Goal: Task Accomplishment & Management: Manage account settings

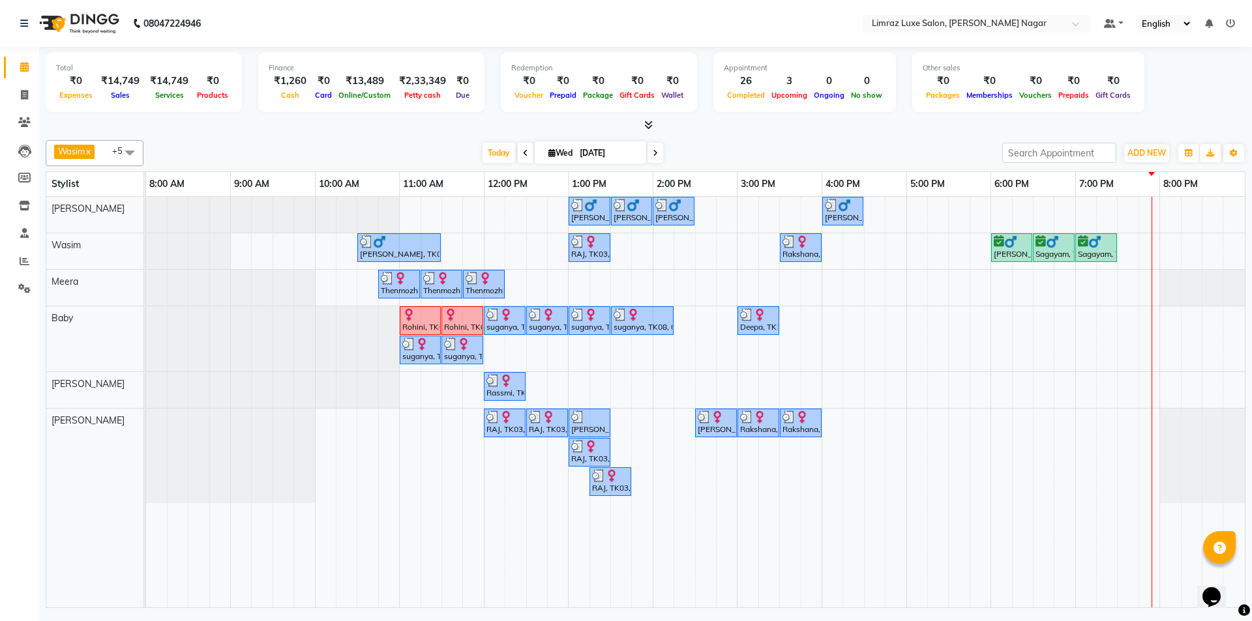
click at [611, 16] on nav "08047224946 Select Location × Limraz Luxe Salon, [PERSON_NAME] Nagar Default Pa…" at bounding box center [626, 23] width 1252 height 47
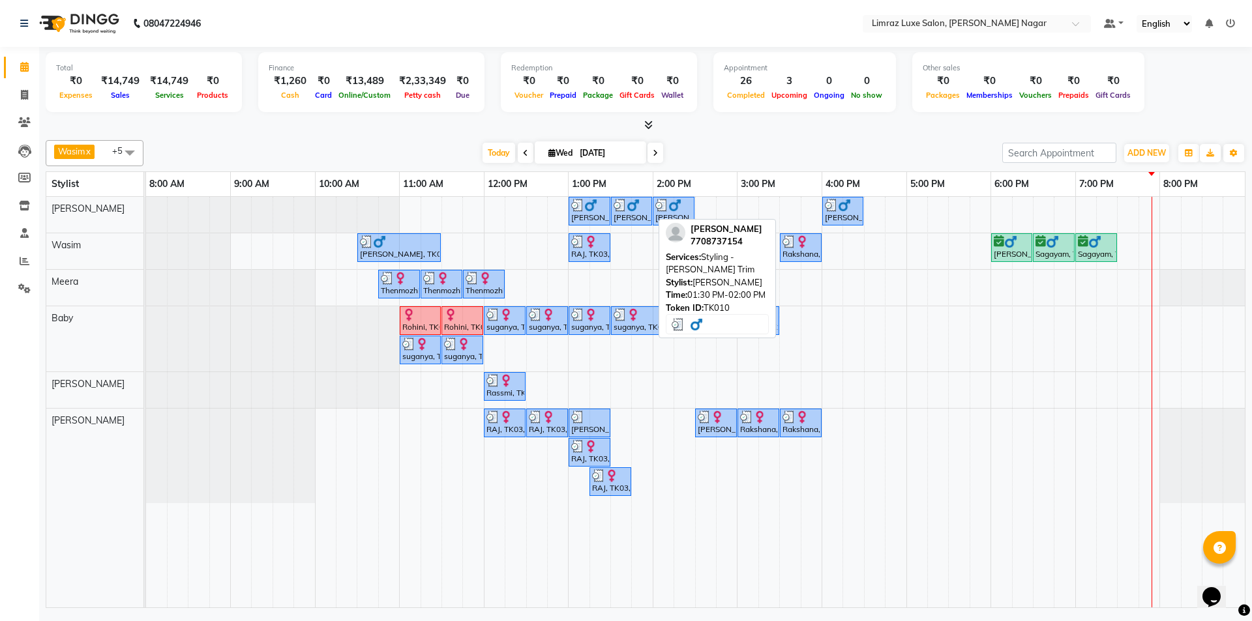
click at [627, 219] on div "[PERSON_NAME], TK10, 01:30 PM-02:00 PM, Styling - [PERSON_NAME] Trim" at bounding box center [631, 211] width 38 height 25
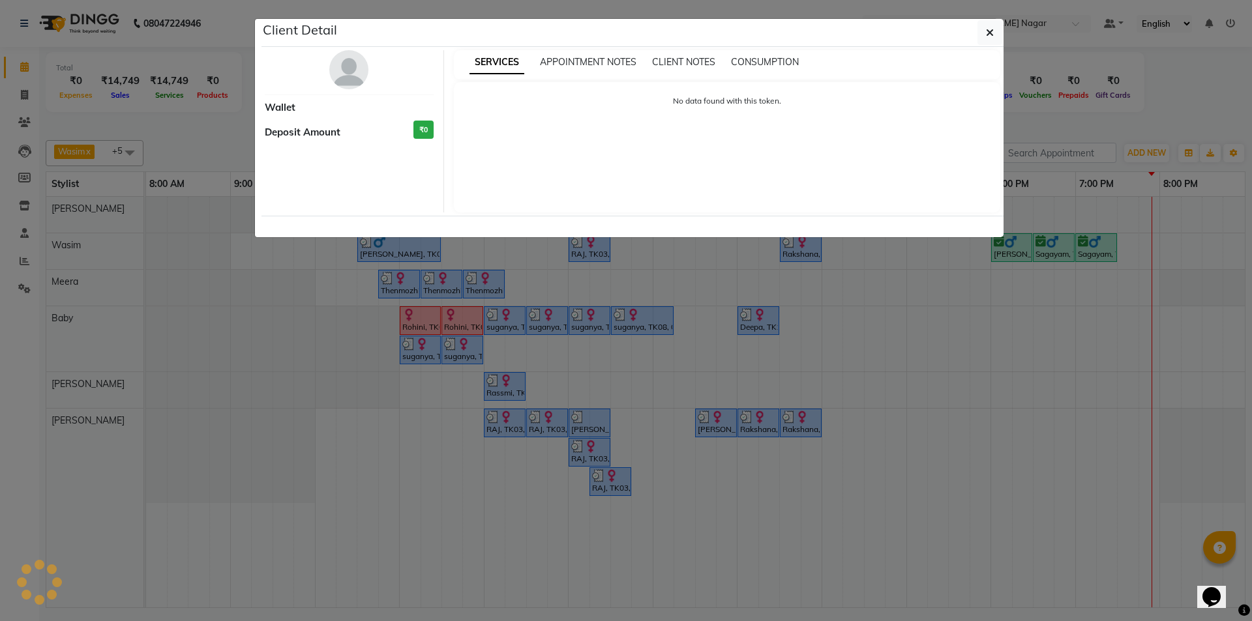
select select "3"
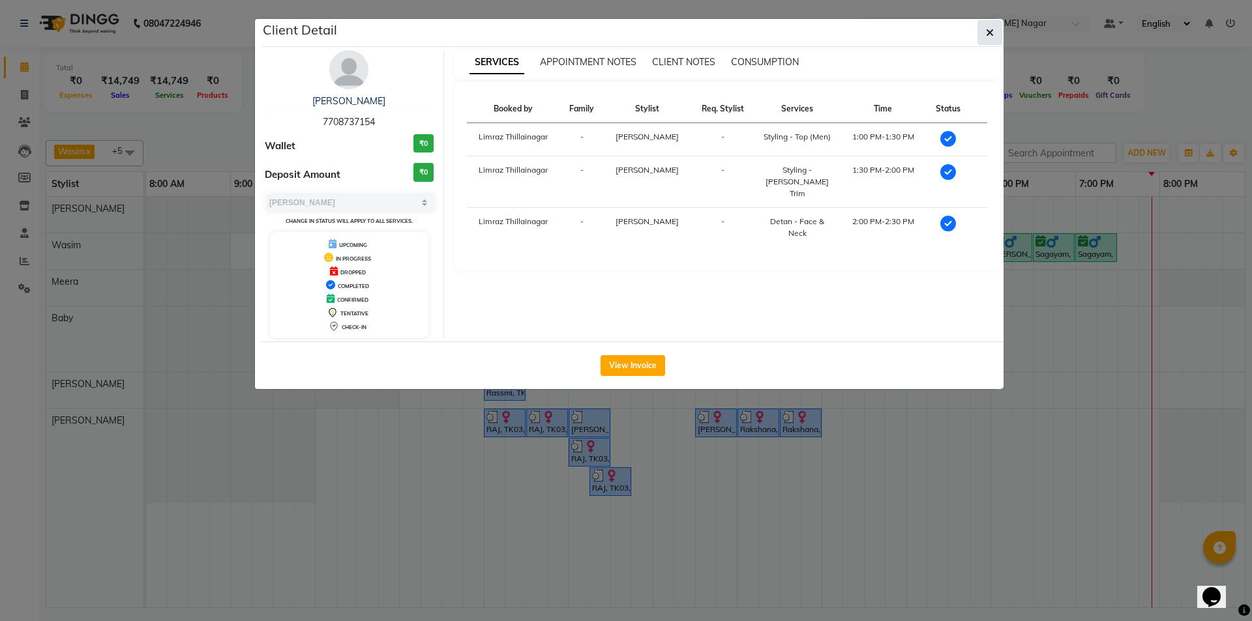
click at [998, 37] on button "button" at bounding box center [990, 32] width 25 height 25
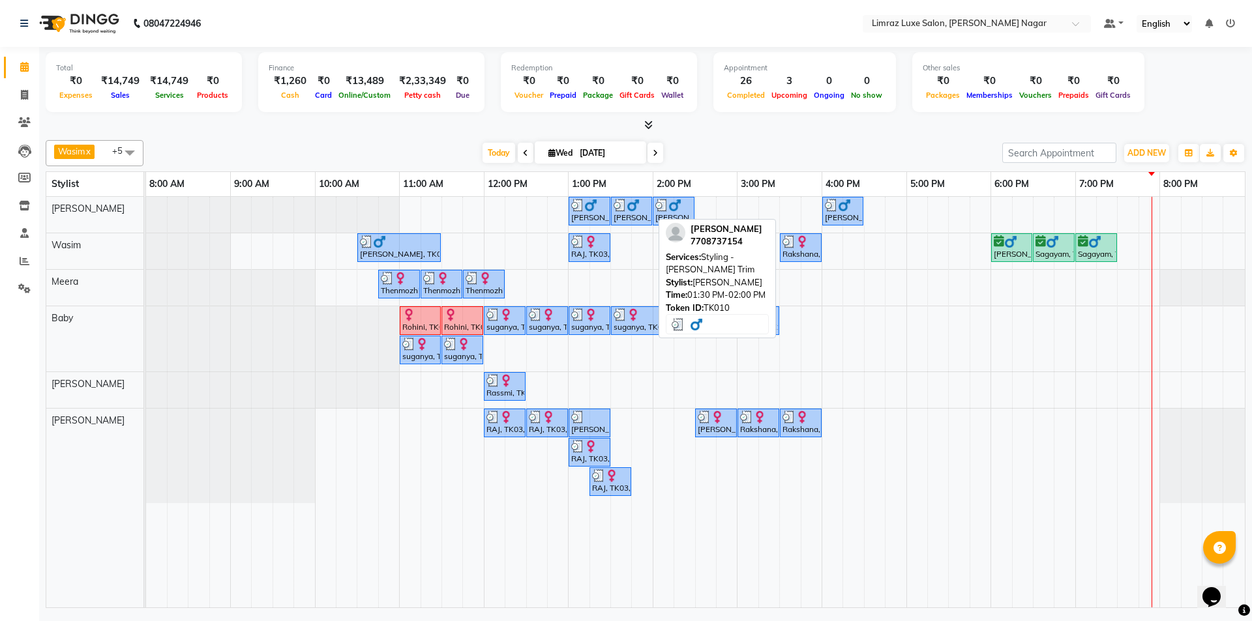
click at [646, 217] on div "[PERSON_NAME], TK10, 01:30 PM-02:00 PM, Styling - [PERSON_NAME] Trim" at bounding box center [631, 211] width 38 height 25
select select "3"
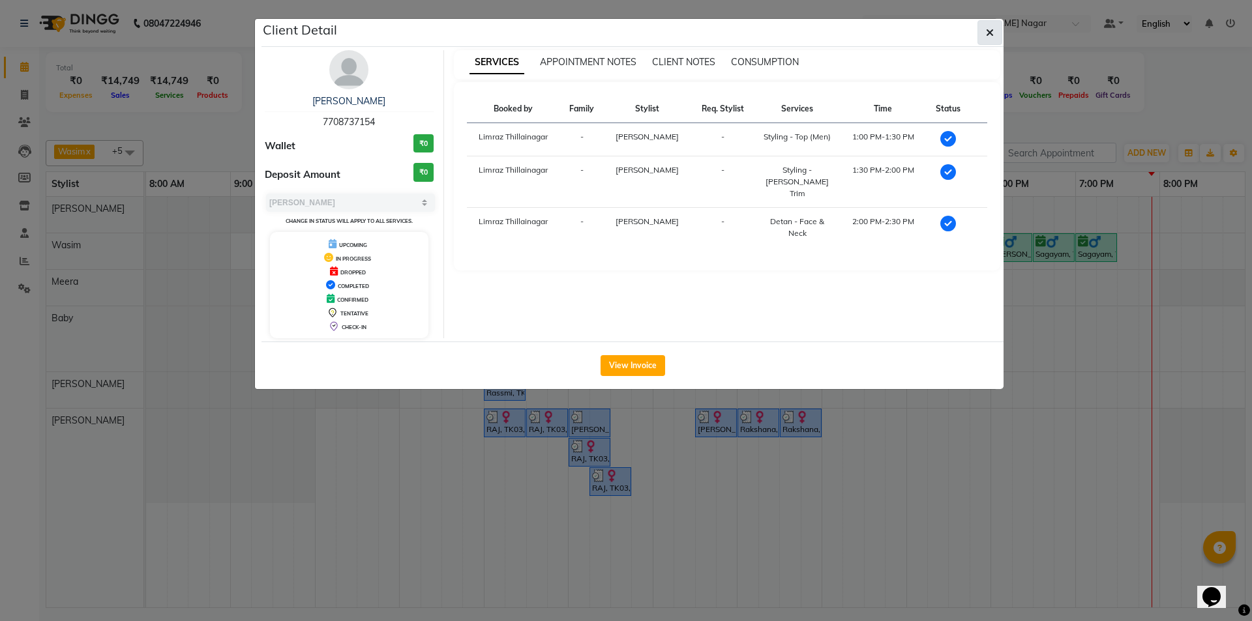
click at [985, 30] on button "button" at bounding box center [990, 32] width 25 height 25
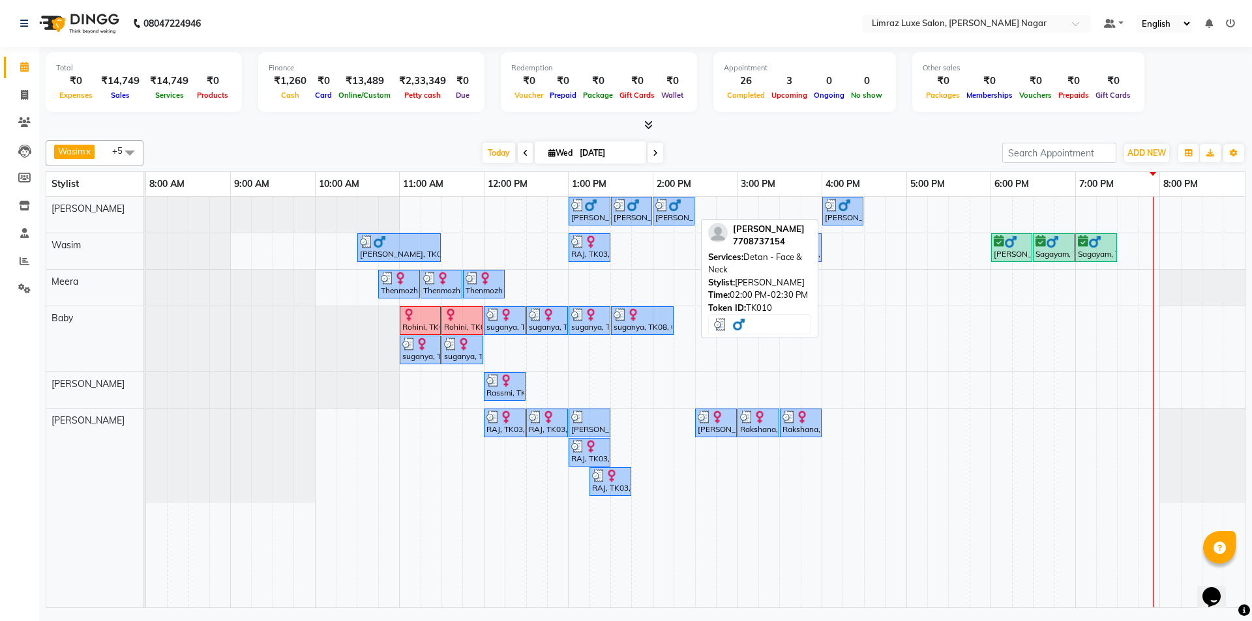
click at [686, 216] on div "[PERSON_NAME], TK10, 02:00 PM-02:30 PM, Detan - Face & Neck" at bounding box center [673, 211] width 39 height 25
select select "3"
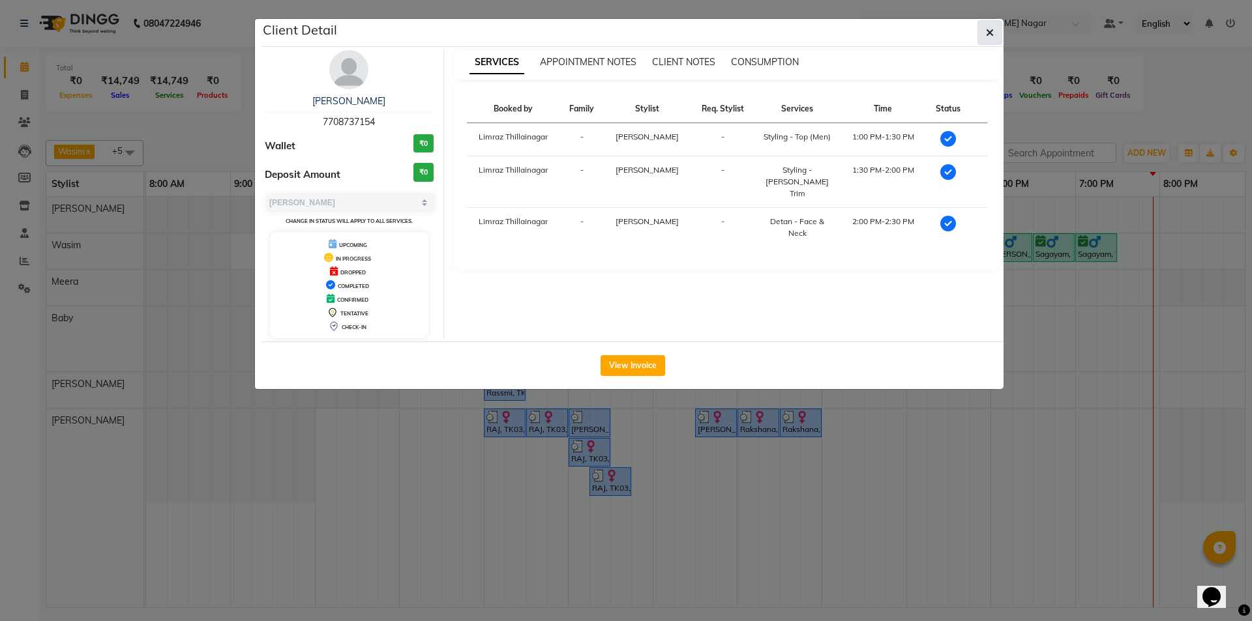
click at [987, 38] on span "button" at bounding box center [990, 32] width 8 height 13
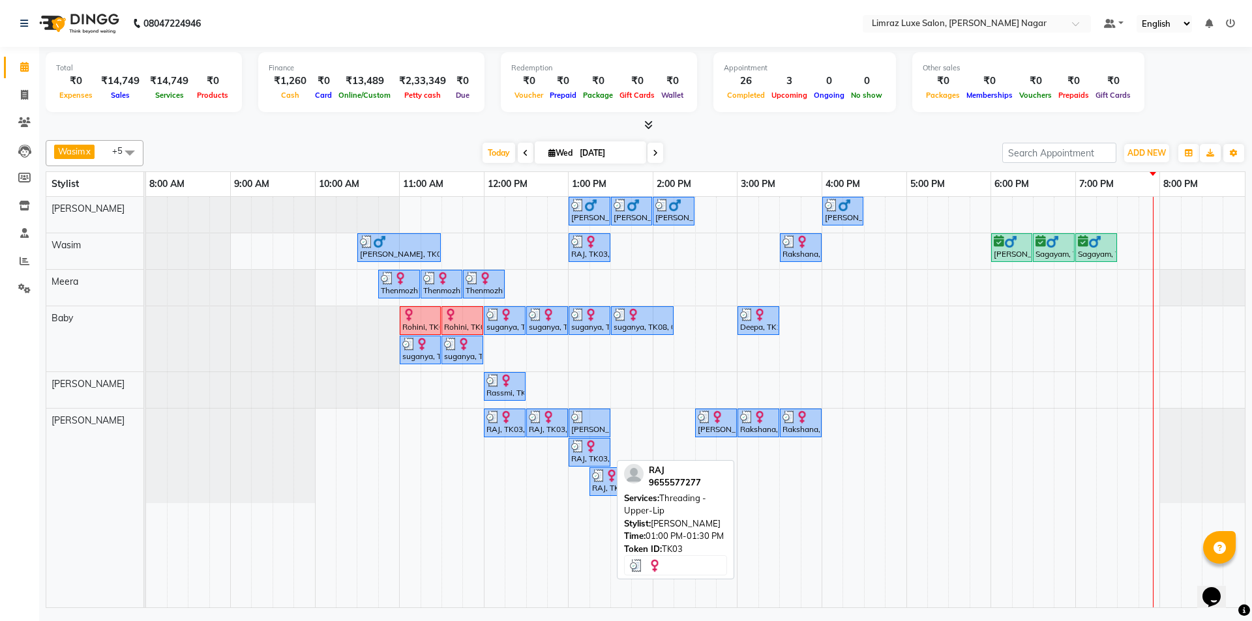
click at [590, 457] on div "RAJ, TK03, 01:00 PM-01:30 PM, Threading - Upper-Lip" at bounding box center [589, 452] width 39 height 25
select select "3"
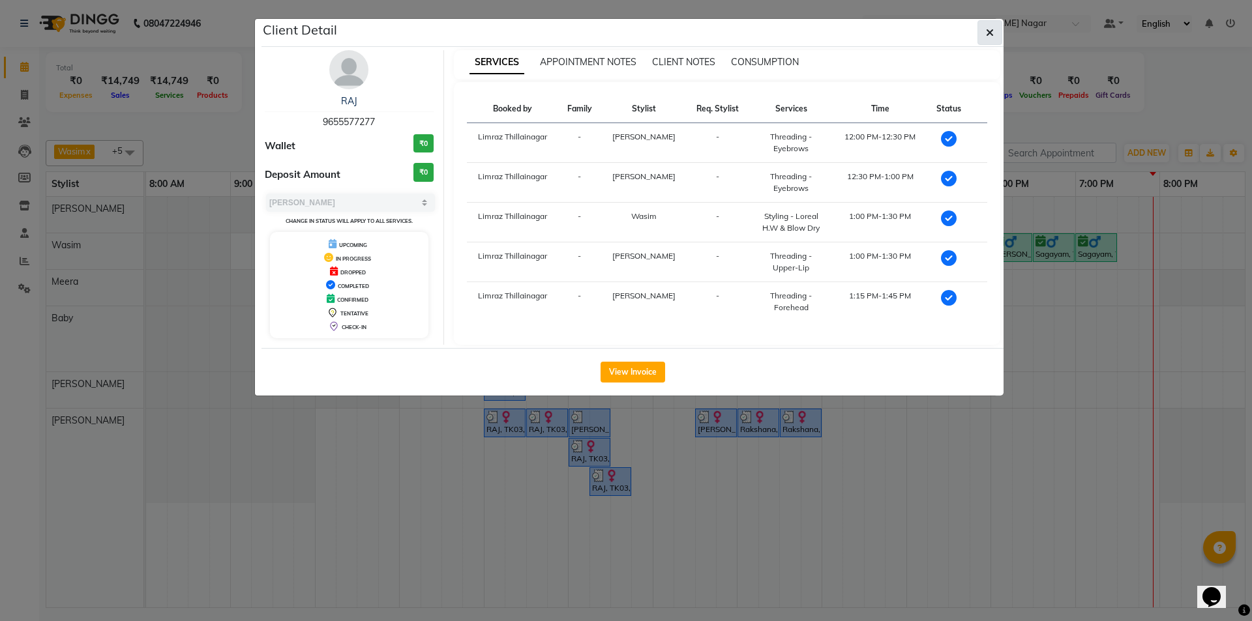
click at [1000, 33] on button "button" at bounding box center [990, 32] width 25 height 25
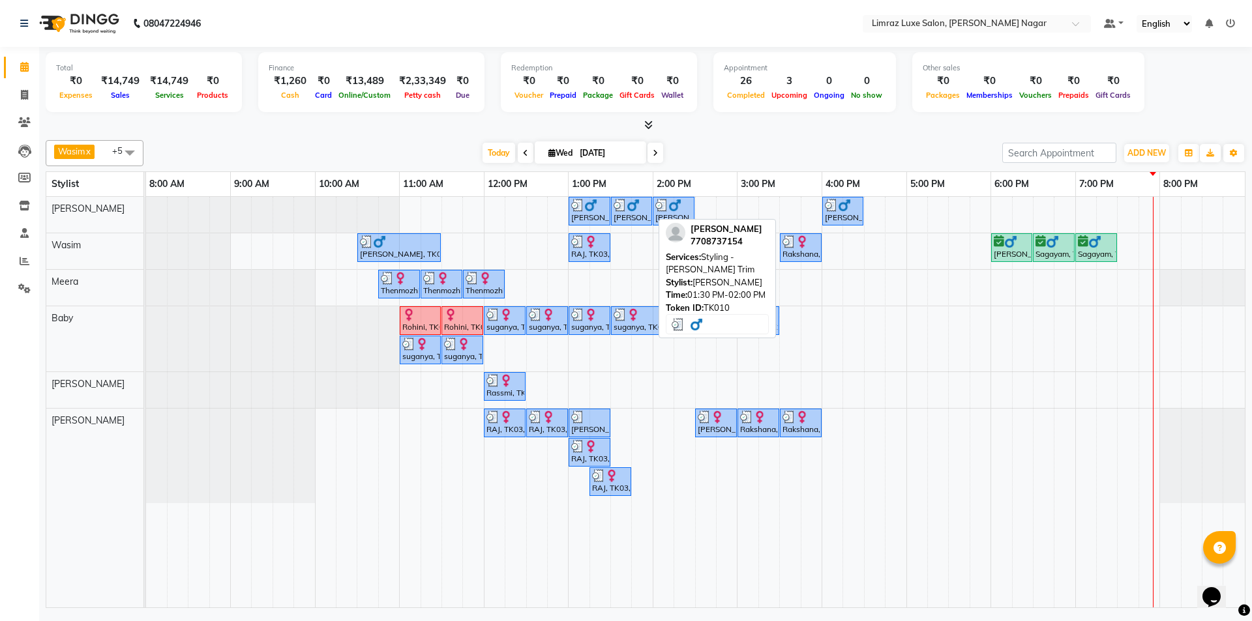
click at [633, 214] on div "[PERSON_NAME], TK10, 01:30 PM-02:00 PM, Styling - [PERSON_NAME] Trim" at bounding box center [631, 211] width 38 height 25
select select "3"
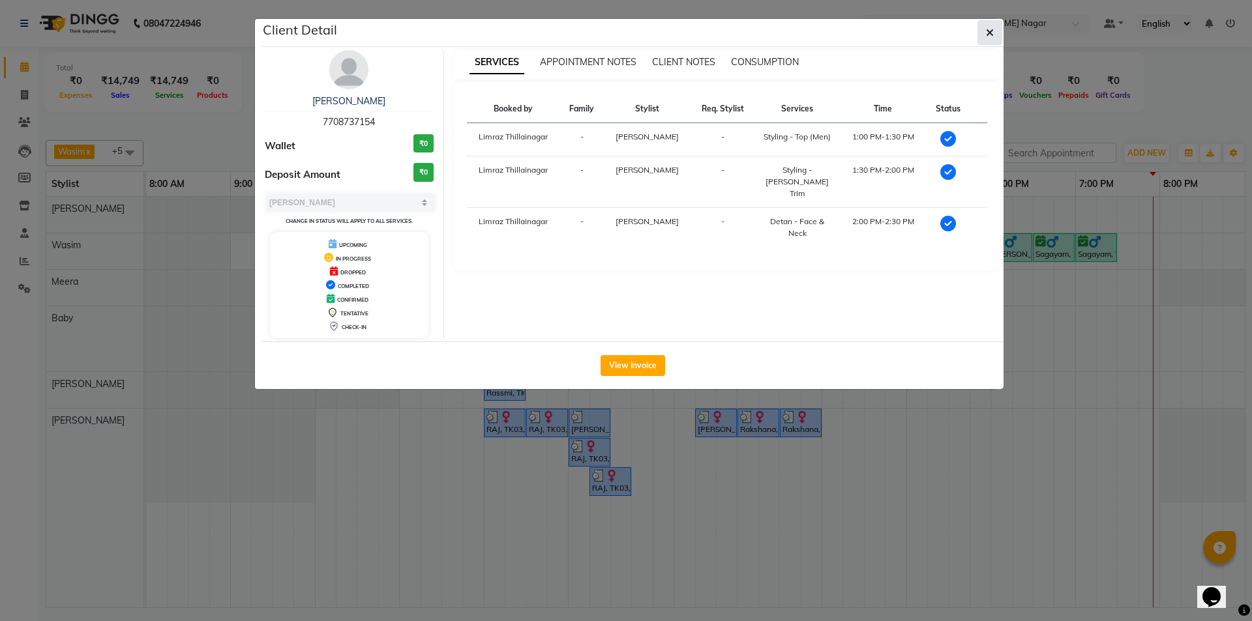
click at [989, 38] on span "button" at bounding box center [990, 32] width 8 height 13
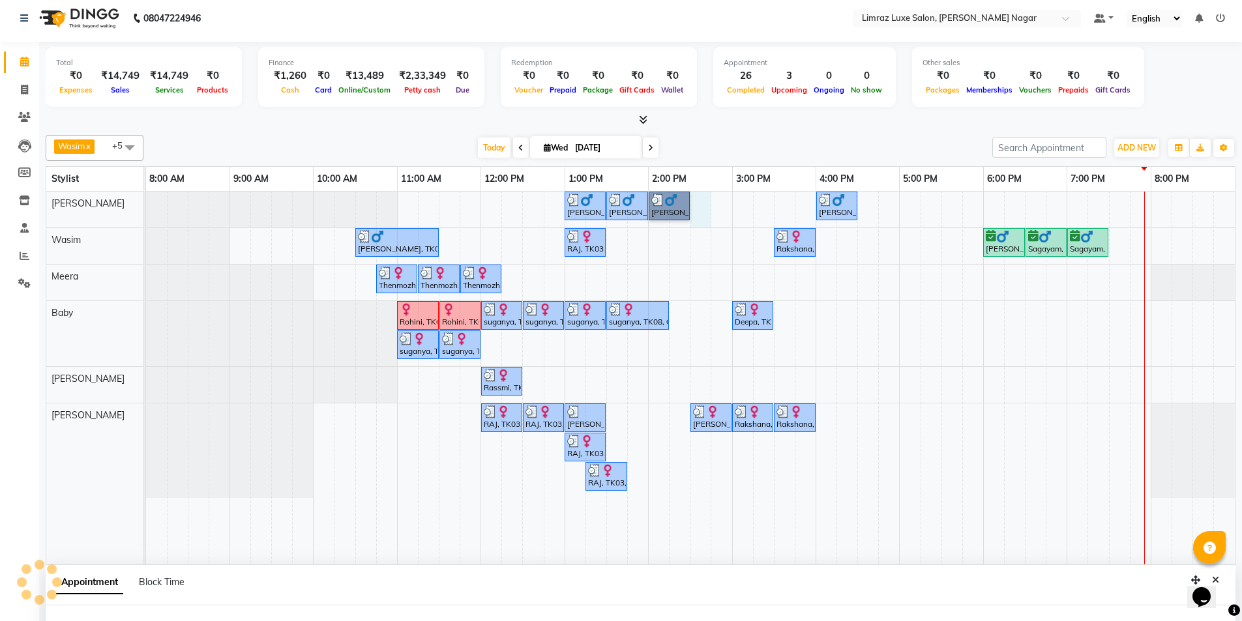
select select "76495"
select select "870"
select select "tentative"
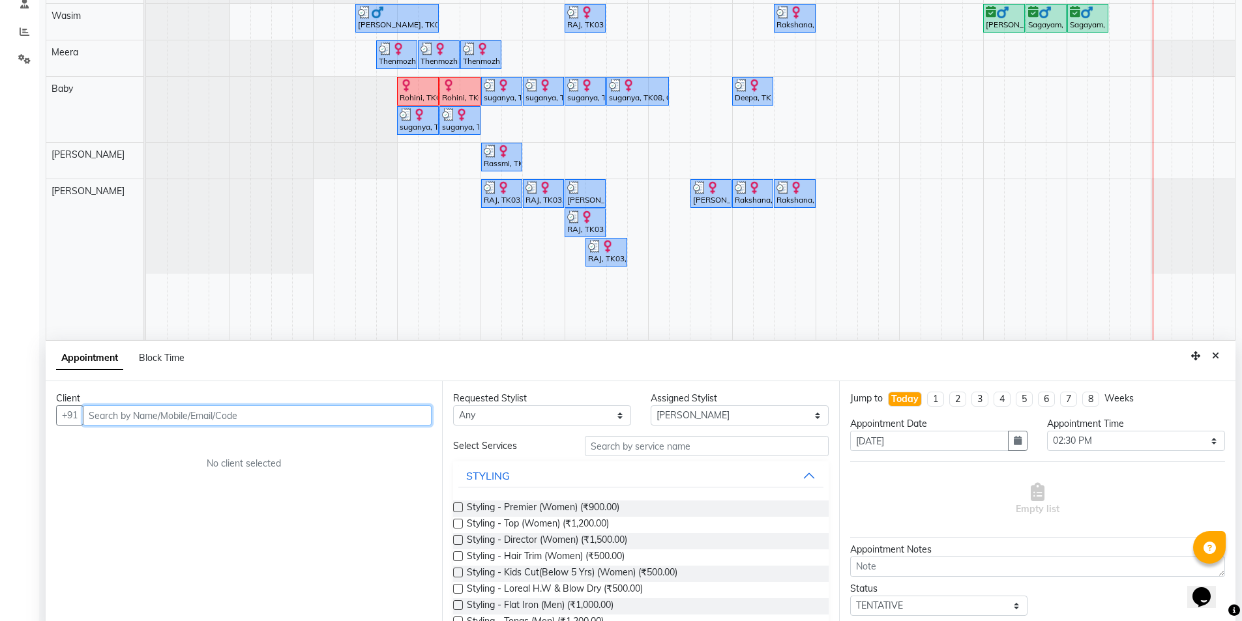
scroll to position [246, 0]
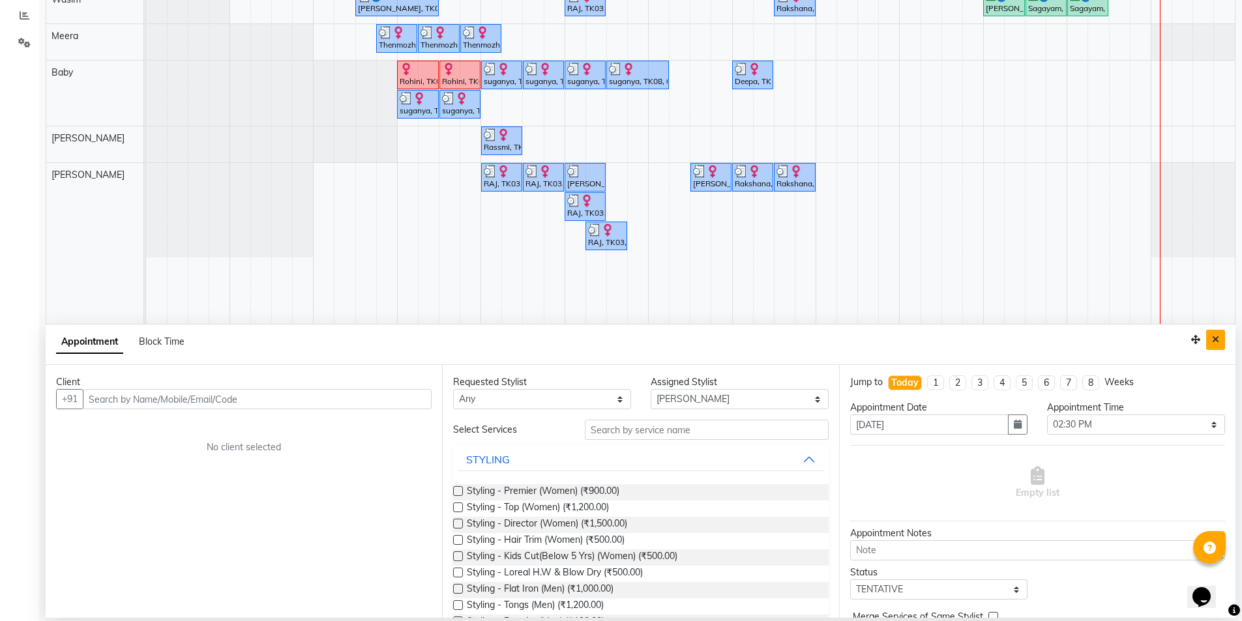
click at [1219, 342] on button "Close" at bounding box center [1215, 340] width 19 height 20
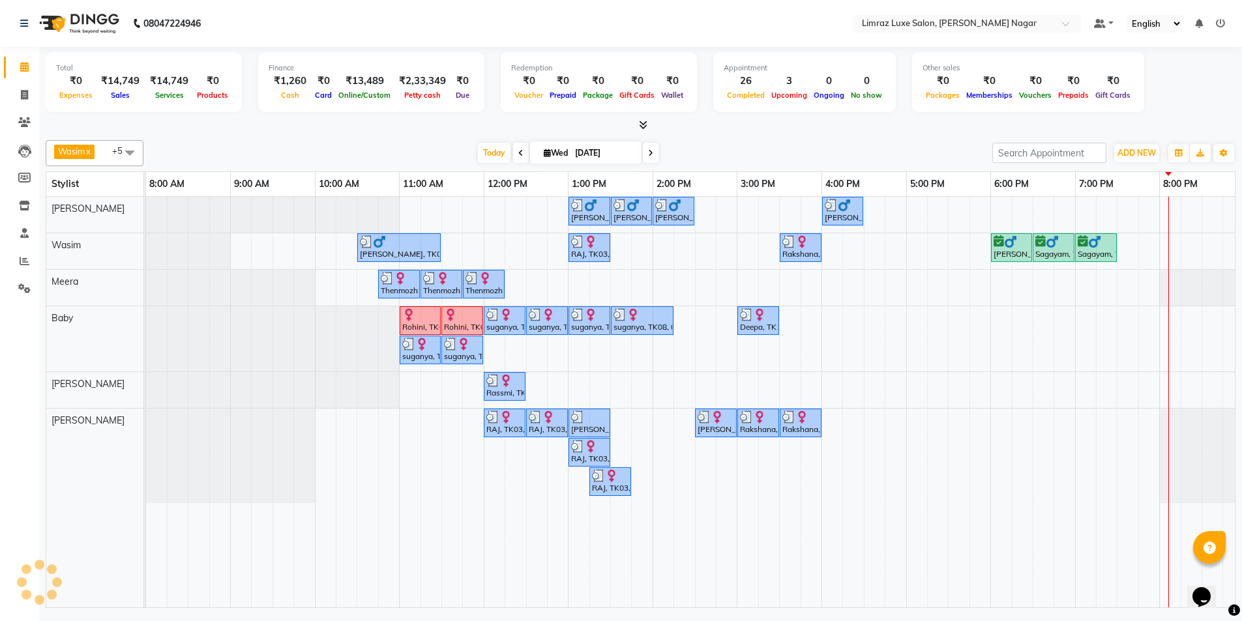
scroll to position [0, 0]
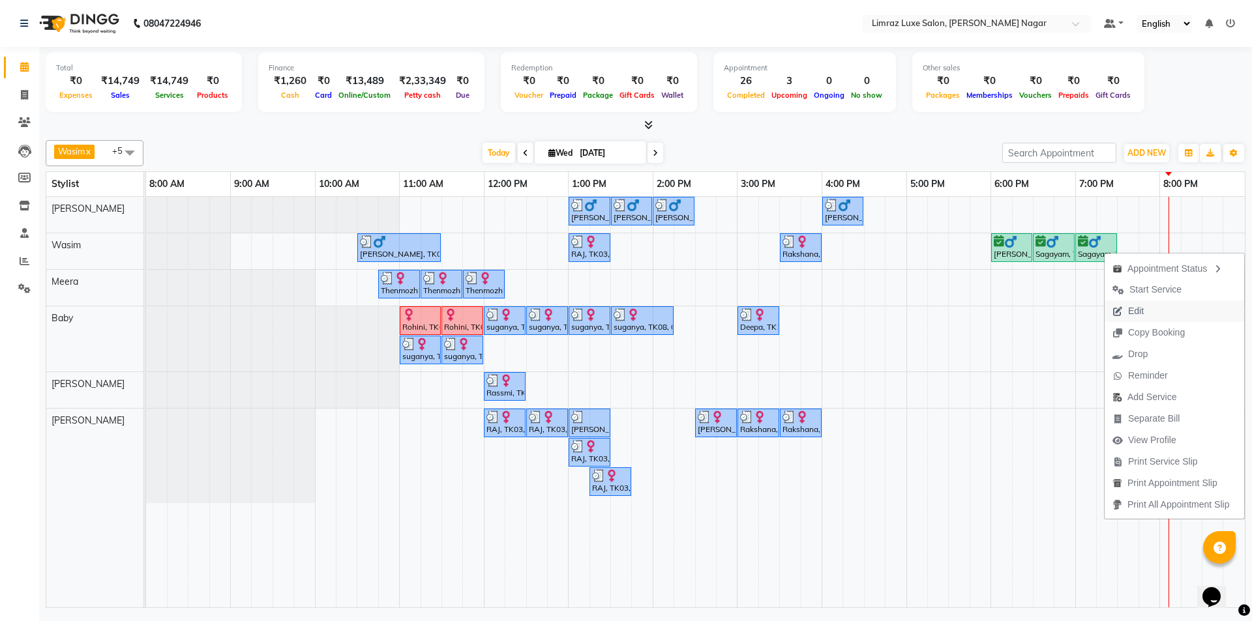
click at [1174, 316] on button "Edit" at bounding box center [1175, 312] width 140 height 22
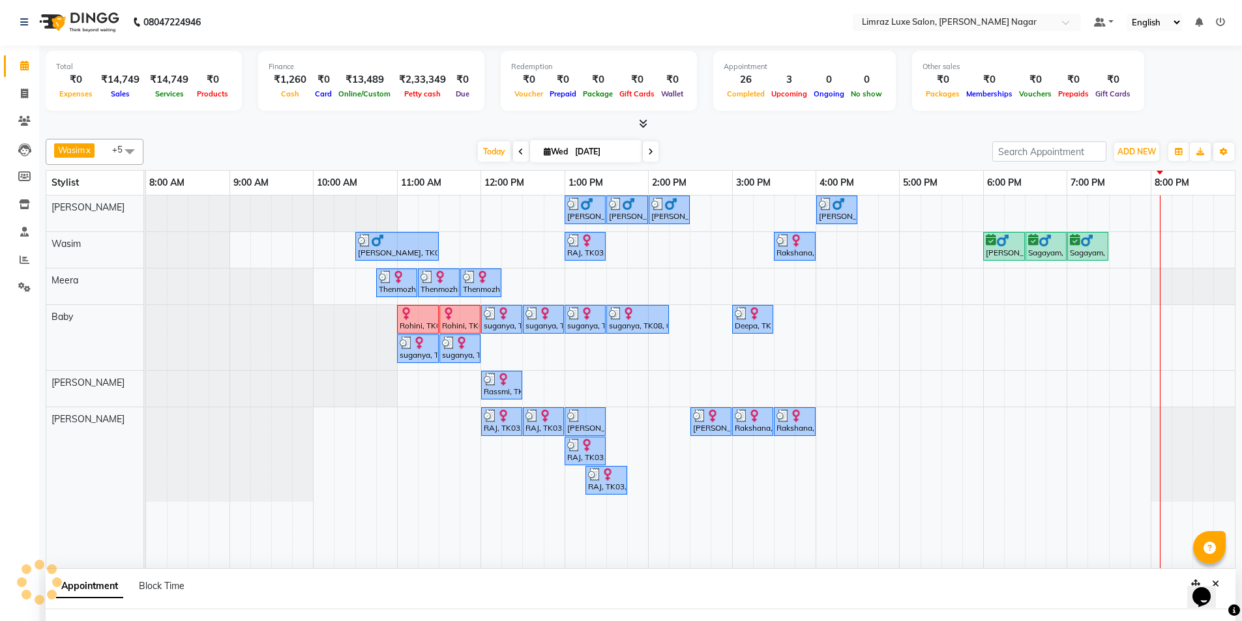
select select "tentative"
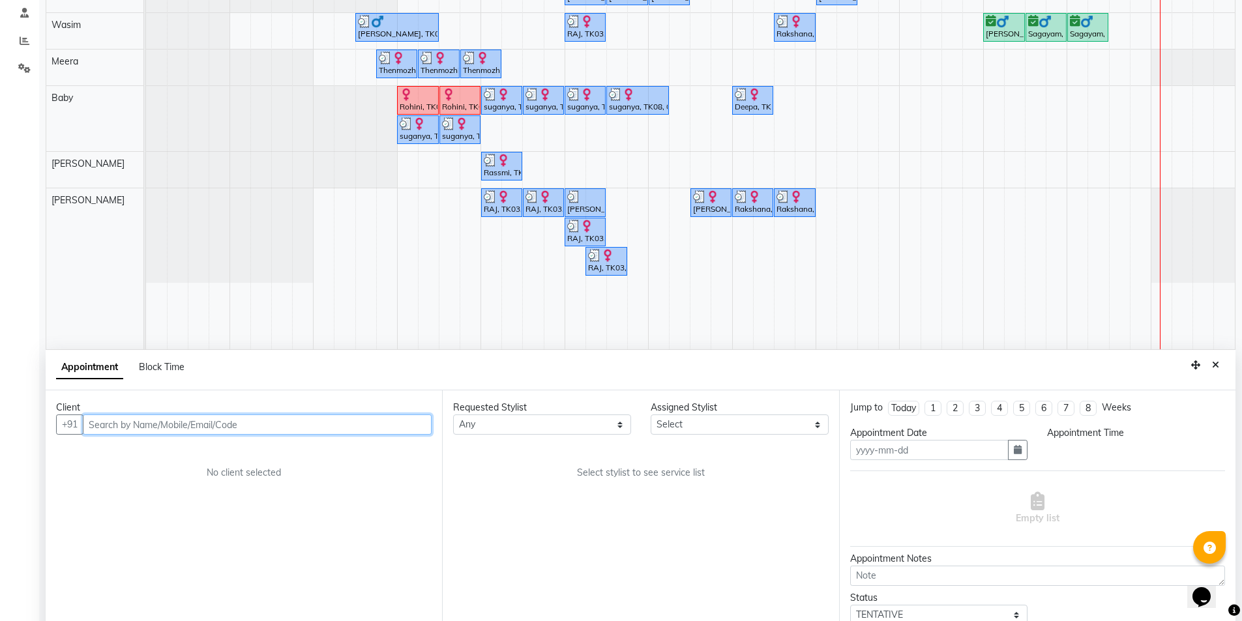
scroll to position [246, 0]
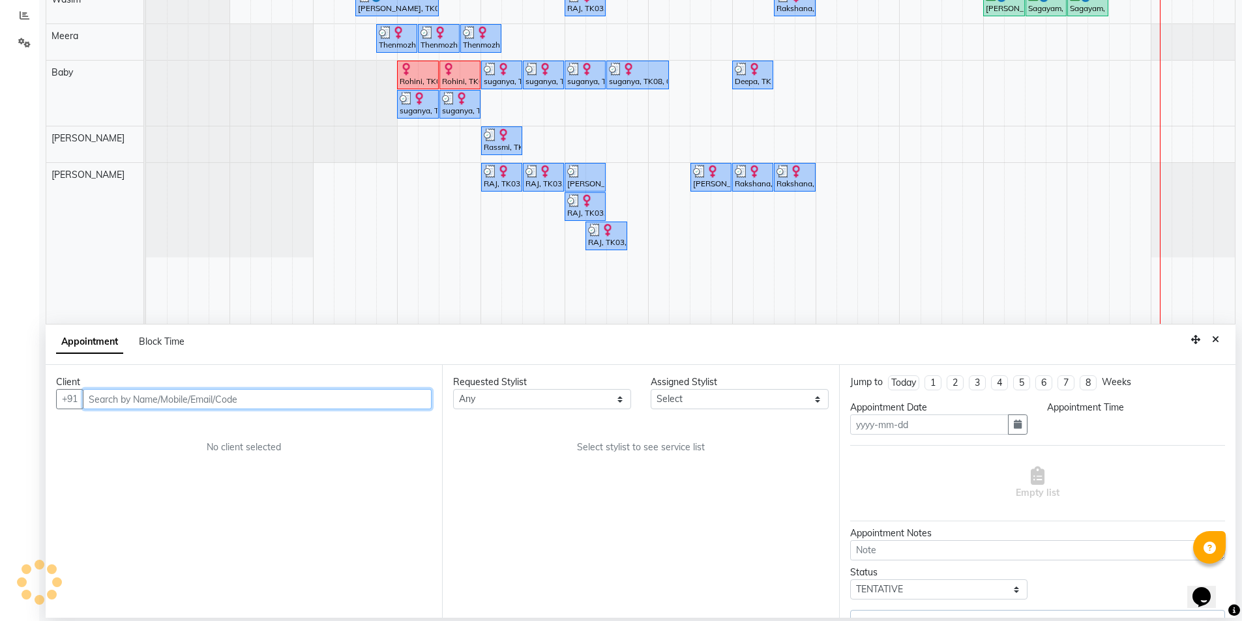
type input "[DATE]"
select select "74165"
select select "confirm booking"
select select "1080"
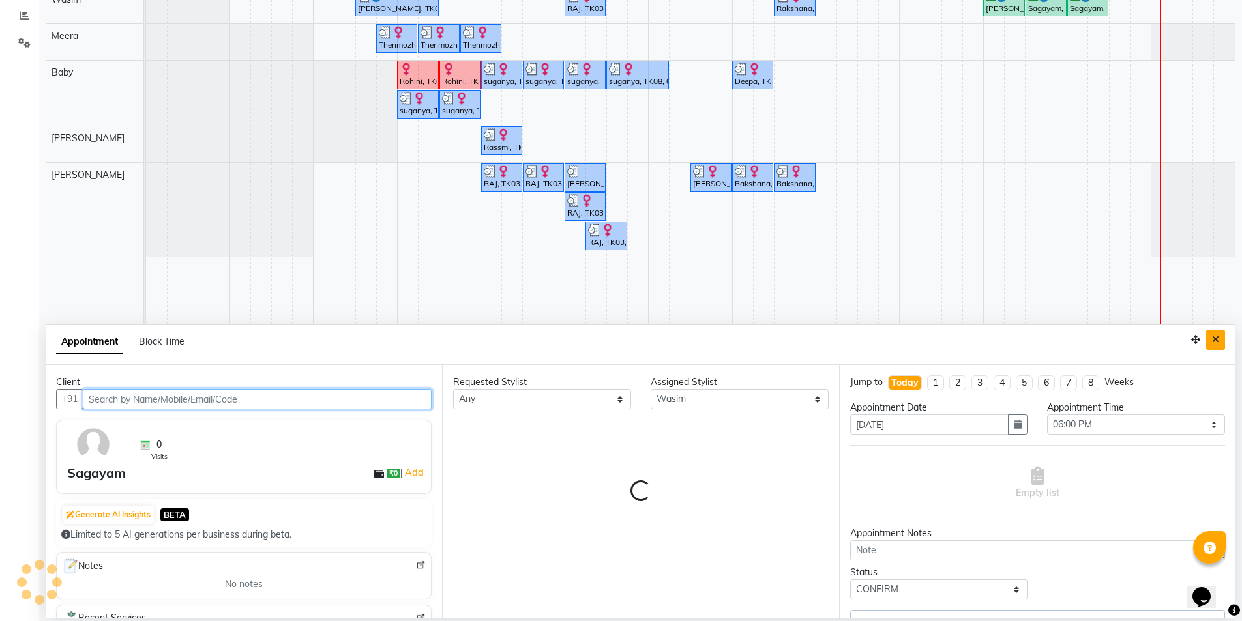
select select "3648"
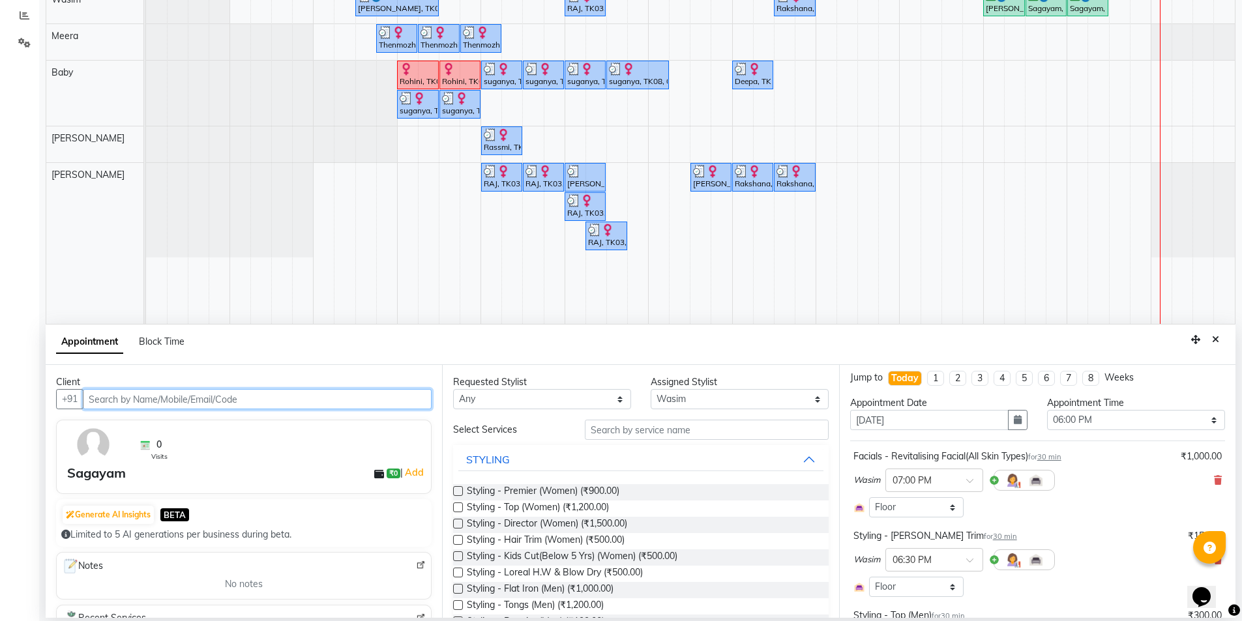
scroll to position [0, 0]
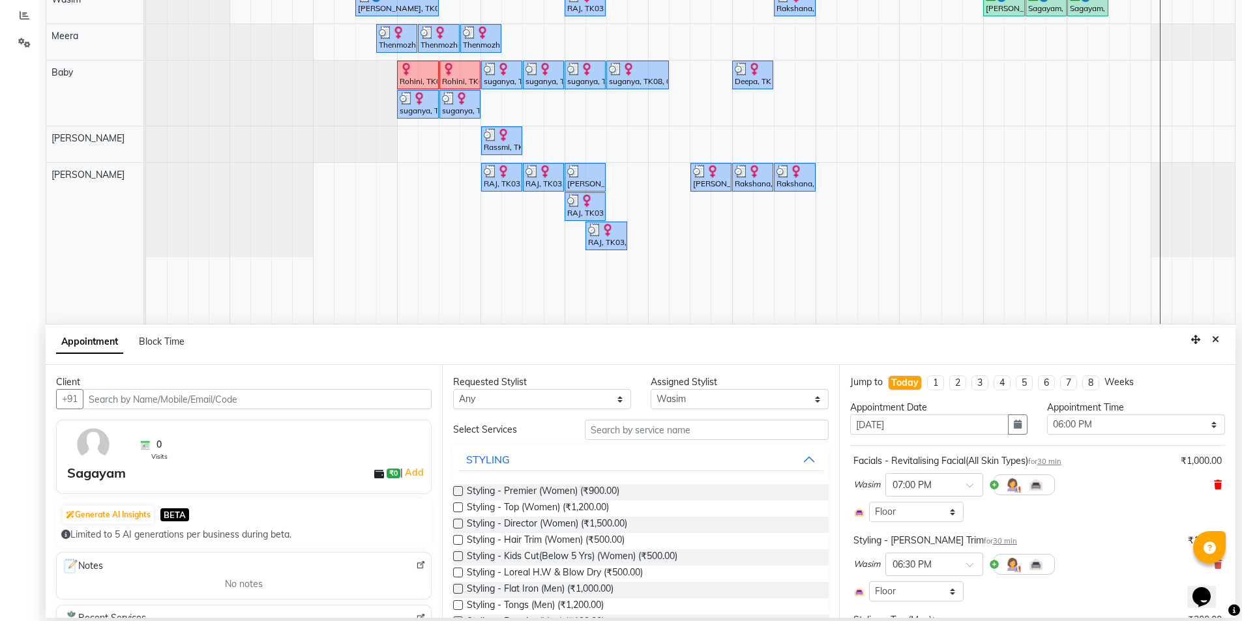
click at [1214, 484] on icon at bounding box center [1218, 485] width 8 height 9
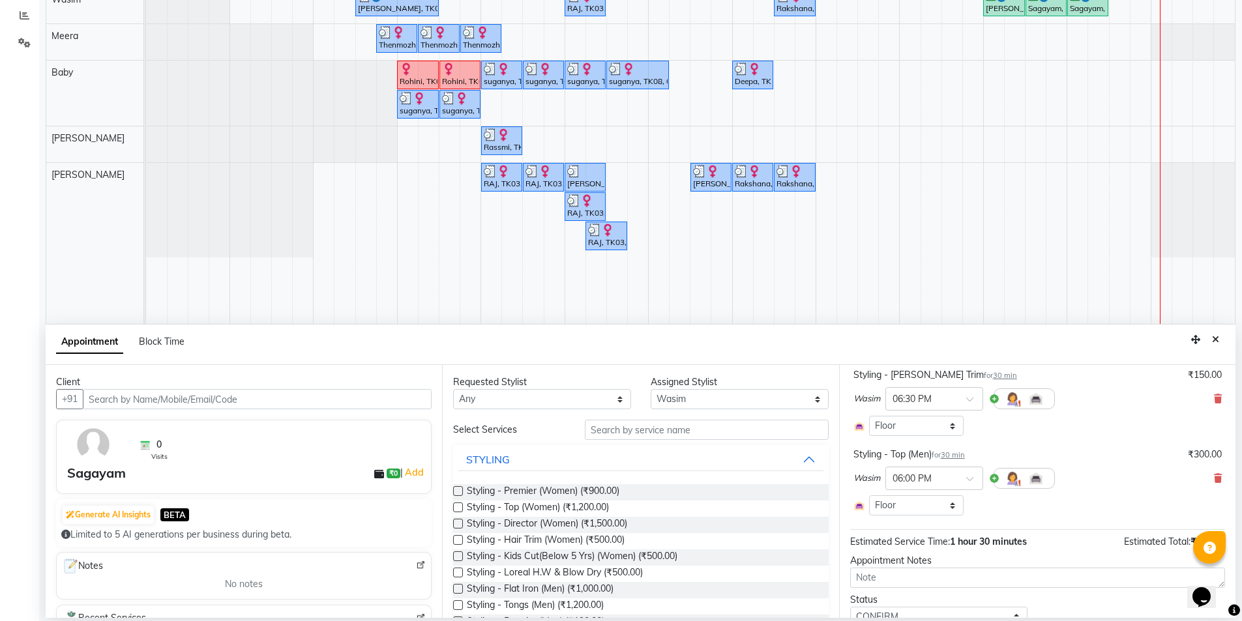
scroll to position [151, 0]
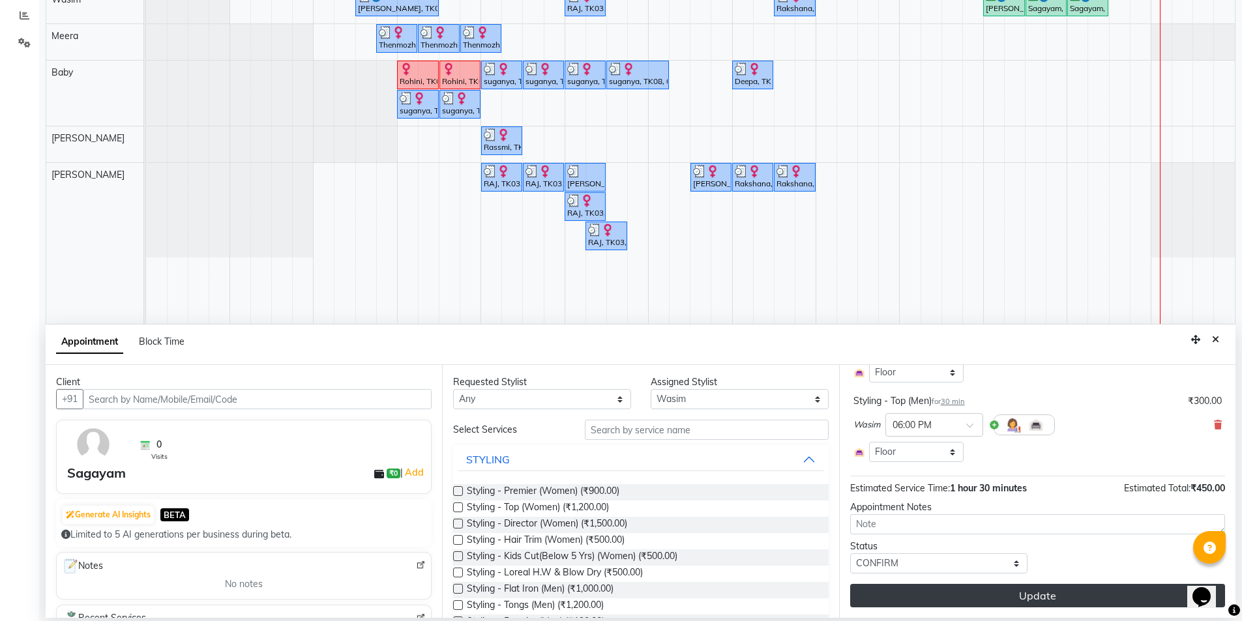
click at [1000, 591] on button "Update" at bounding box center [1037, 595] width 375 height 23
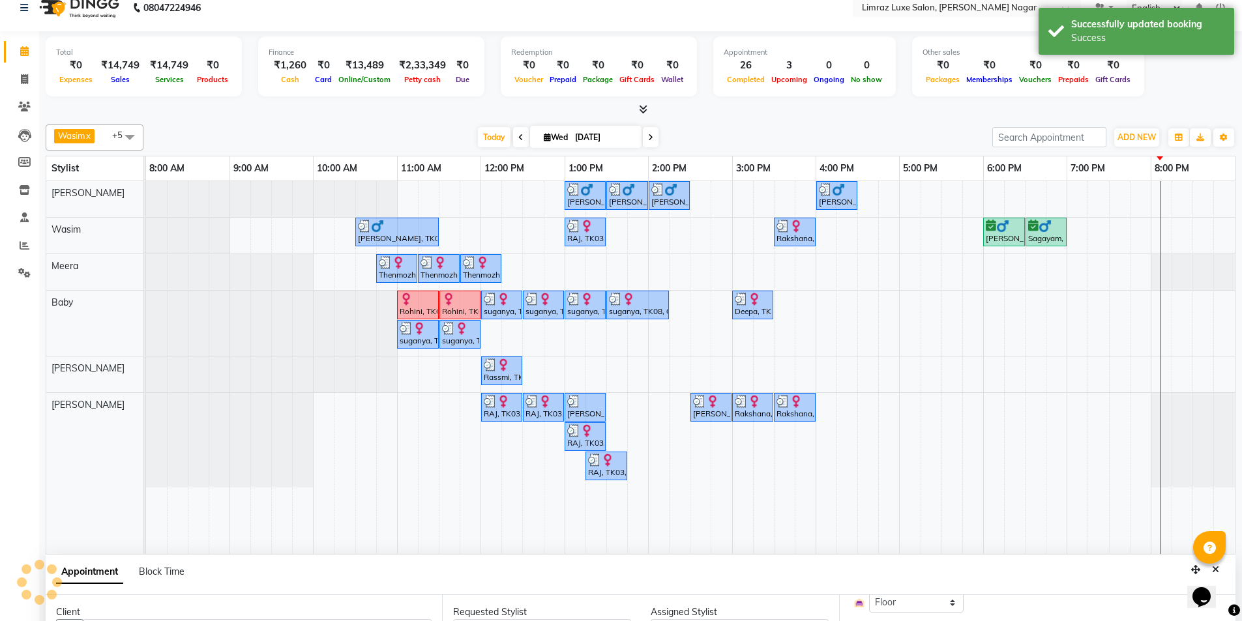
scroll to position [0, 0]
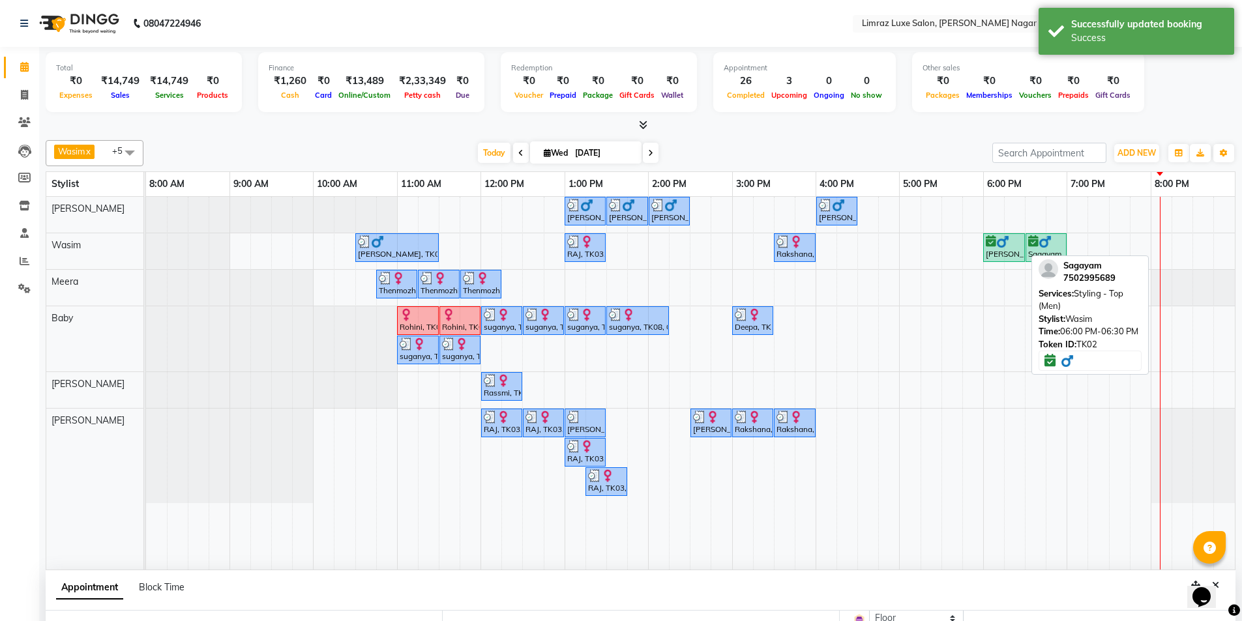
click at [1009, 253] on div "[PERSON_NAME], TK02, 06:00 PM-06:30 PM, Styling - Top (Men)" at bounding box center [1004, 247] width 39 height 25
select select "6"
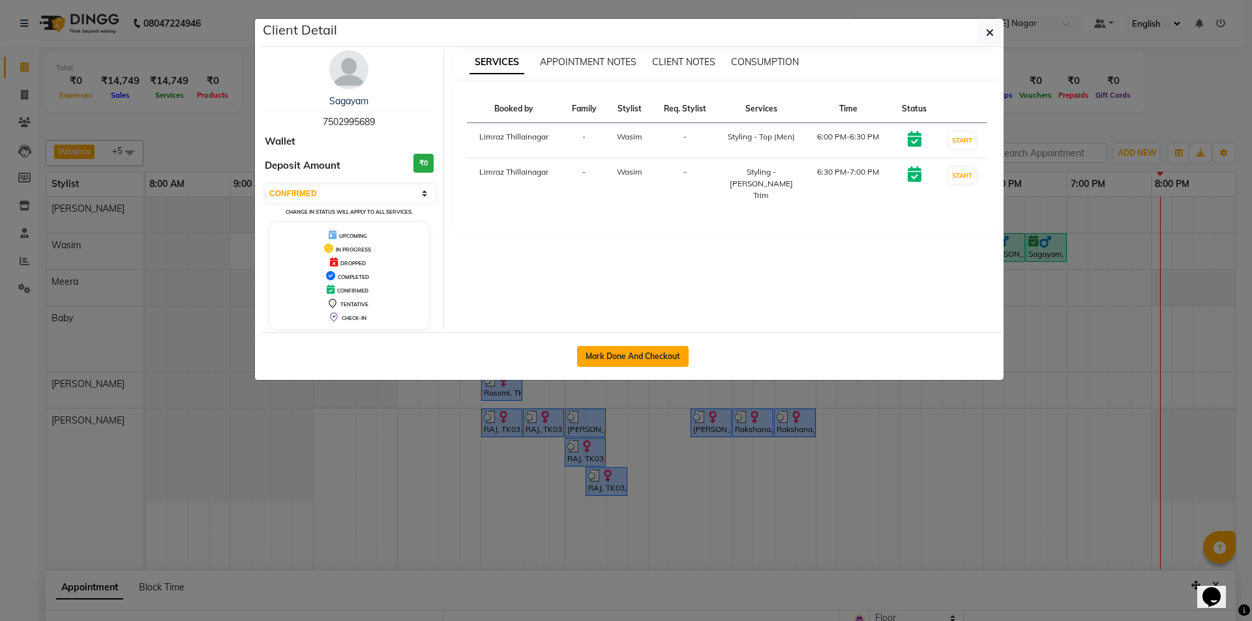
drag, startPoint x: 633, startPoint y: 355, endPoint x: 675, endPoint y: 393, distance: 56.3
click at [633, 355] on button "Mark Done And Checkout" at bounding box center [633, 356] width 112 height 21
select select "service"
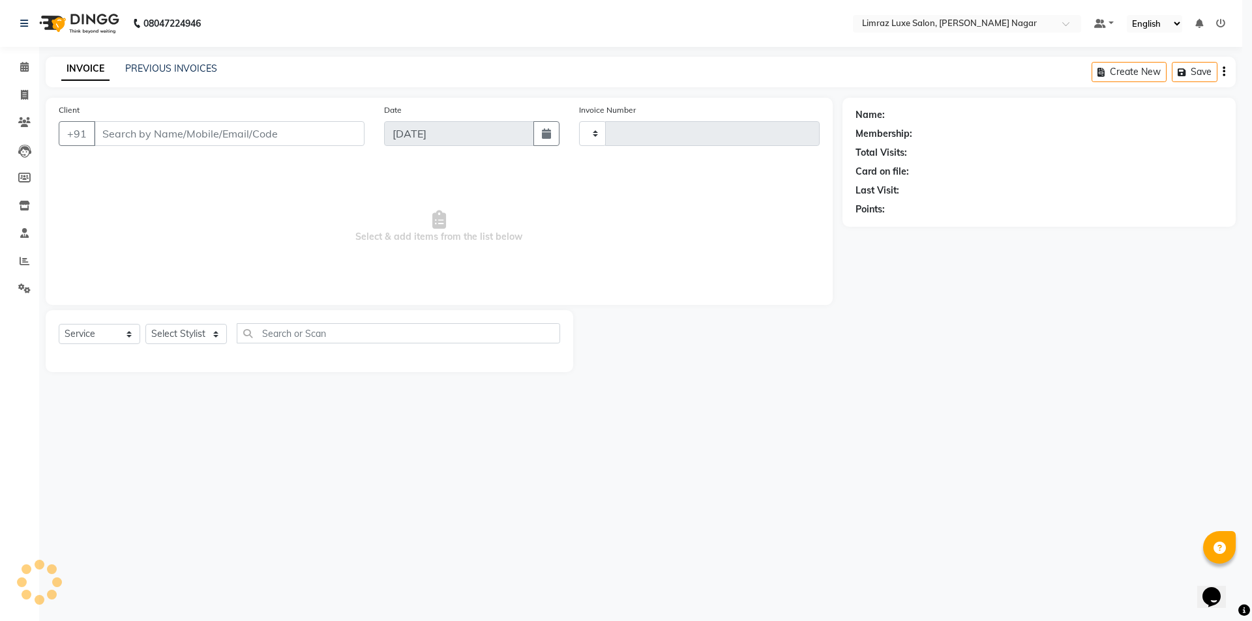
type input "0419"
select select "7280"
type input "75******89"
select select "74165"
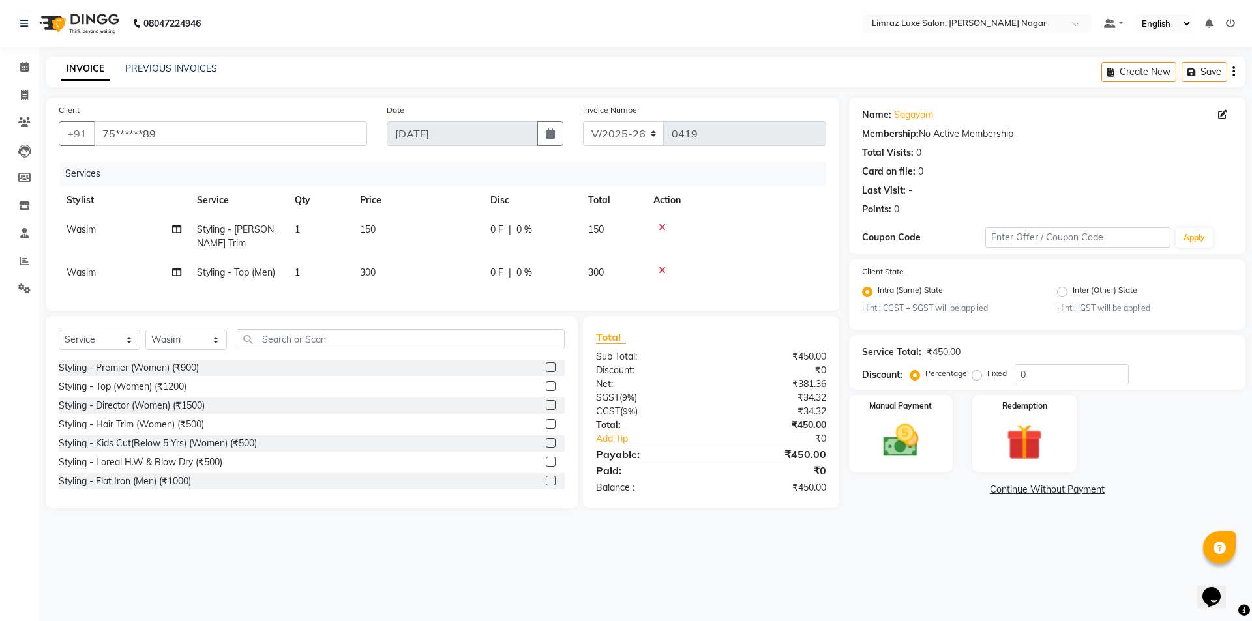
click at [85, 230] on span "Wasim" at bounding box center [81, 230] width 29 height 12
select select "74165"
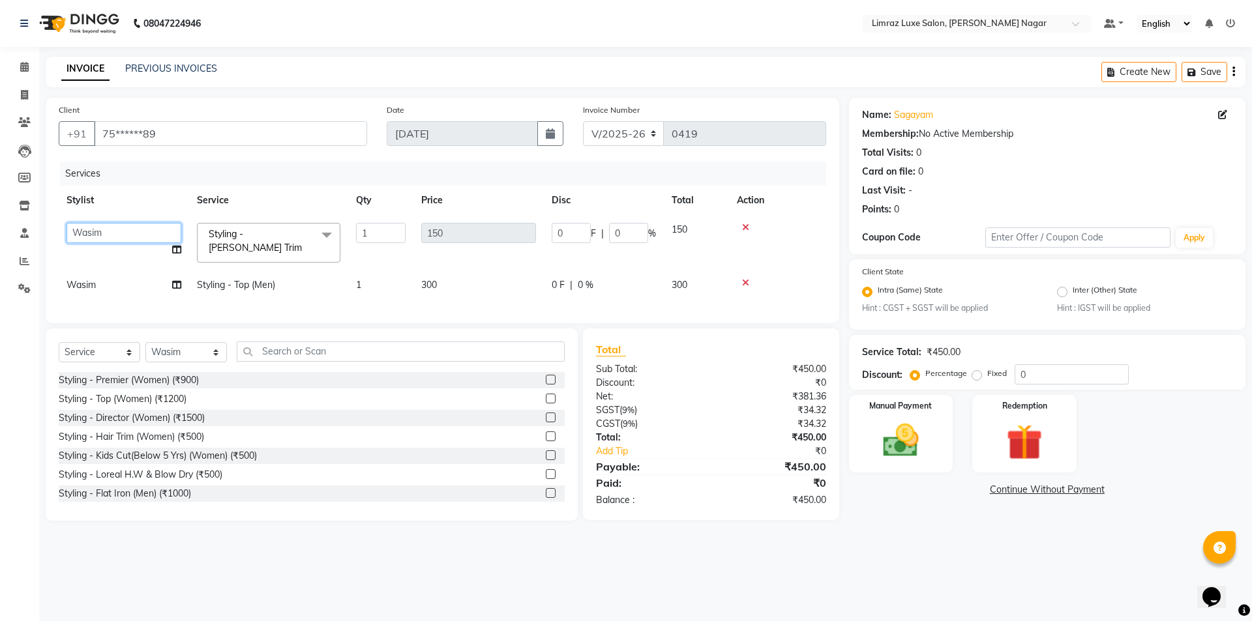
click at [133, 242] on select "[PERSON_NAME] [PERSON_NAME] Baby [PERSON_NAME] [PERSON_NAME] [PERSON_NAME] Thil…" at bounding box center [124, 233] width 115 height 20
select select "76495"
click at [95, 279] on span "Wasim" at bounding box center [81, 285] width 29 height 12
select select "74165"
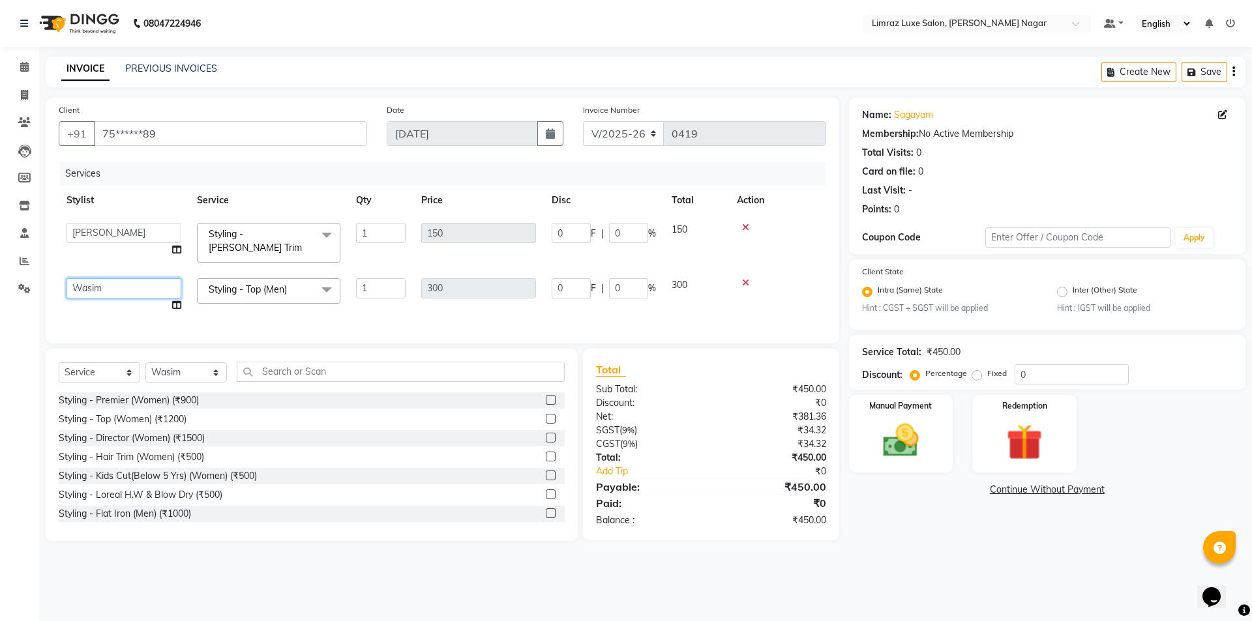
click at [118, 286] on select "[PERSON_NAME] [PERSON_NAME] Baby [PERSON_NAME] [PERSON_NAME] [PERSON_NAME] Thil…" at bounding box center [124, 288] width 115 height 20
select select "76495"
click at [295, 194] on th "Service" at bounding box center [268, 200] width 159 height 29
click at [921, 428] on img at bounding box center [901, 441] width 61 height 43
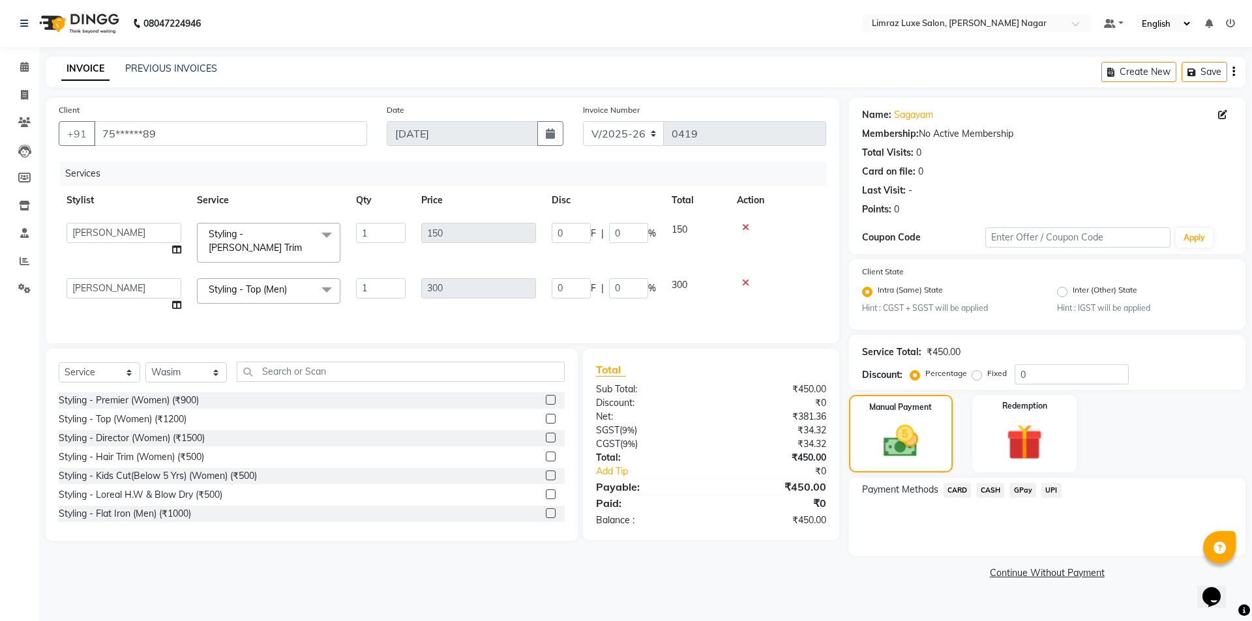
click at [985, 491] on span "CASH" at bounding box center [990, 490] width 28 height 15
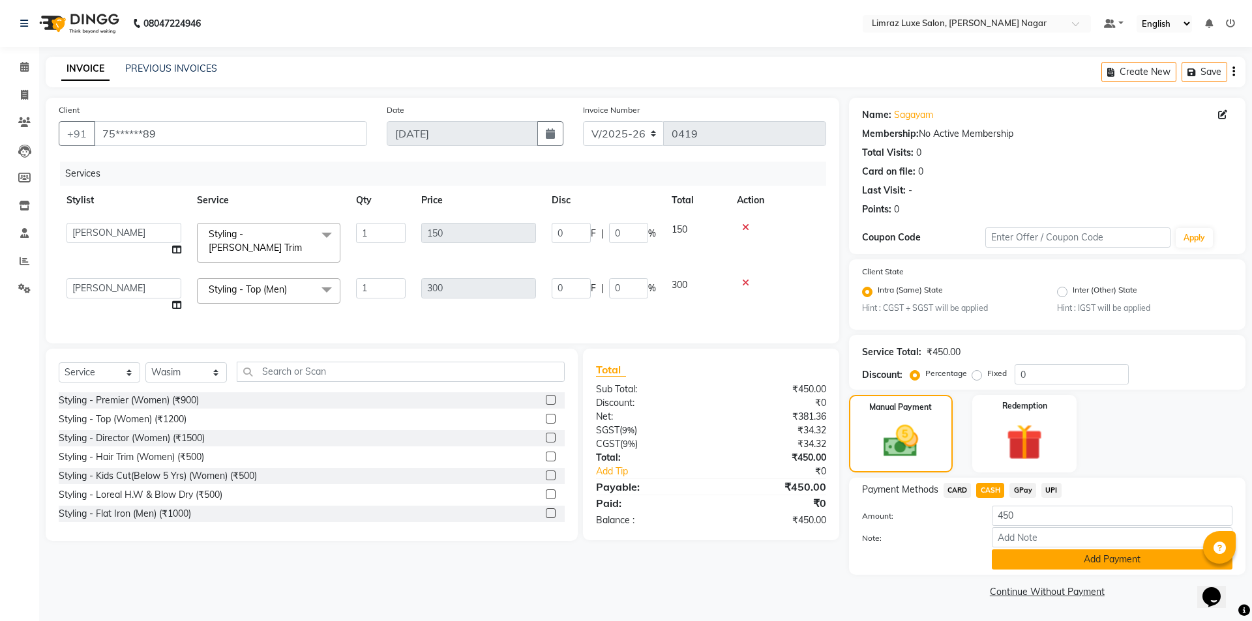
click at [1036, 551] on button "Add Payment" at bounding box center [1112, 560] width 241 height 20
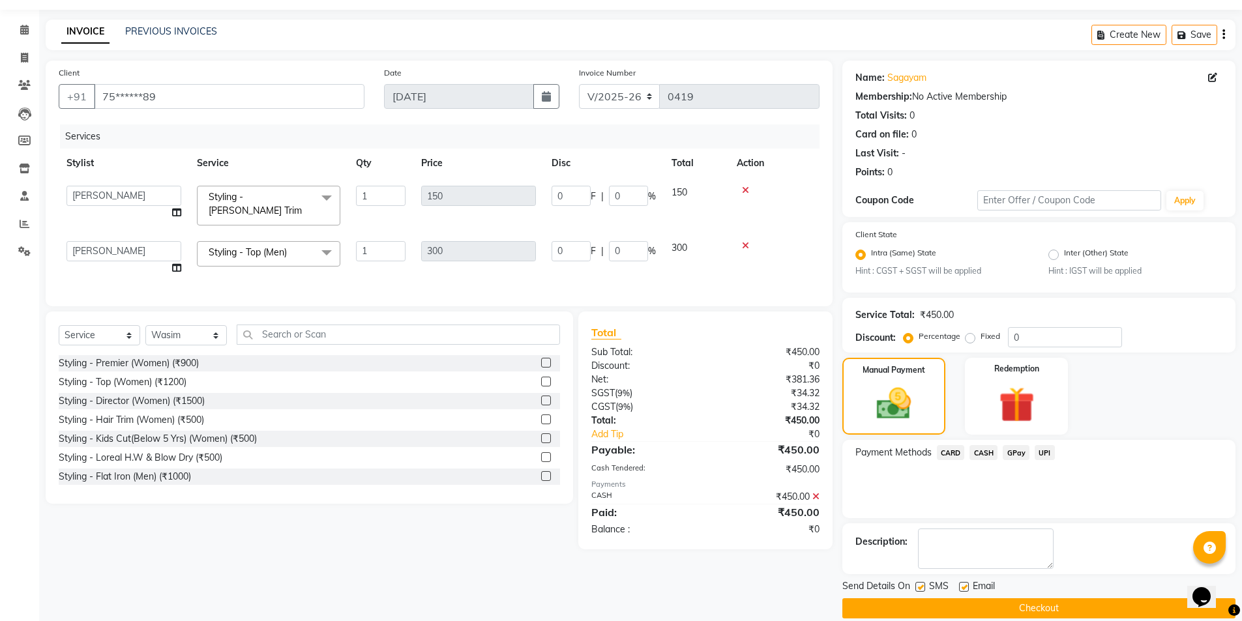
scroll to position [54, 0]
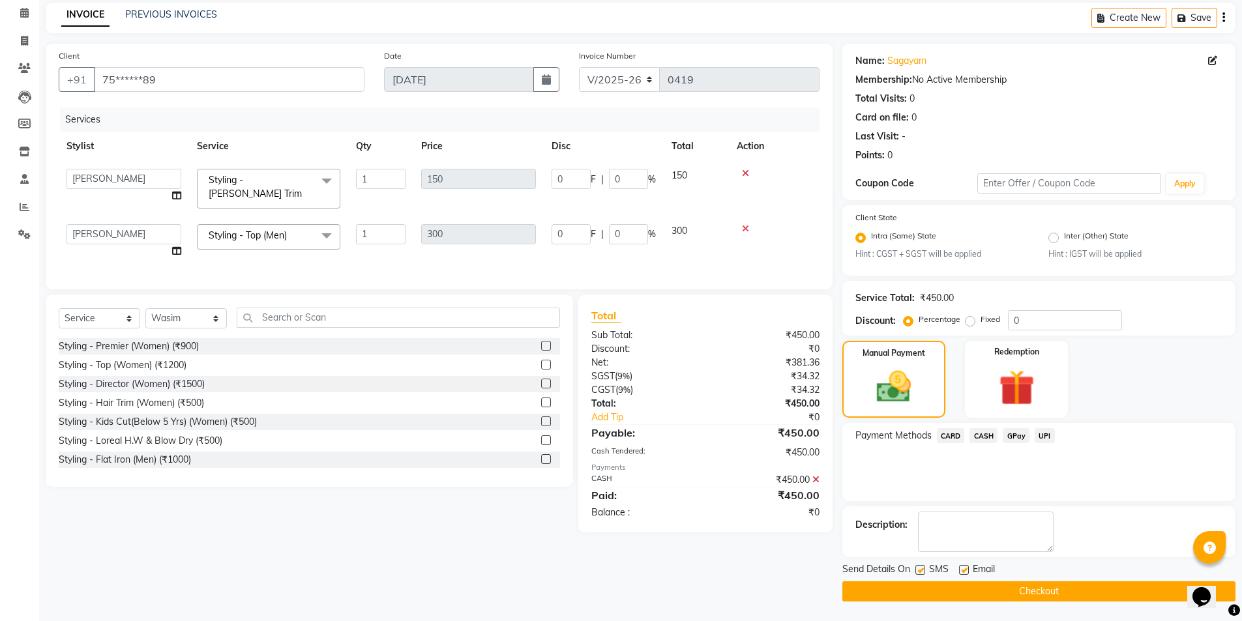
click at [963, 567] on label at bounding box center [964, 570] width 10 height 10
click at [963, 567] on input "checkbox" at bounding box center [963, 571] width 8 height 8
checkbox input "false"
click at [920, 573] on label at bounding box center [921, 570] width 10 height 10
click at [920, 573] on input "checkbox" at bounding box center [920, 571] width 8 height 8
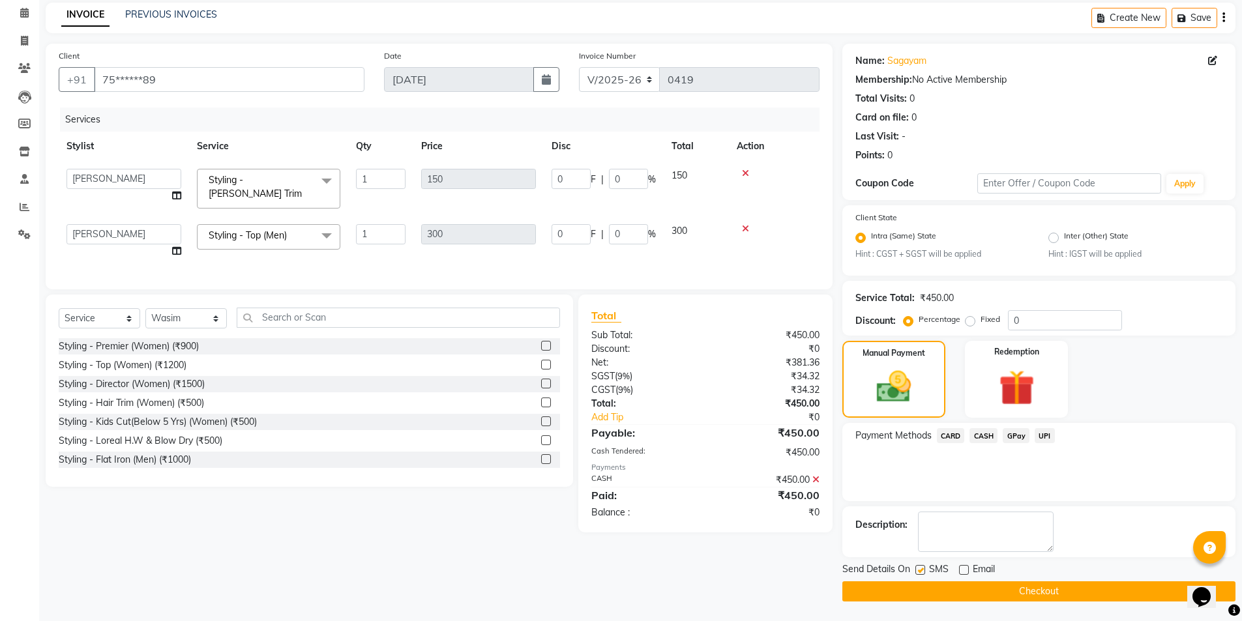
checkbox input "false"
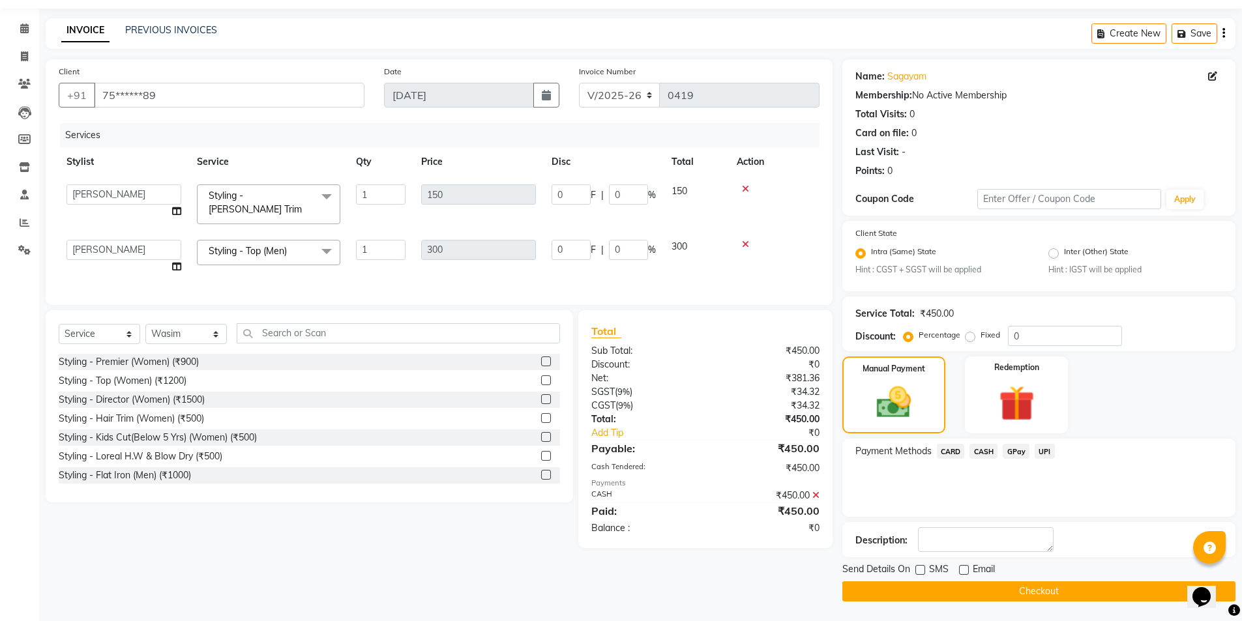
scroll to position [38, 0]
drag, startPoint x: 1059, startPoint y: 546, endPoint x: 1058, endPoint y: 501, distance: 45.0
click at [1058, 501] on div "Name: Sagayam Membership: No Active Membership Total Visits: 0 Card on file: 0 …" at bounding box center [1044, 330] width 403 height 543
click at [1017, 590] on button "Checkout" at bounding box center [1039, 592] width 393 height 20
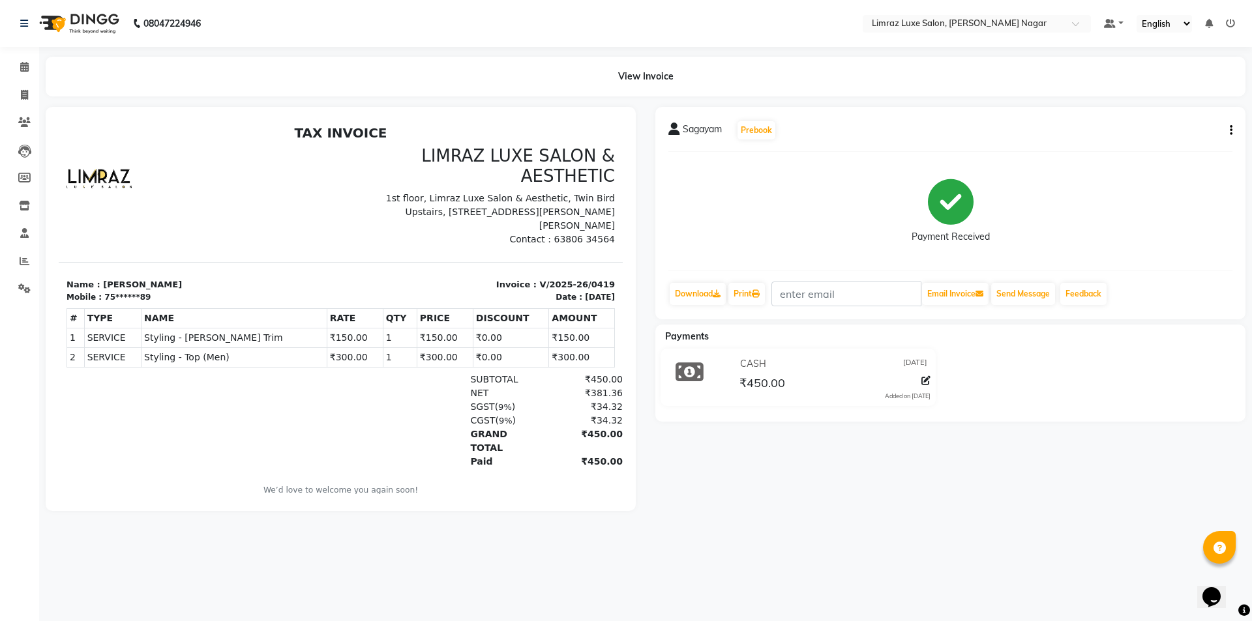
click at [79, 30] on img at bounding box center [77, 23] width 89 height 37
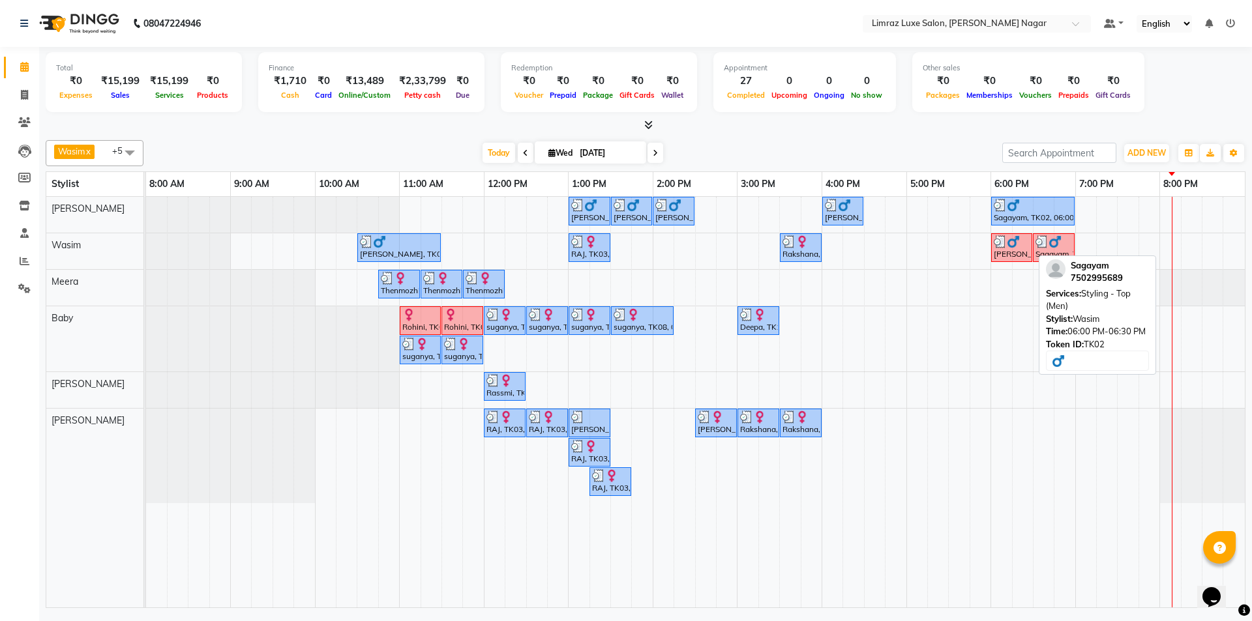
click at [1019, 243] on img at bounding box center [1013, 241] width 13 height 13
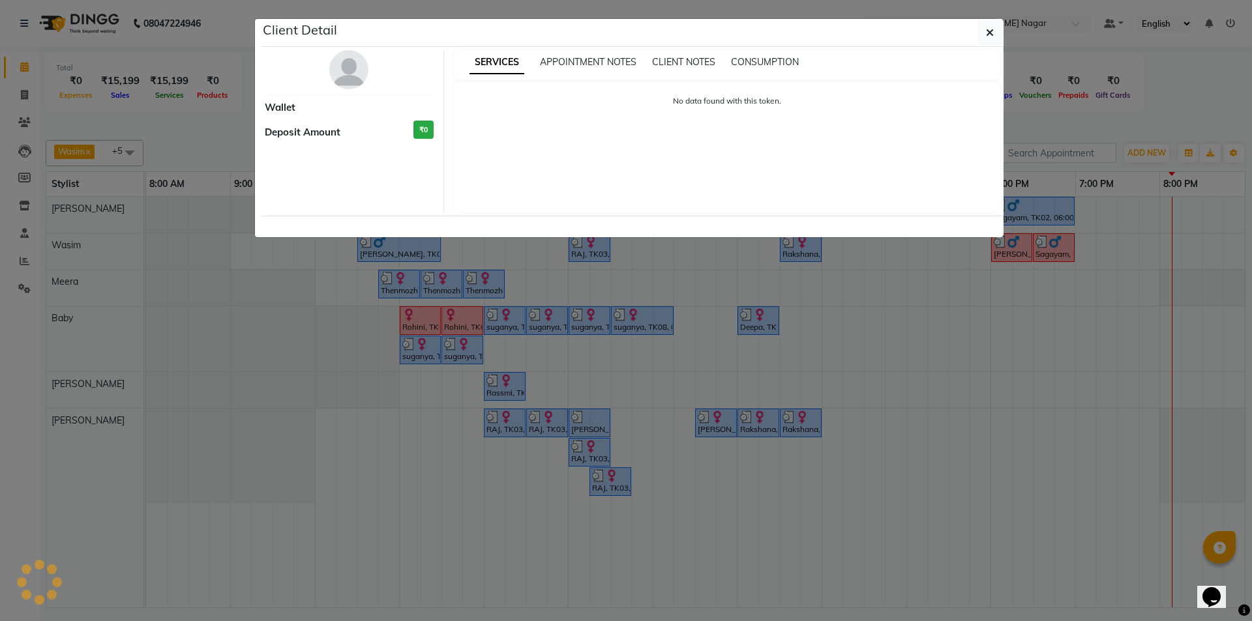
select select "3"
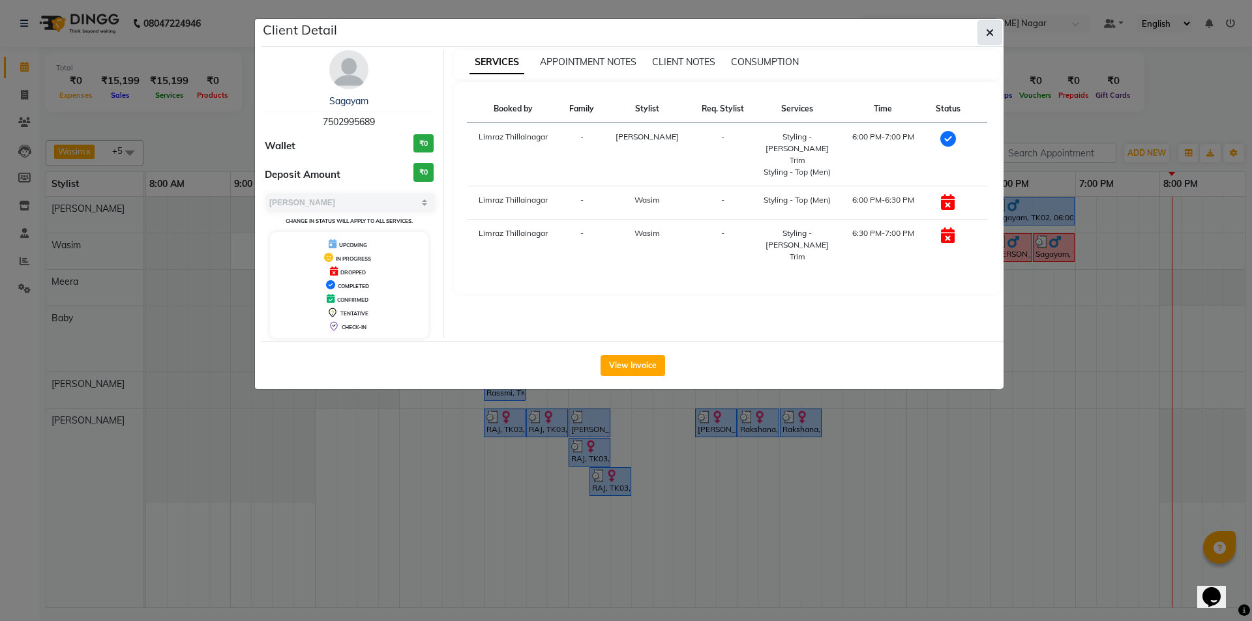
click at [985, 33] on button "button" at bounding box center [990, 32] width 25 height 25
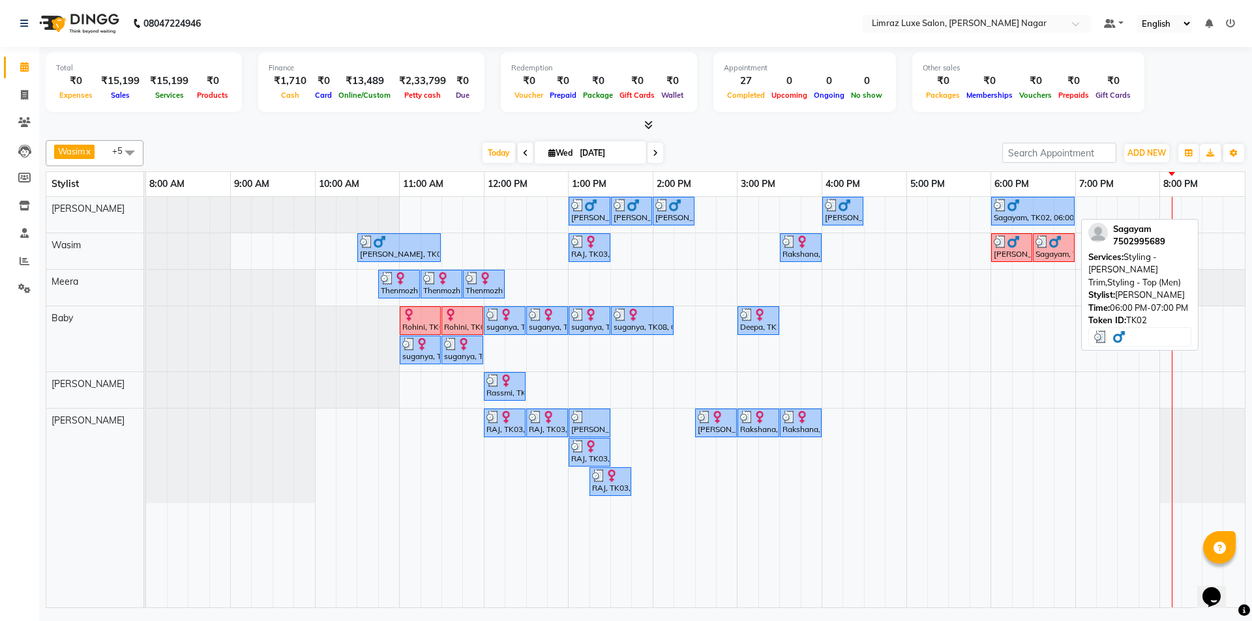
click at [1013, 217] on div "Sagayam, TK02, 06:00 PM-07:00 PM, Styling - [PERSON_NAME] Trim,Styling - Top (M…" at bounding box center [1033, 211] width 81 height 25
select select "3"
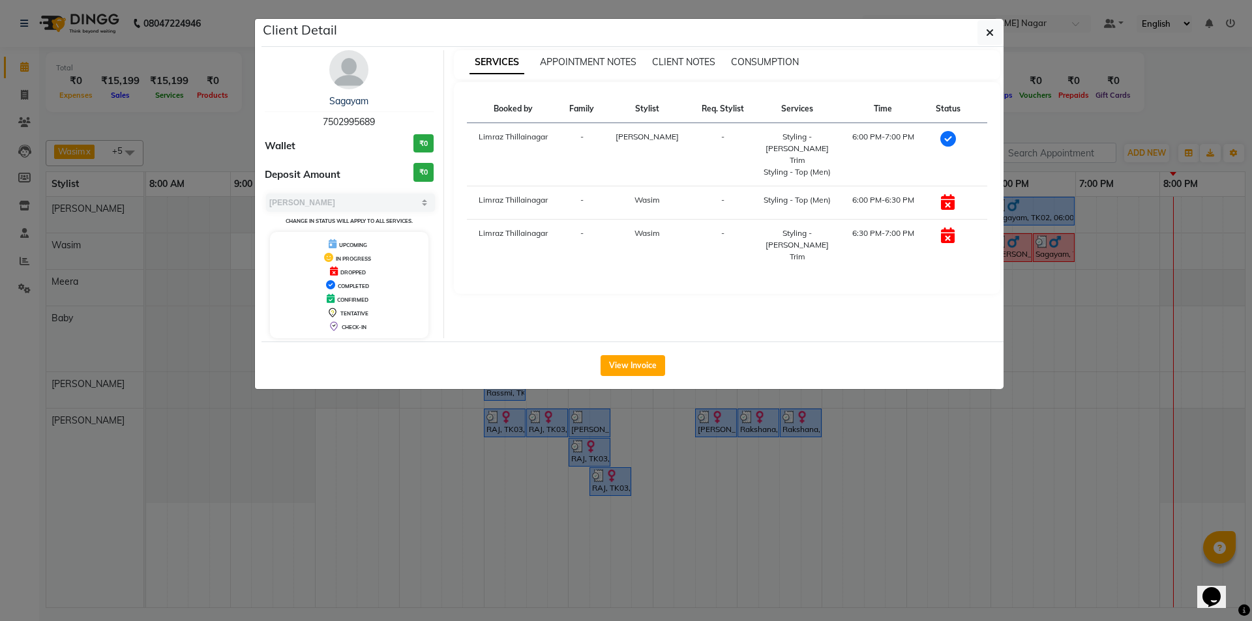
drag, startPoint x: 388, startPoint y: 125, endPoint x: 292, endPoint y: 118, distance: 96.1
click at [292, 118] on div "Sagayam 7502995689" at bounding box center [349, 112] width 169 height 35
copy span "7502995689"
click at [981, 38] on button "button" at bounding box center [990, 32] width 25 height 25
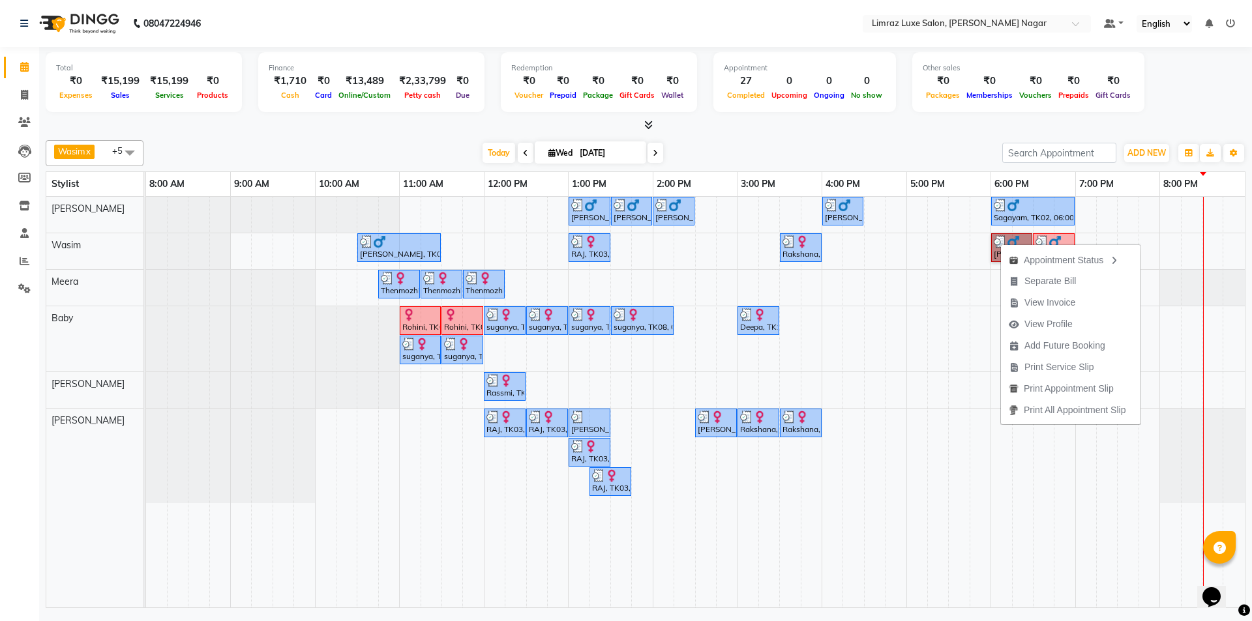
click at [1105, 510] on td at bounding box center [1107, 402] width 21 height 411
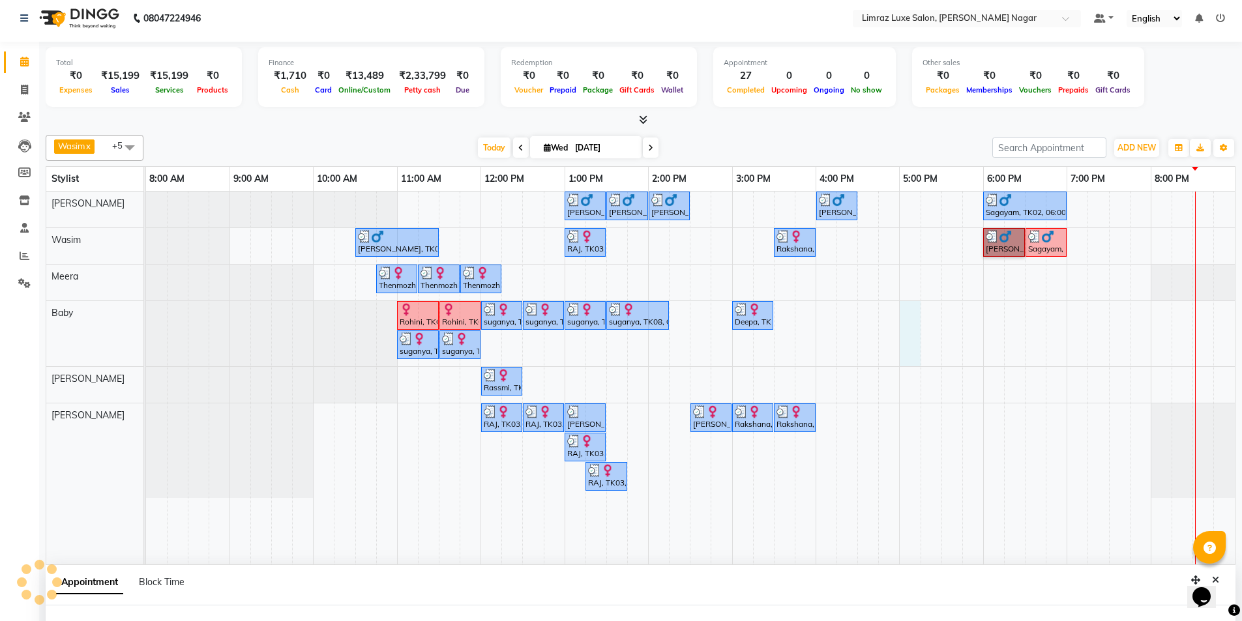
select select "74161"
select select "tentative"
select select "1020"
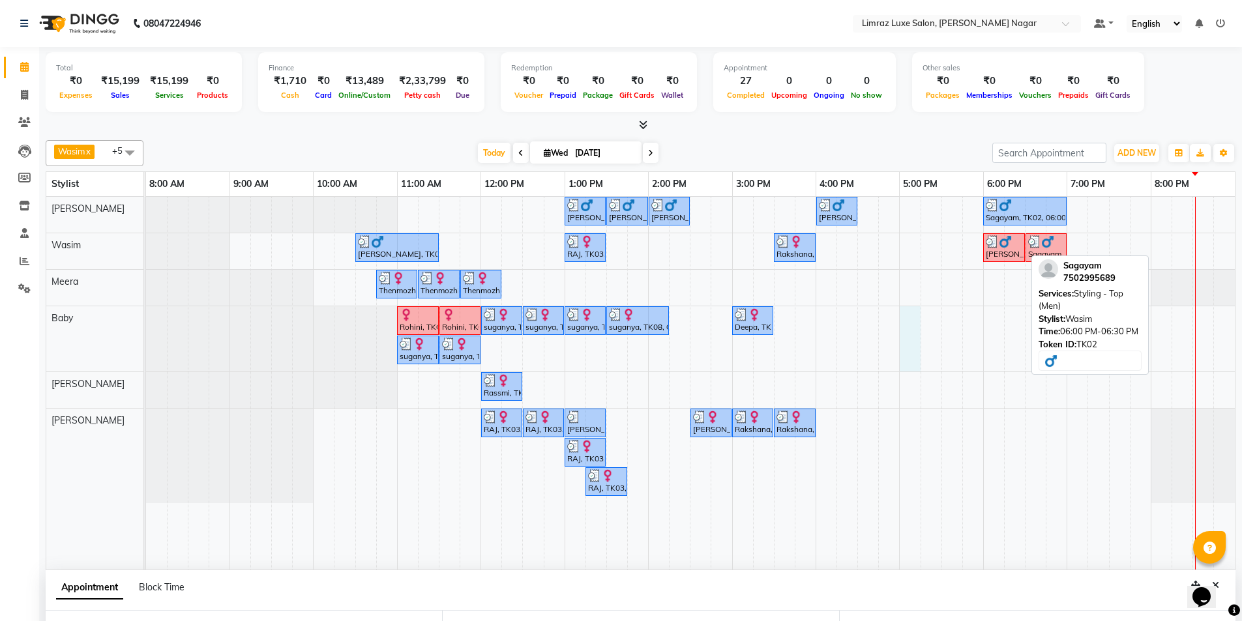
click at [1002, 242] on img at bounding box center [1005, 241] width 13 height 13
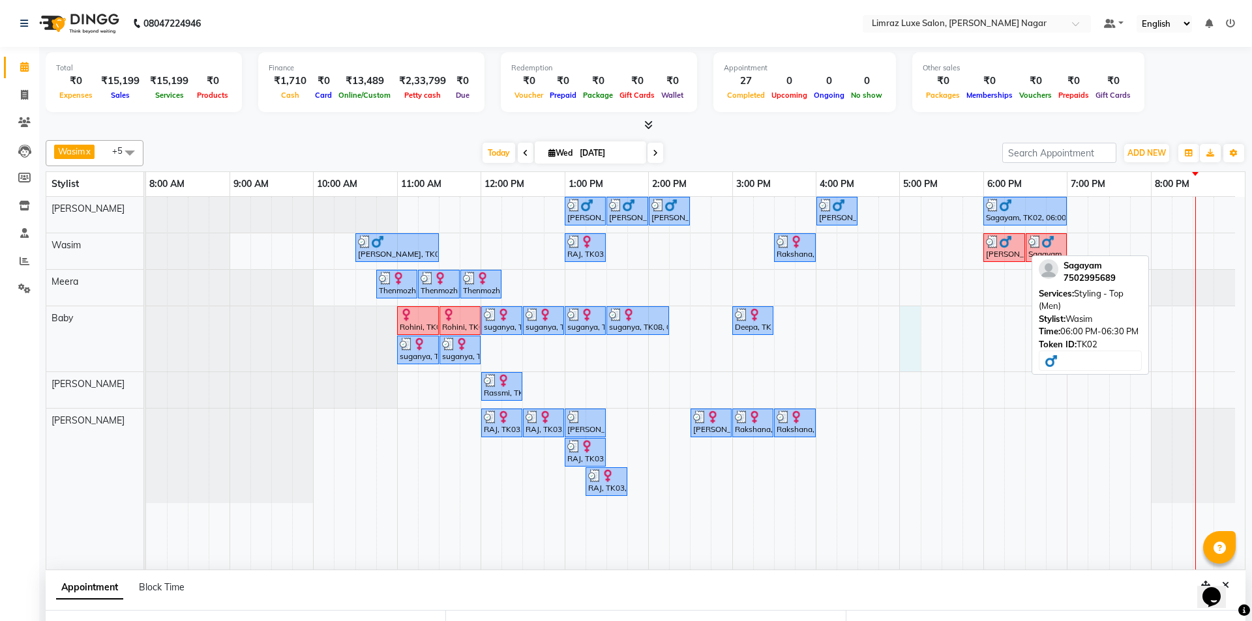
select select "3"
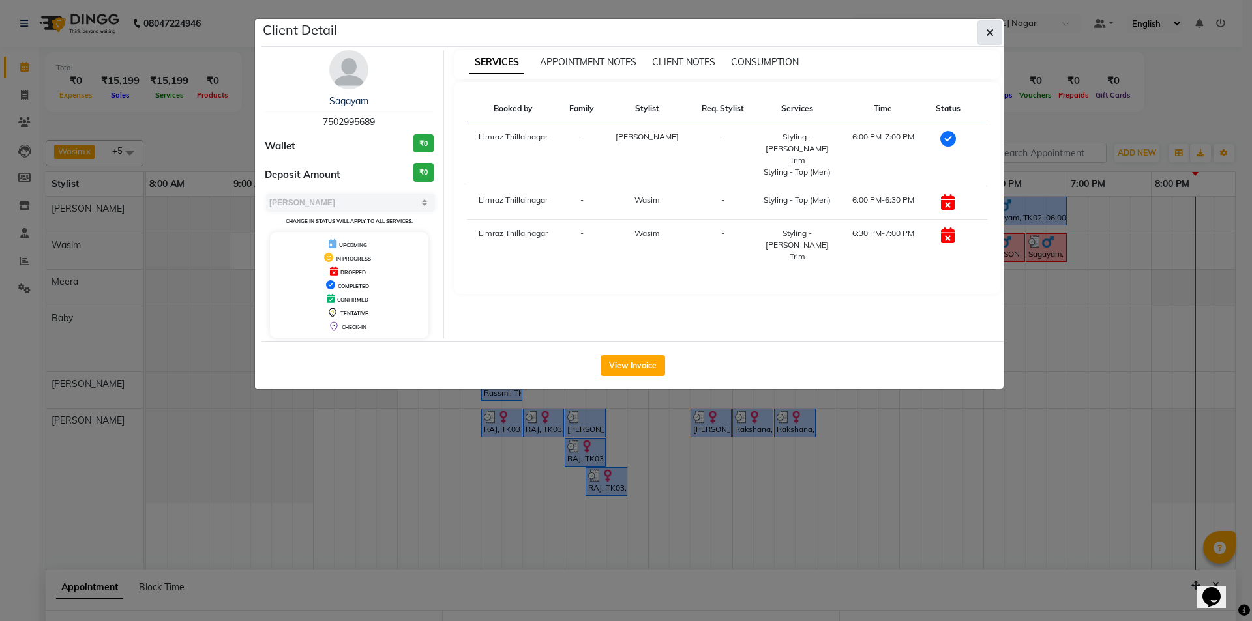
click at [993, 27] on span "button" at bounding box center [990, 32] width 8 height 13
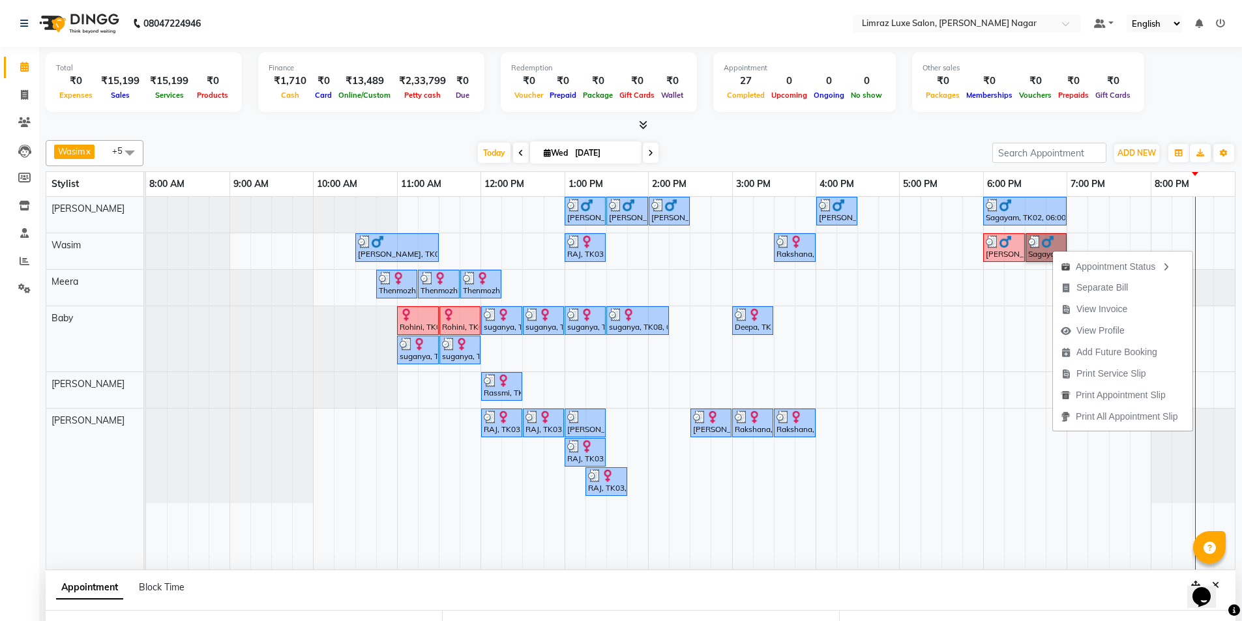
click at [1050, 458] on div "[PERSON_NAME], TK10, 01:00 PM-01:30 PM, Styling - Top (Men) [PERSON_NAME], TK10…" at bounding box center [690, 383] width 1089 height 373
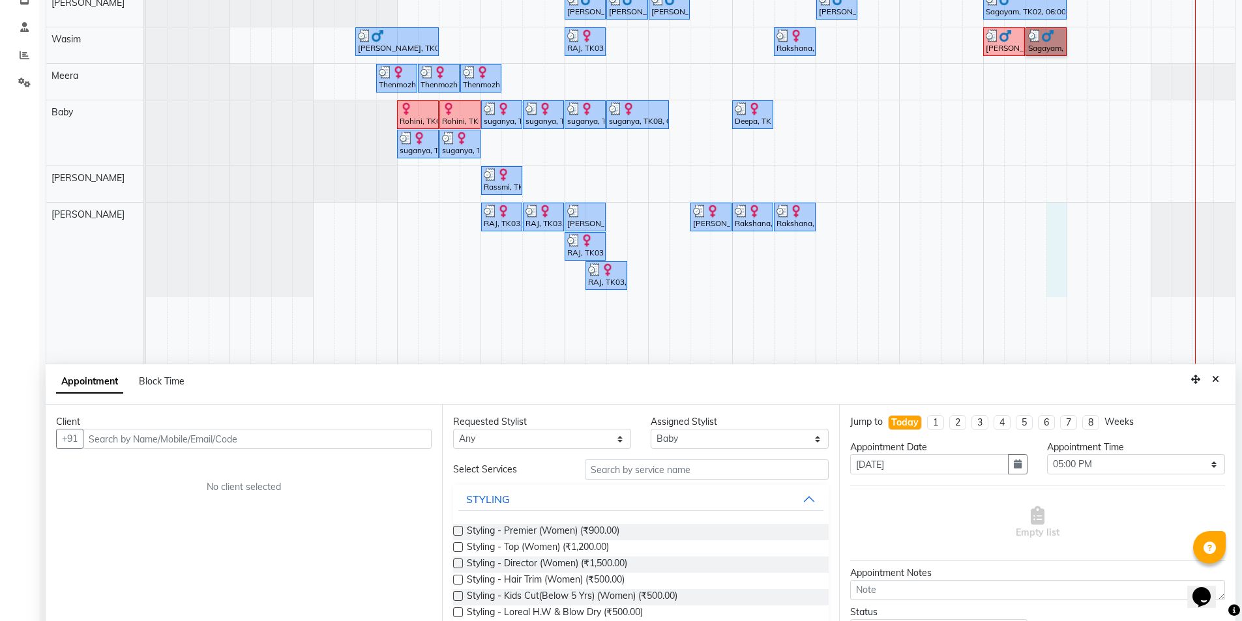
scroll to position [246, 0]
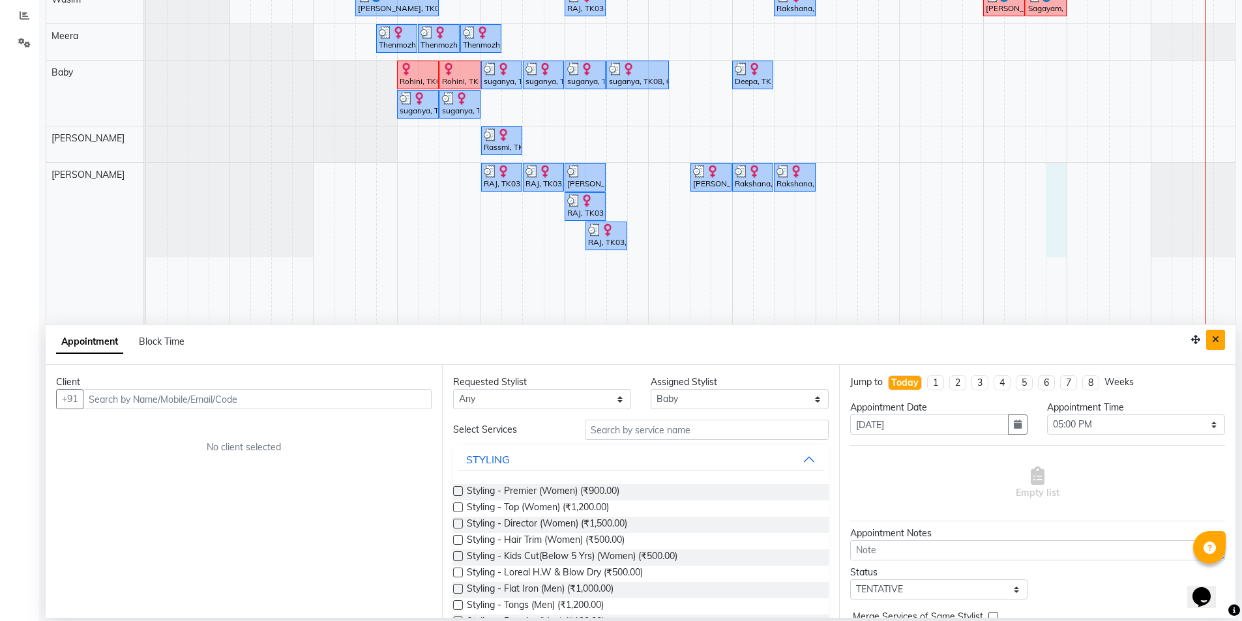
click at [1221, 337] on button "Close" at bounding box center [1215, 340] width 19 height 20
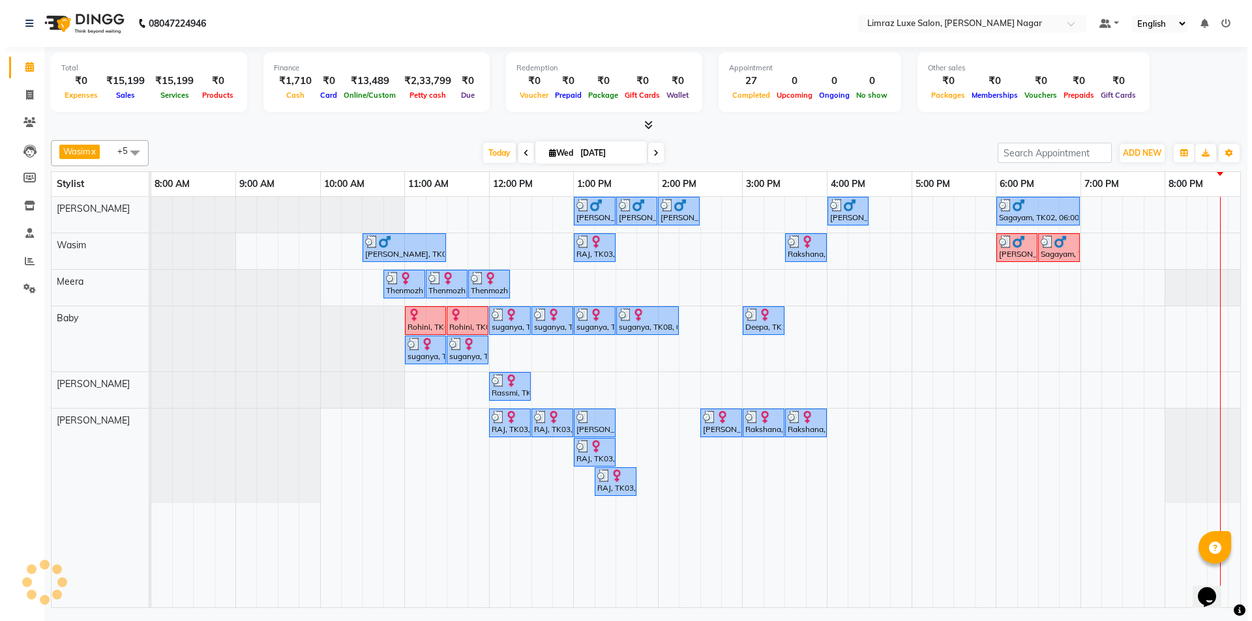
scroll to position [0, 0]
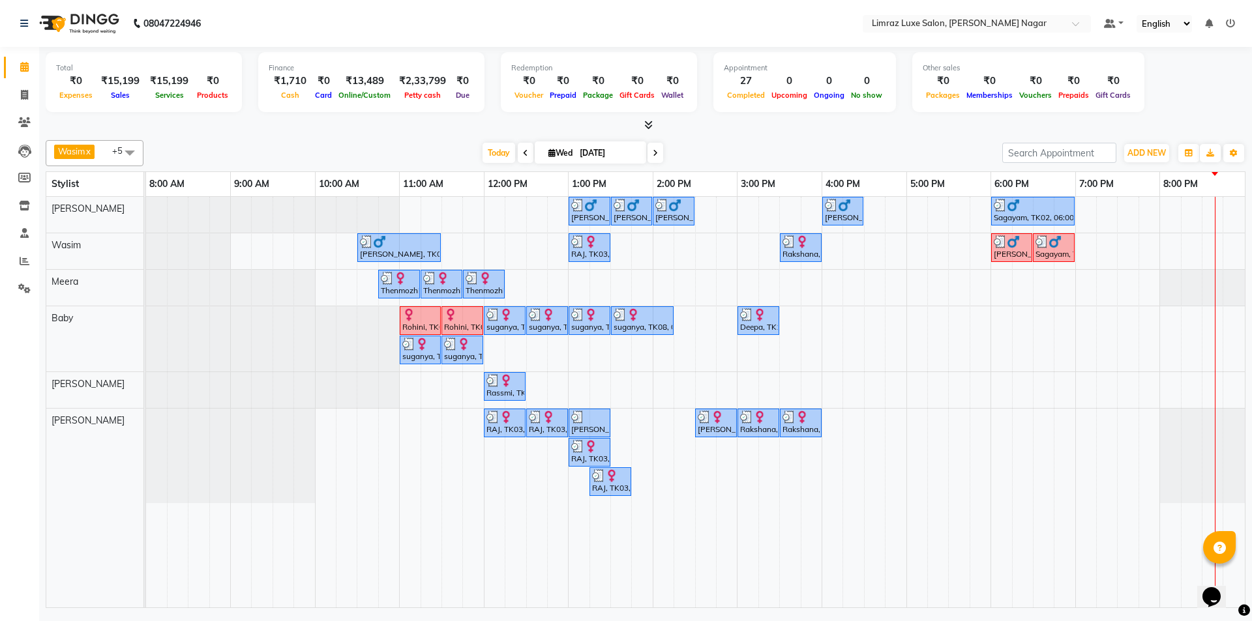
click at [126, 150] on span at bounding box center [130, 152] width 26 height 25
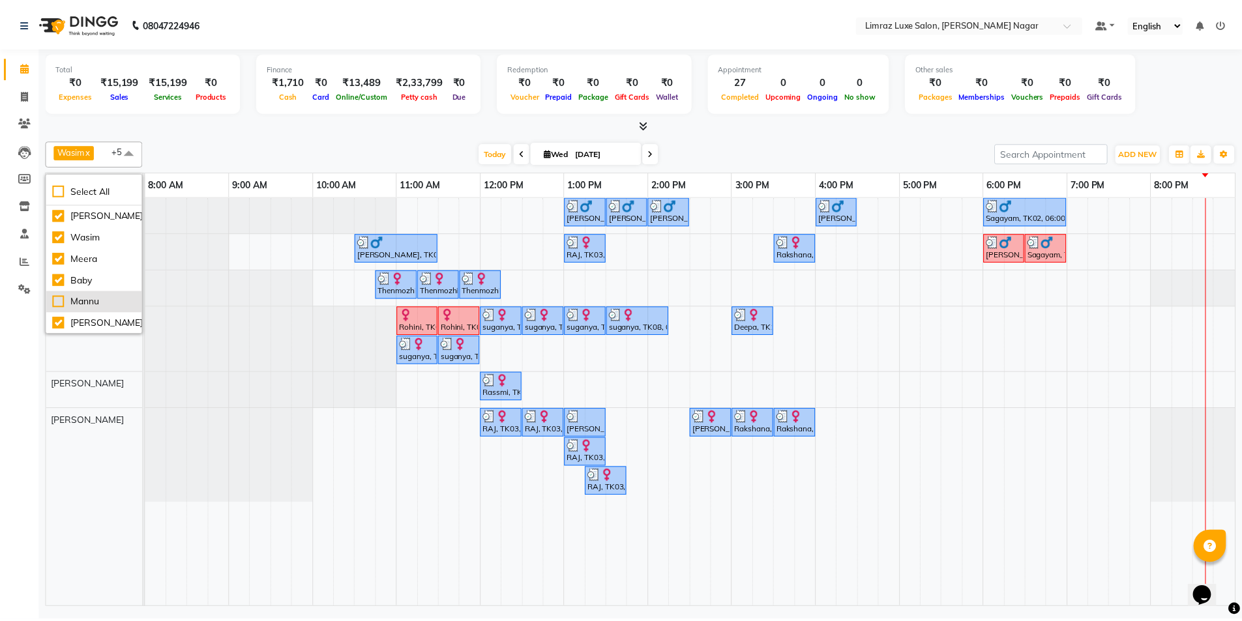
scroll to position [130, 0]
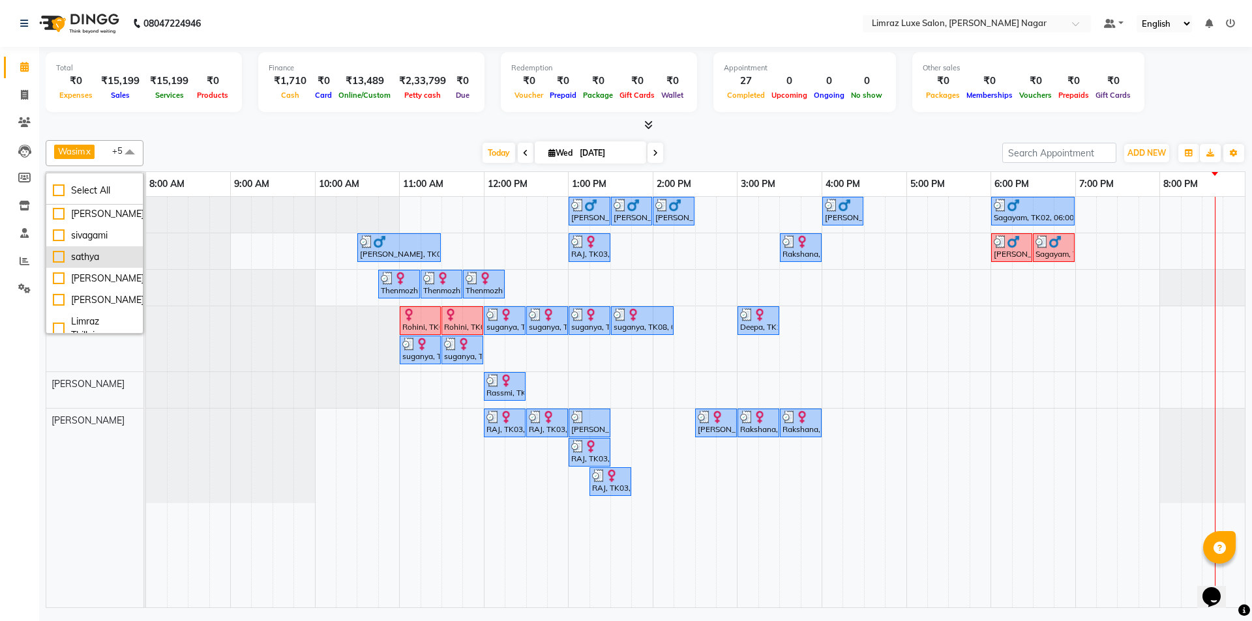
click at [87, 263] on div "sathya" at bounding box center [94, 257] width 83 height 14
checkbox input "true"
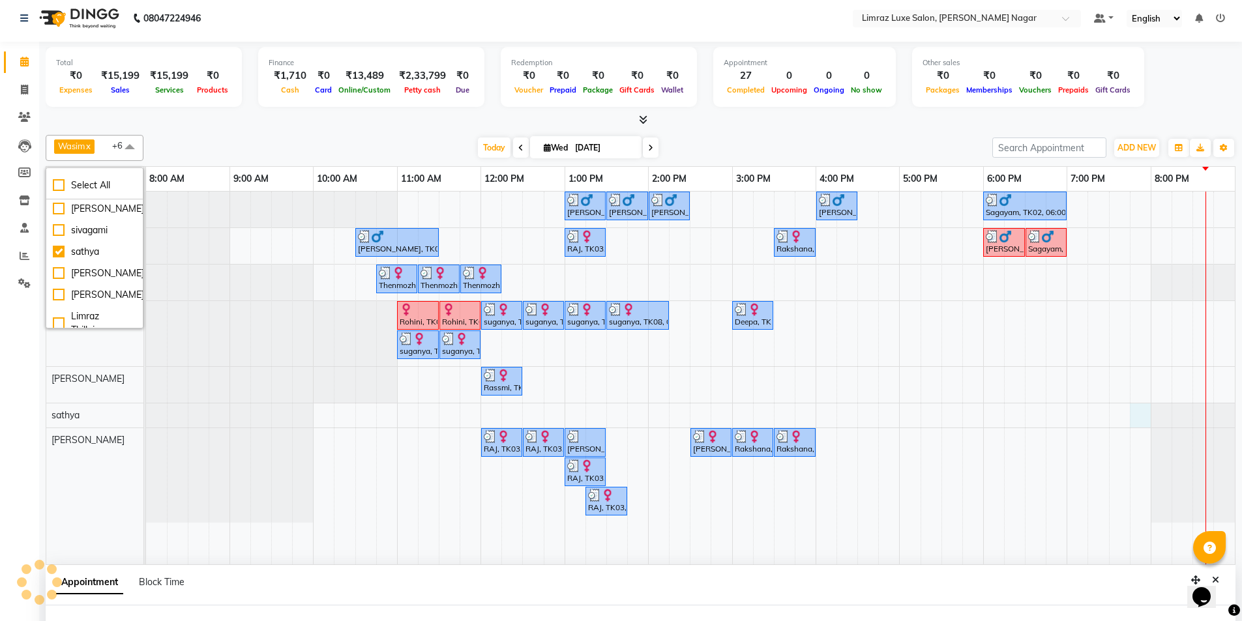
select select "88182"
select select "tentative"
select select "1185"
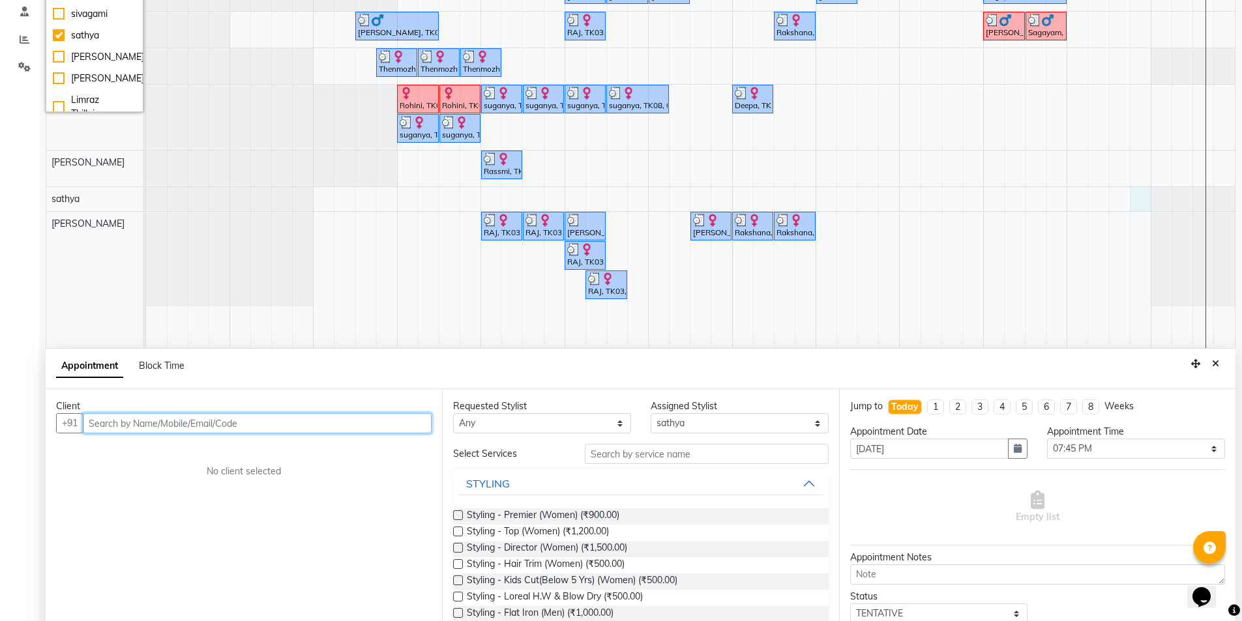
scroll to position [246, 0]
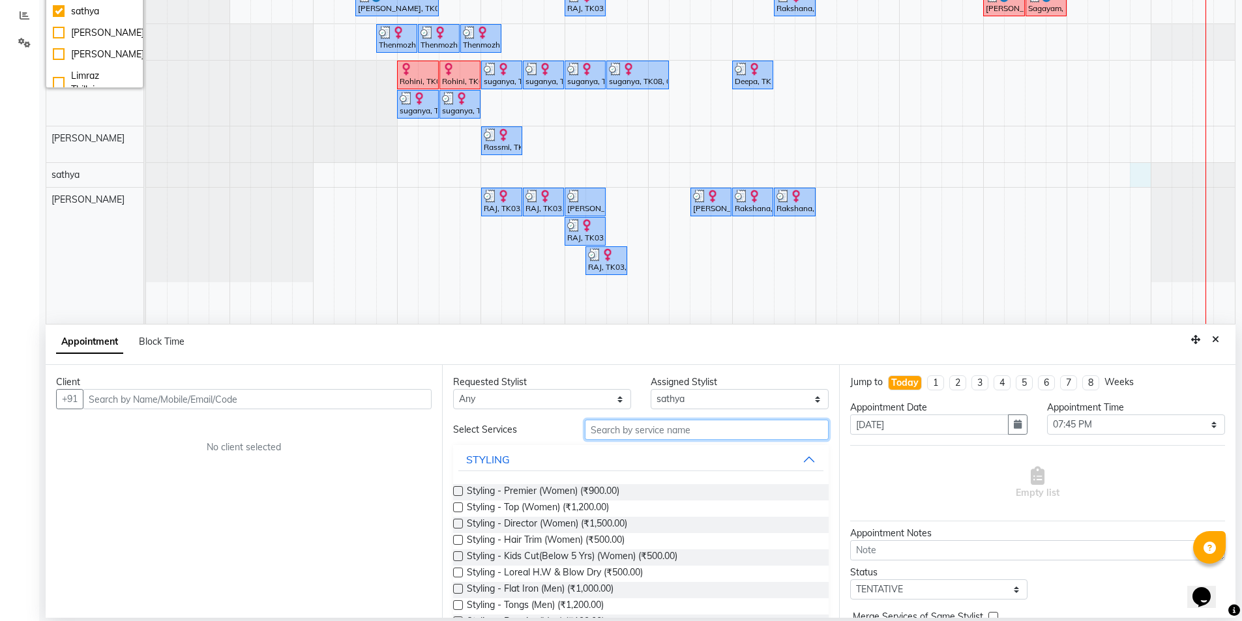
click at [732, 424] on input "text" at bounding box center [707, 430] width 244 height 20
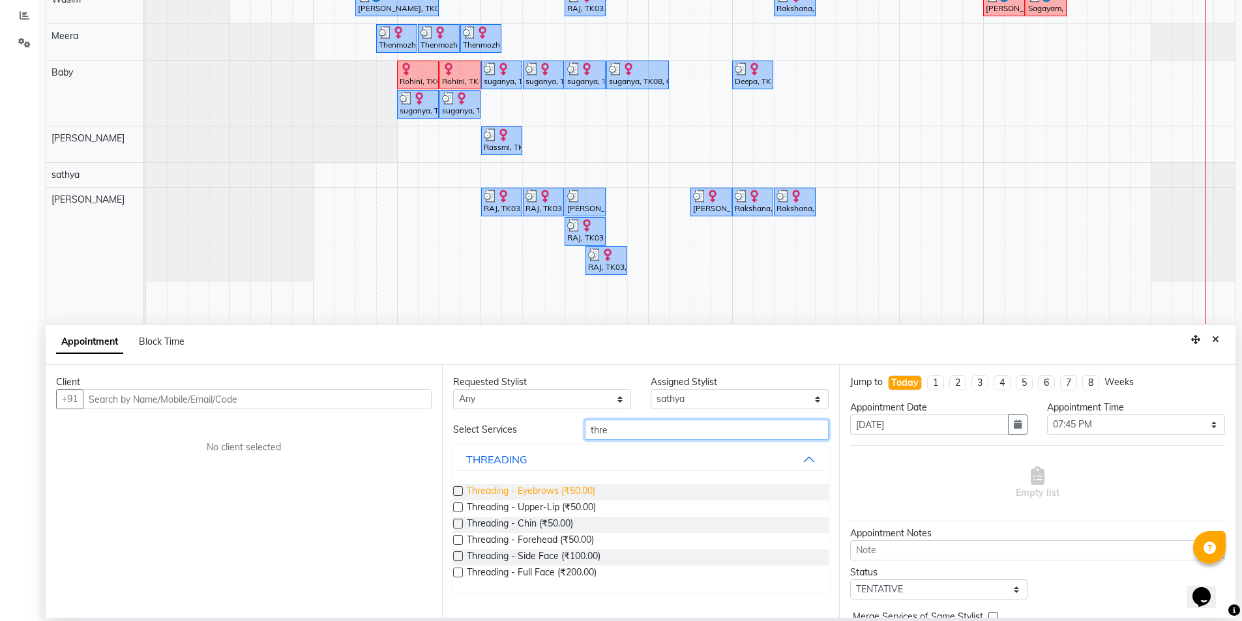
type input "thre"
click at [577, 488] on span "Threading - Eyebrows (₹50.00)" at bounding box center [531, 493] width 128 height 16
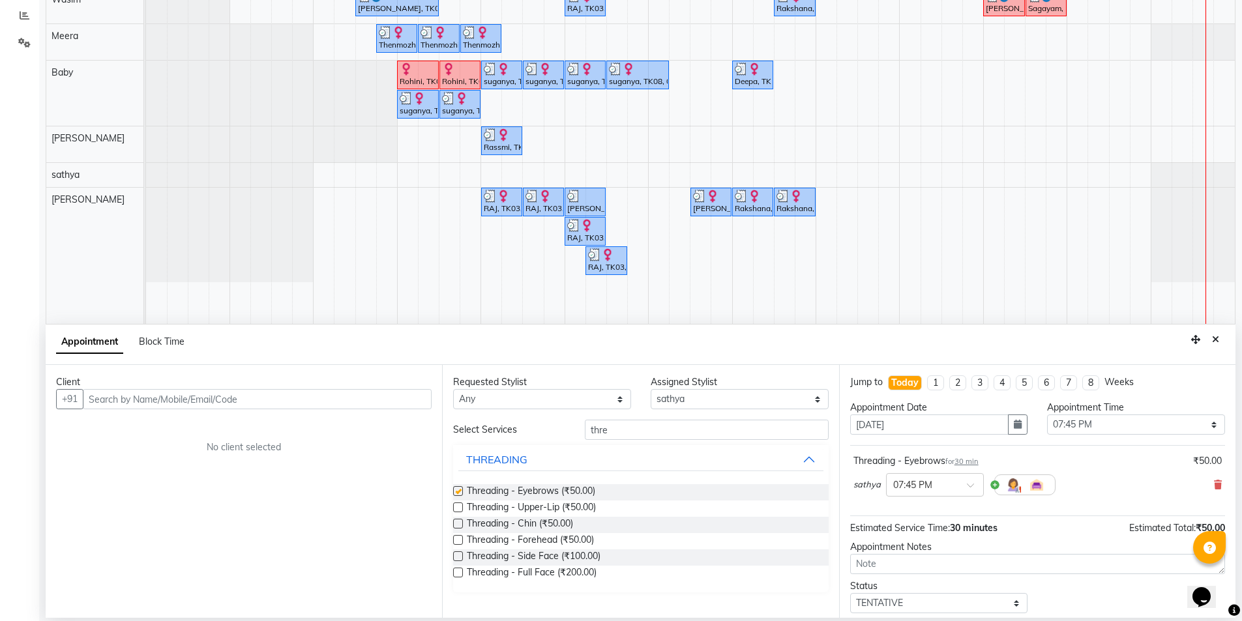
checkbox input "false"
click at [749, 426] on input "thre" at bounding box center [707, 430] width 244 height 20
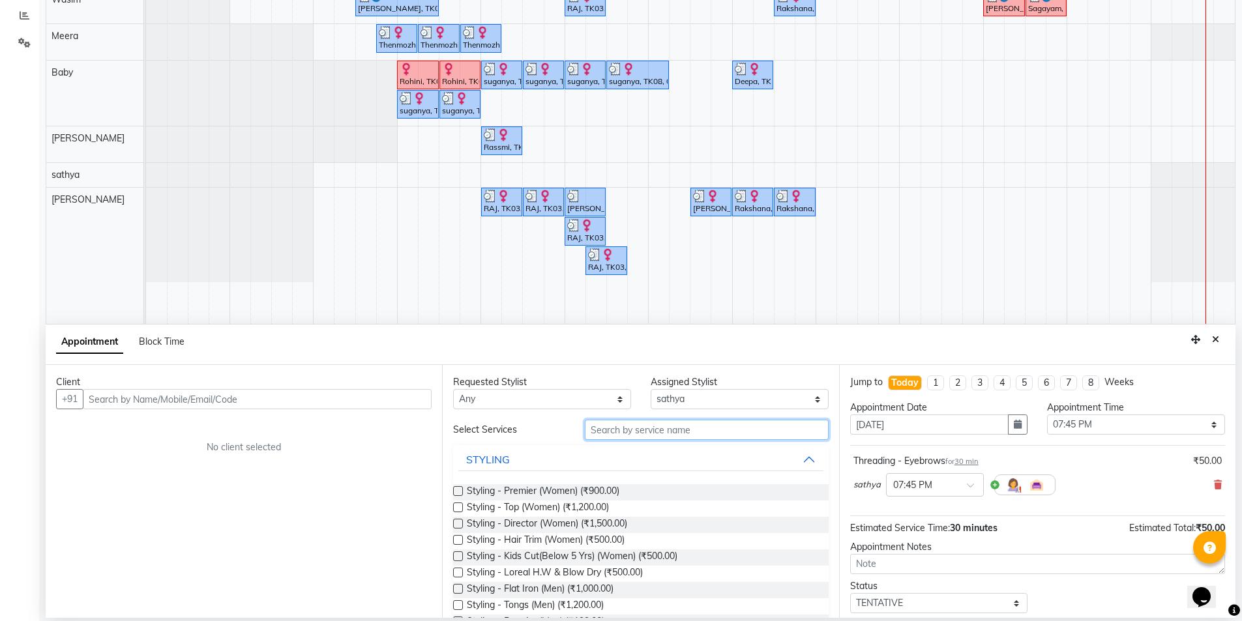
click at [668, 434] on input "text" at bounding box center [707, 430] width 244 height 20
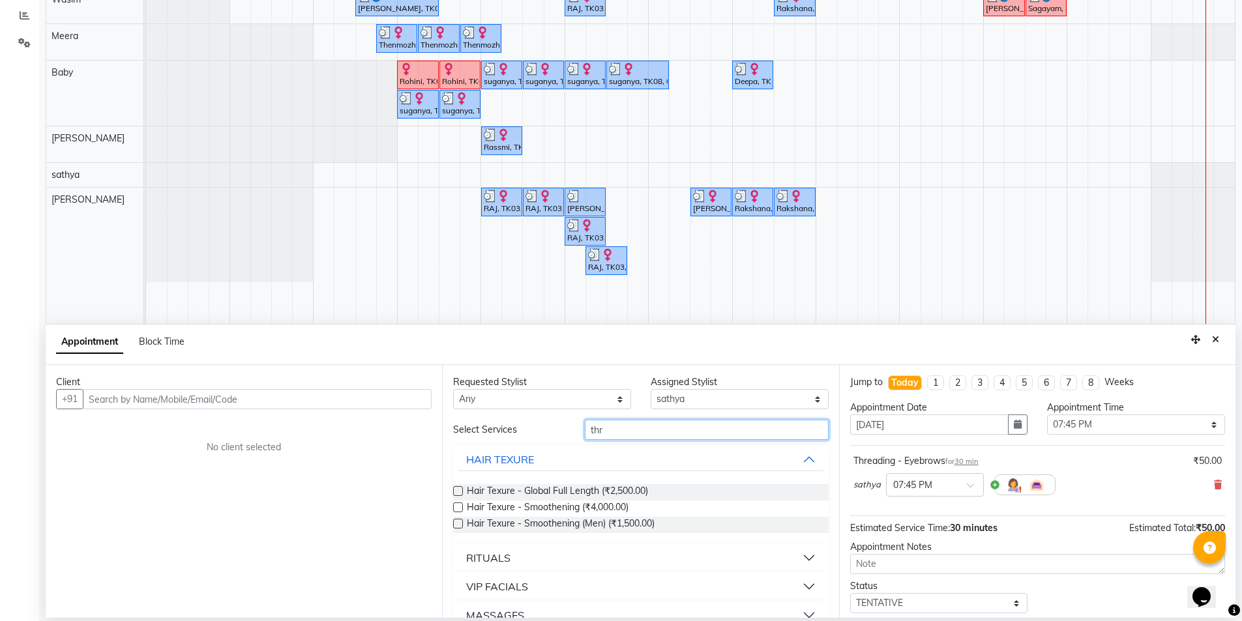
type input "thre"
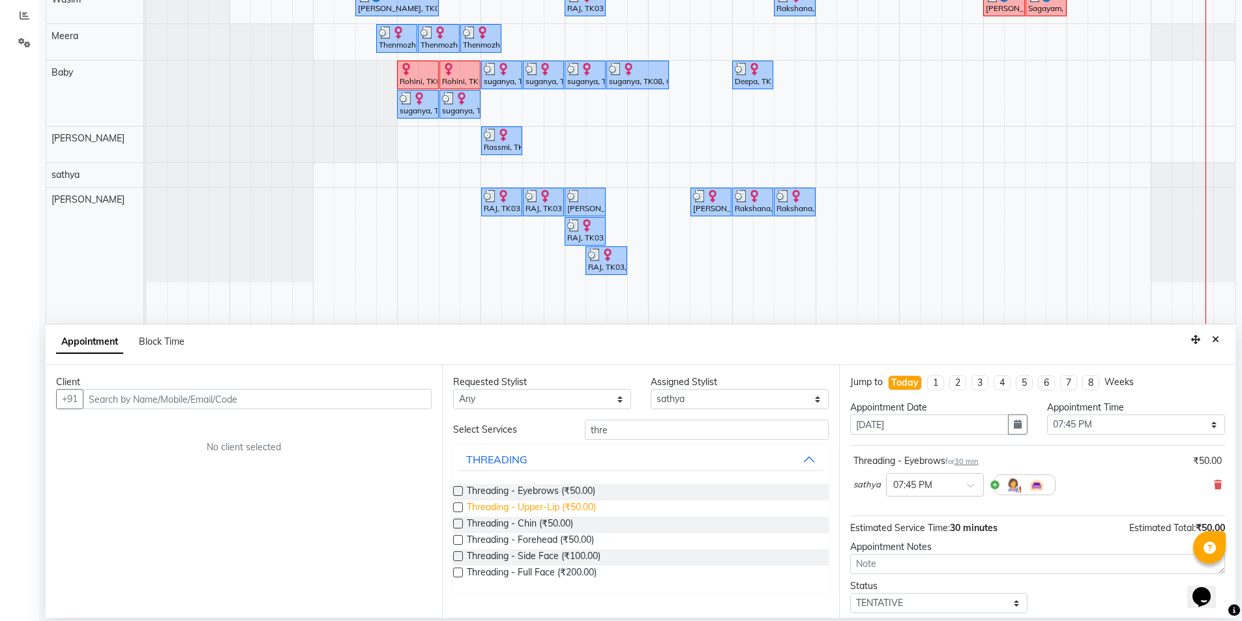
click at [569, 506] on span "Threading - Upper-Lip (₹50.00)" at bounding box center [531, 509] width 129 height 16
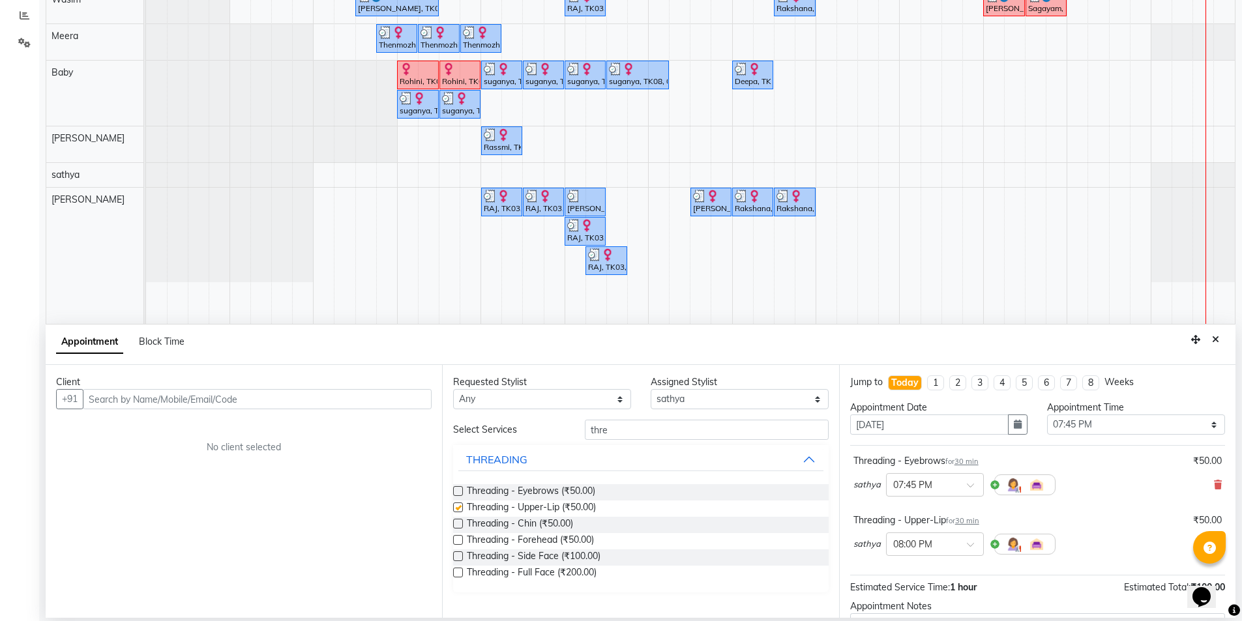
checkbox input "false"
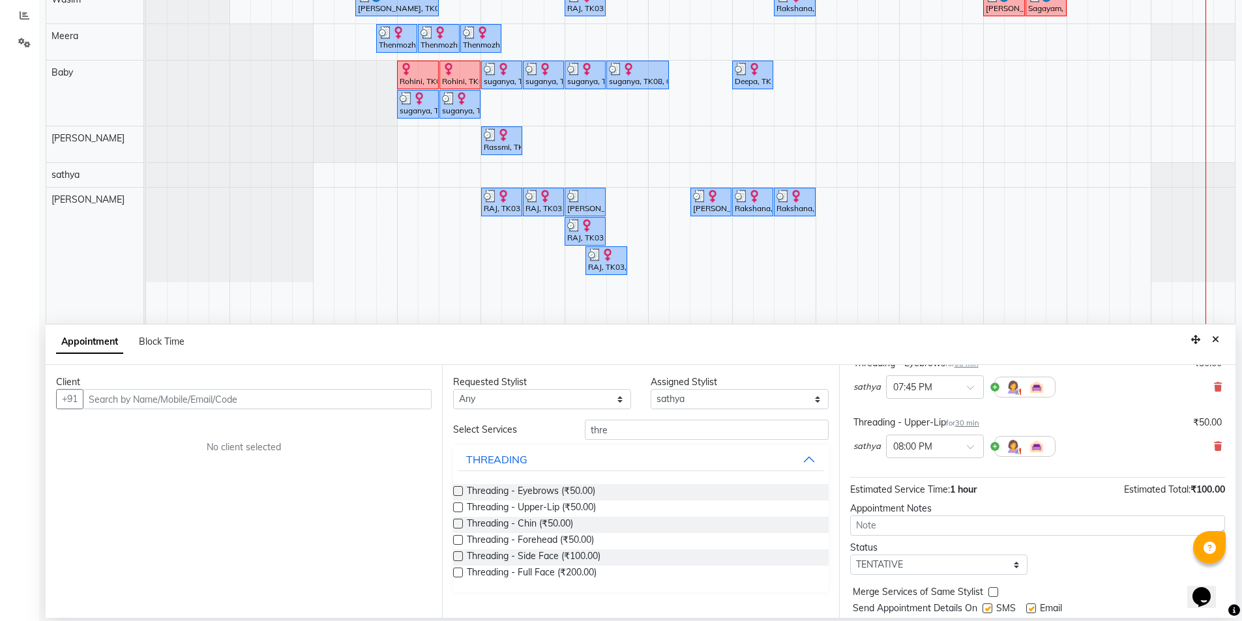
scroll to position [138, 0]
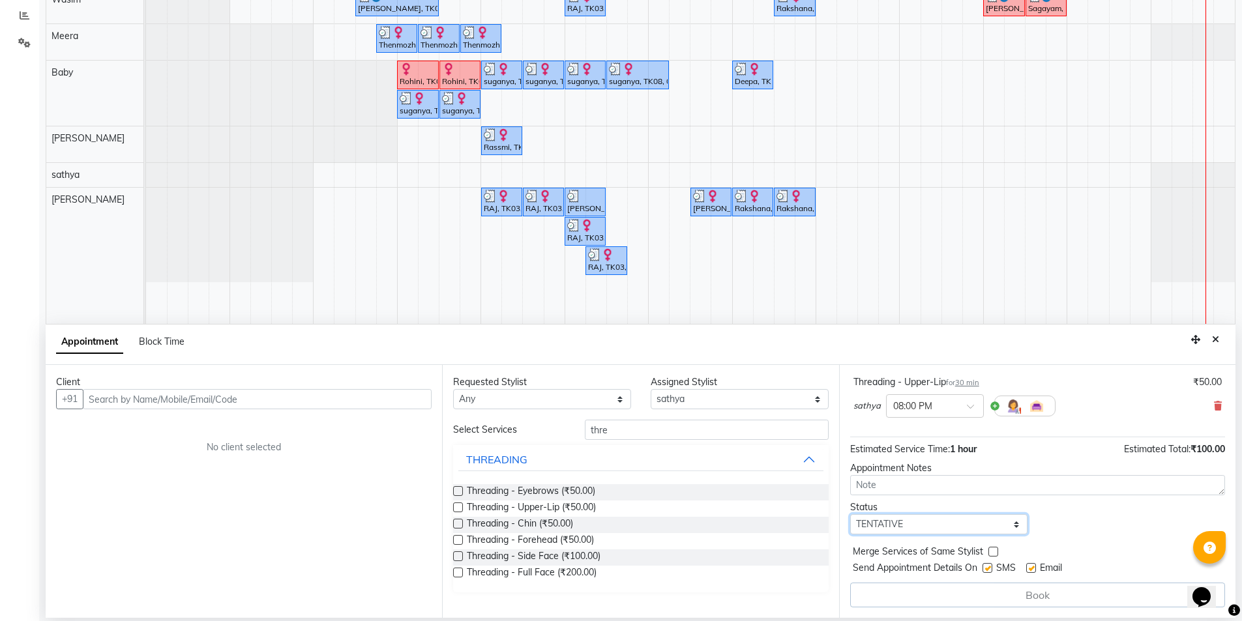
drag, startPoint x: 987, startPoint y: 525, endPoint x: 979, endPoint y: 526, distance: 7.2
click at [987, 525] on select "Select TENTATIVE CONFIRM CHECK-IN UPCOMING" at bounding box center [939, 525] width 178 height 20
click at [850, 515] on select "Select TENTATIVE CONFIRM CHECK-IN UPCOMING" at bounding box center [939, 525] width 178 height 20
click at [996, 523] on select "Select TENTATIVE CONFIRM CHECK-IN UPCOMING" at bounding box center [939, 525] width 178 height 20
click at [971, 522] on select "Select TENTATIVE CONFIRM CHECK-IN UPCOMING" at bounding box center [939, 525] width 178 height 20
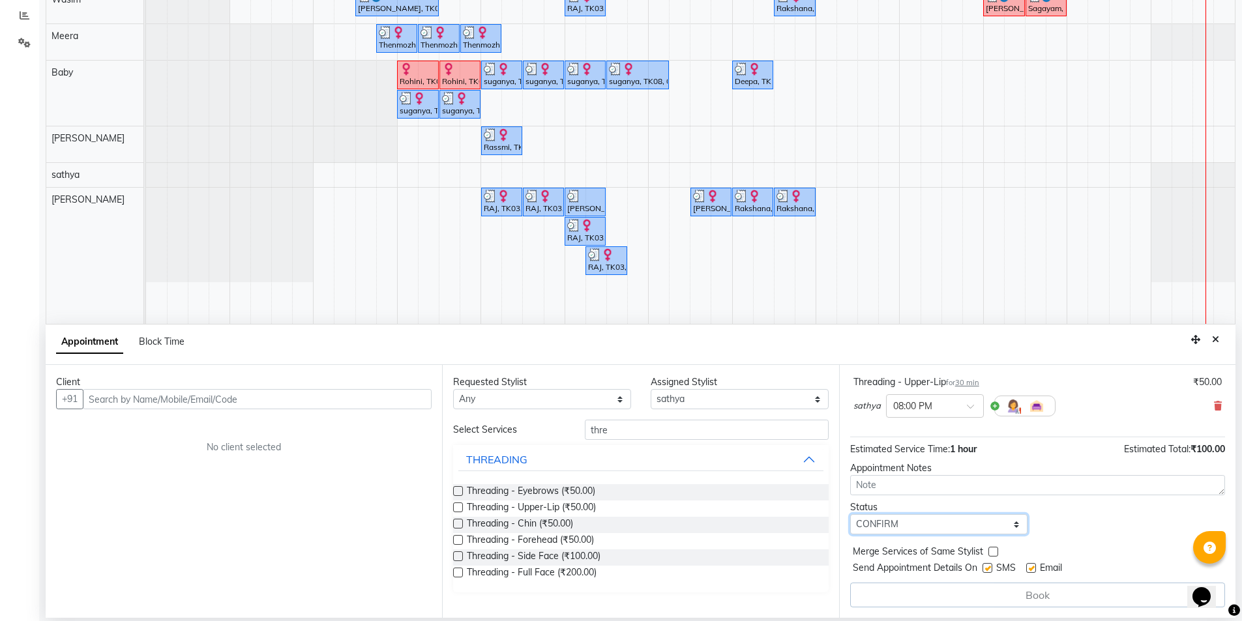
select select "check-in"
click at [850, 515] on select "Select TENTATIVE CONFIRM CHECK-IN UPCOMING" at bounding box center [939, 525] width 178 height 20
click at [987, 566] on label at bounding box center [988, 568] width 10 height 10
click at [987, 566] on input "checkbox" at bounding box center [987, 569] width 8 height 8
checkbox input "false"
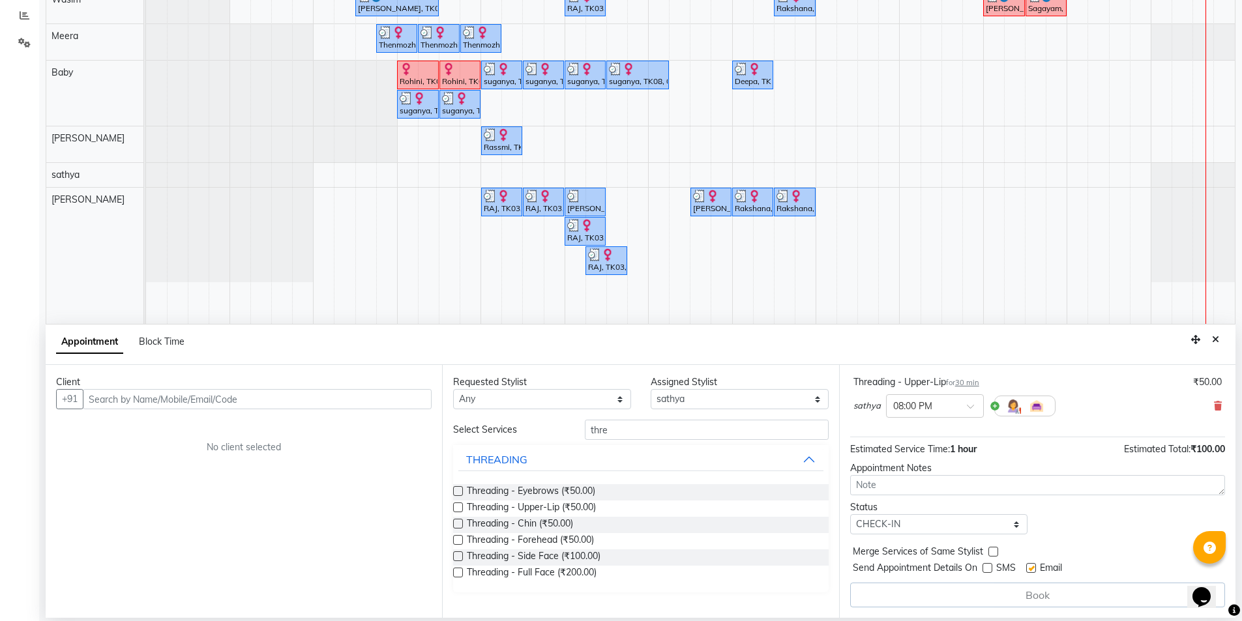
click at [1032, 568] on label at bounding box center [1031, 568] width 10 height 10
click at [1032, 568] on input "checkbox" at bounding box center [1030, 569] width 8 height 8
checkbox input "false"
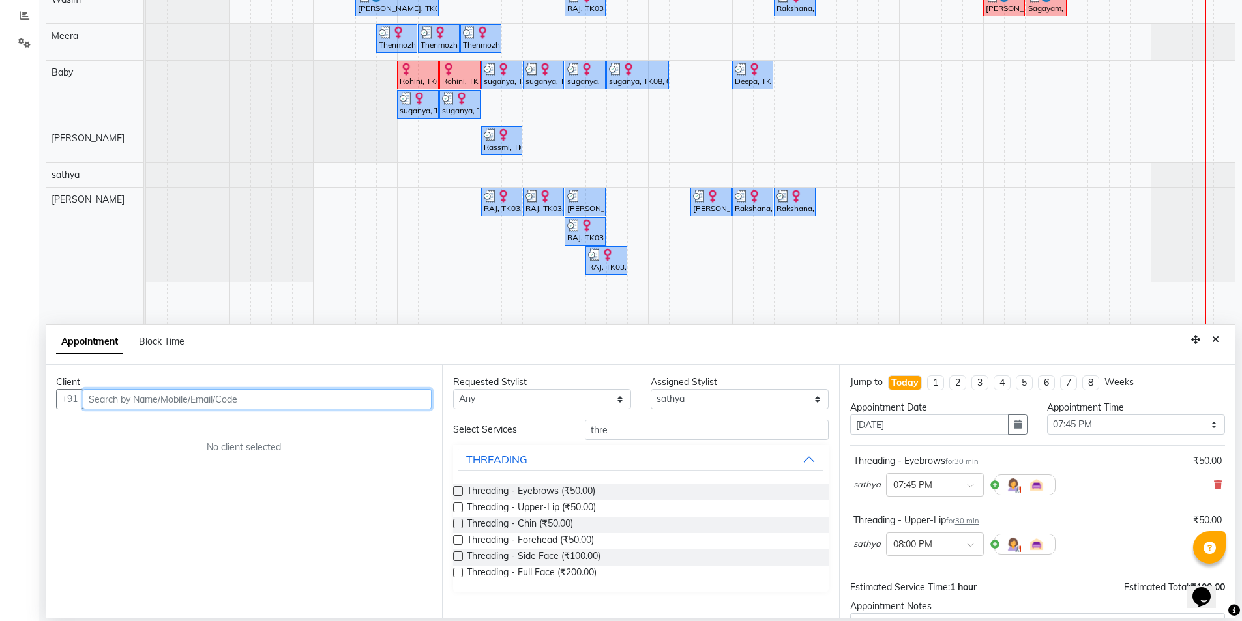
click at [374, 393] on input "text" at bounding box center [257, 399] width 349 height 20
click at [375, 398] on input "text" at bounding box center [257, 399] width 349 height 20
type input "7708333644"
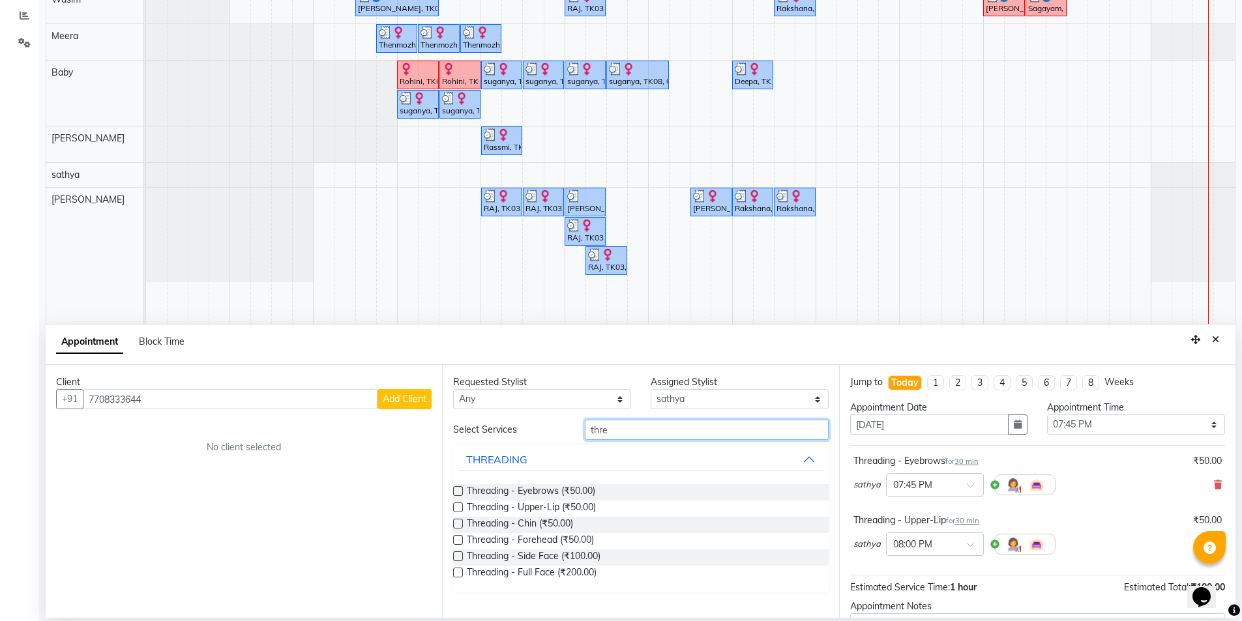
click at [751, 430] on input "thre" at bounding box center [707, 430] width 244 height 20
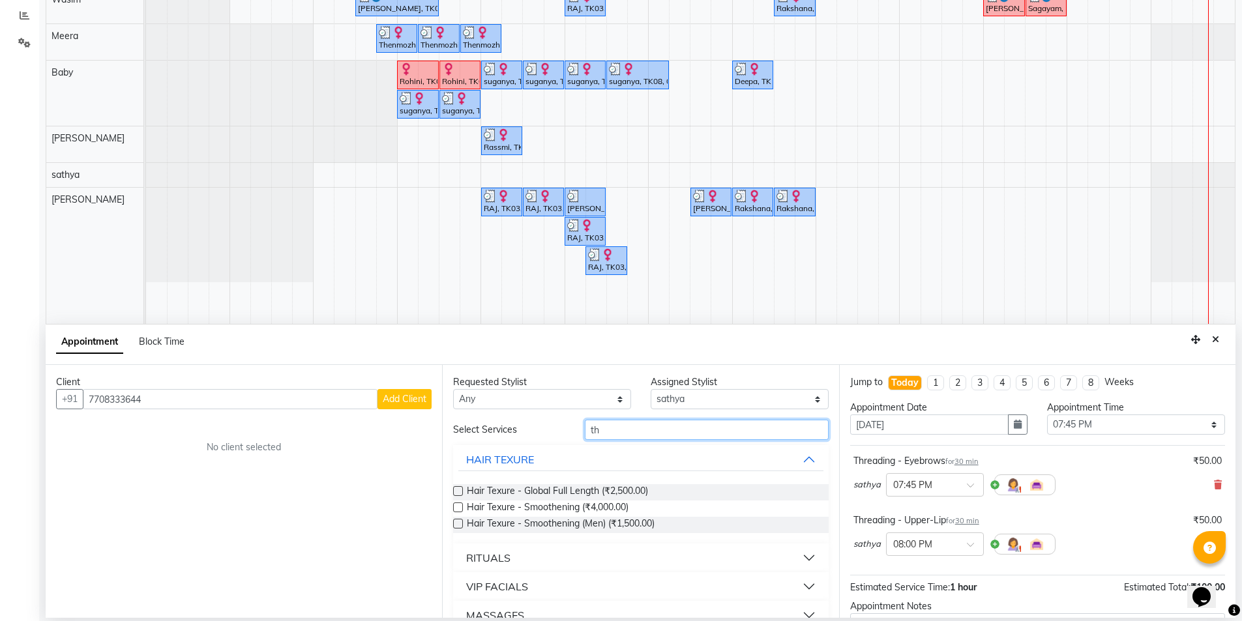
type input "th"
click at [398, 395] on span "Add Client" at bounding box center [405, 399] width 44 height 12
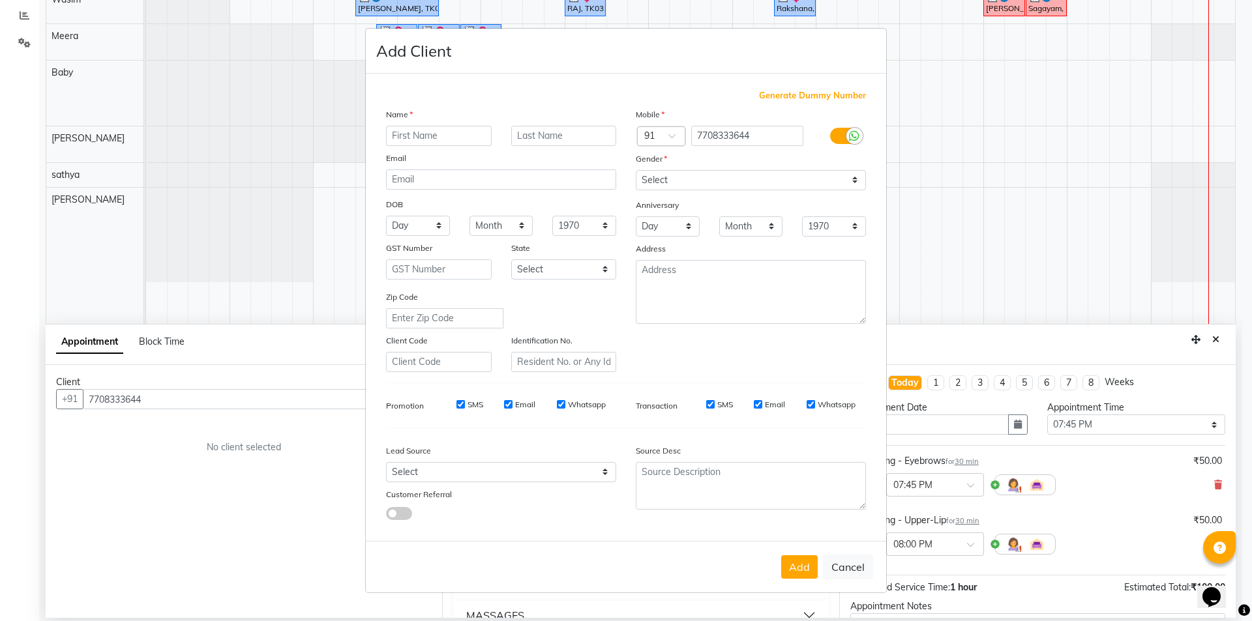
click at [473, 129] on input "text" at bounding box center [439, 136] width 106 height 20
type input "[PERSON_NAME]"
click at [712, 183] on select "Select [DEMOGRAPHIC_DATA] [DEMOGRAPHIC_DATA] Other Prefer Not To Say" at bounding box center [751, 180] width 230 height 20
select select "[DEMOGRAPHIC_DATA]"
click at [636, 170] on select "Select [DEMOGRAPHIC_DATA] [DEMOGRAPHIC_DATA] Other Prefer Not To Say" at bounding box center [751, 180] width 230 height 20
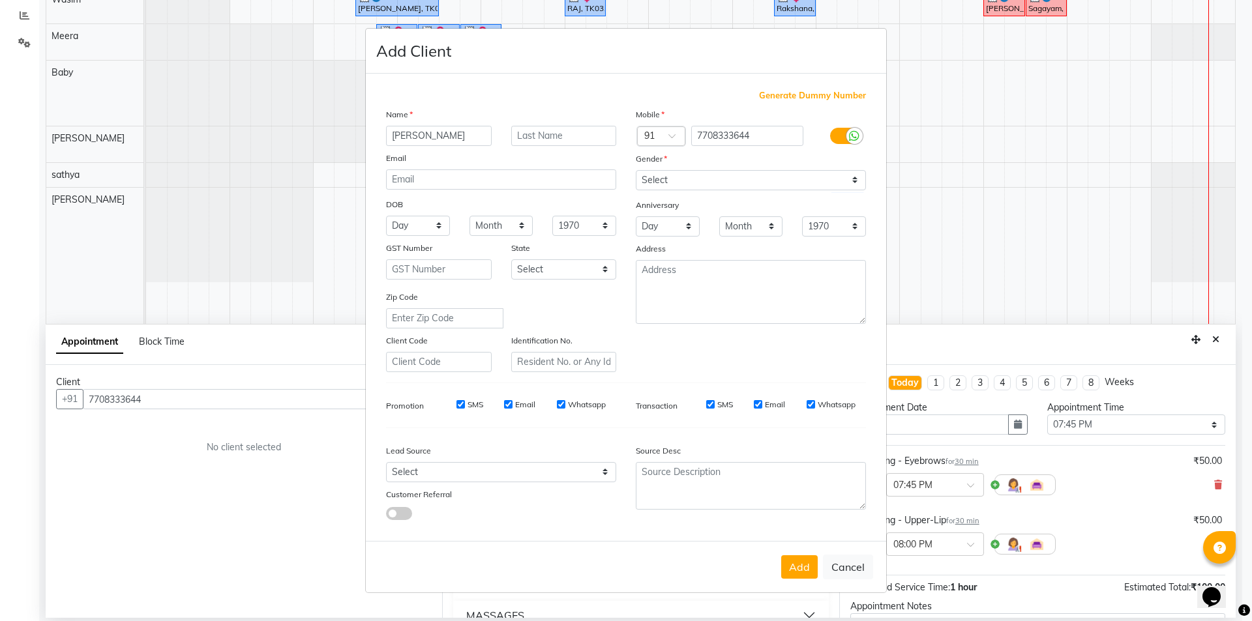
click at [476, 405] on label "SMS" at bounding box center [476, 405] width 16 height 12
click at [465, 405] on input "SMS" at bounding box center [460, 404] width 8 height 8
checkbox input "false"
click at [520, 402] on label "Email" at bounding box center [525, 405] width 20 height 12
click at [513, 402] on input "Email" at bounding box center [508, 404] width 8 height 8
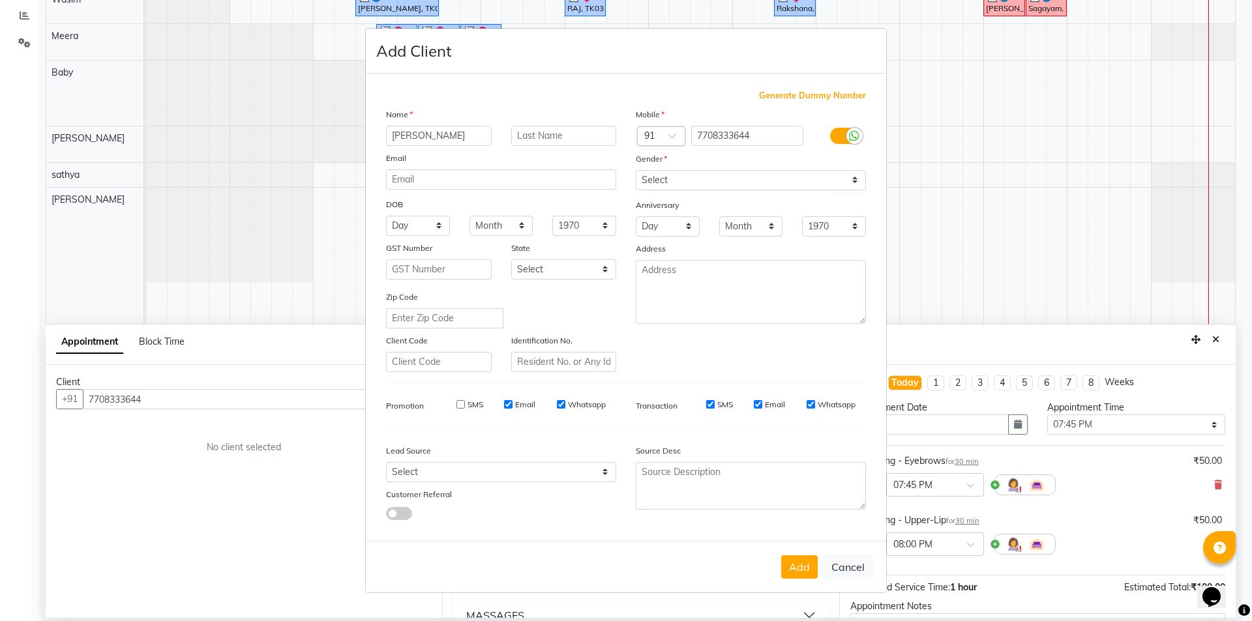
checkbox input "false"
click at [588, 403] on label "Whatsapp" at bounding box center [587, 405] width 38 height 12
click at [565, 403] on input "Whatsapp" at bounding box center [561, 404] width 8 height 8
checkbox input "false"
click at [724, 401] on label "SMS" at bounding box center [725, 405] width 16 height 12
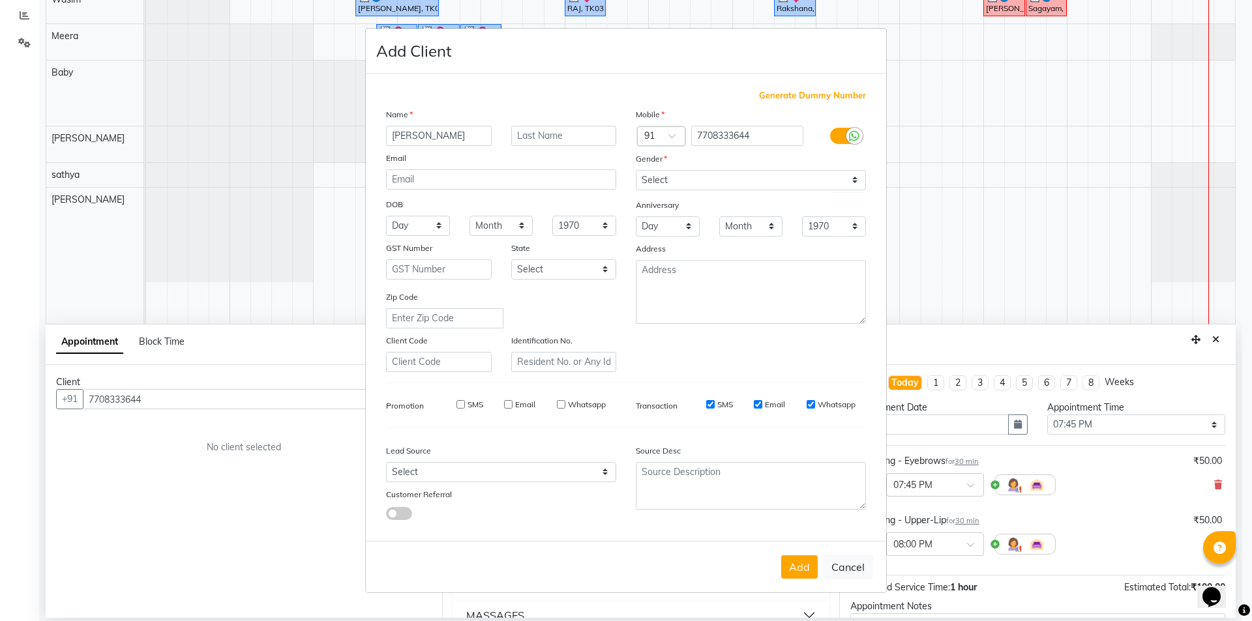
click at [715, 401] on input "SMS" at bounding box center [710, 404] width 8 height 8
checkbox input "false"
click at [778, 406] on label "Email" at bounding box center [775, 405] width 20 height 12
click at [762, 406] on input "Email" at bounding box center [758, 404] width 8 height 8
checkbox input "false"
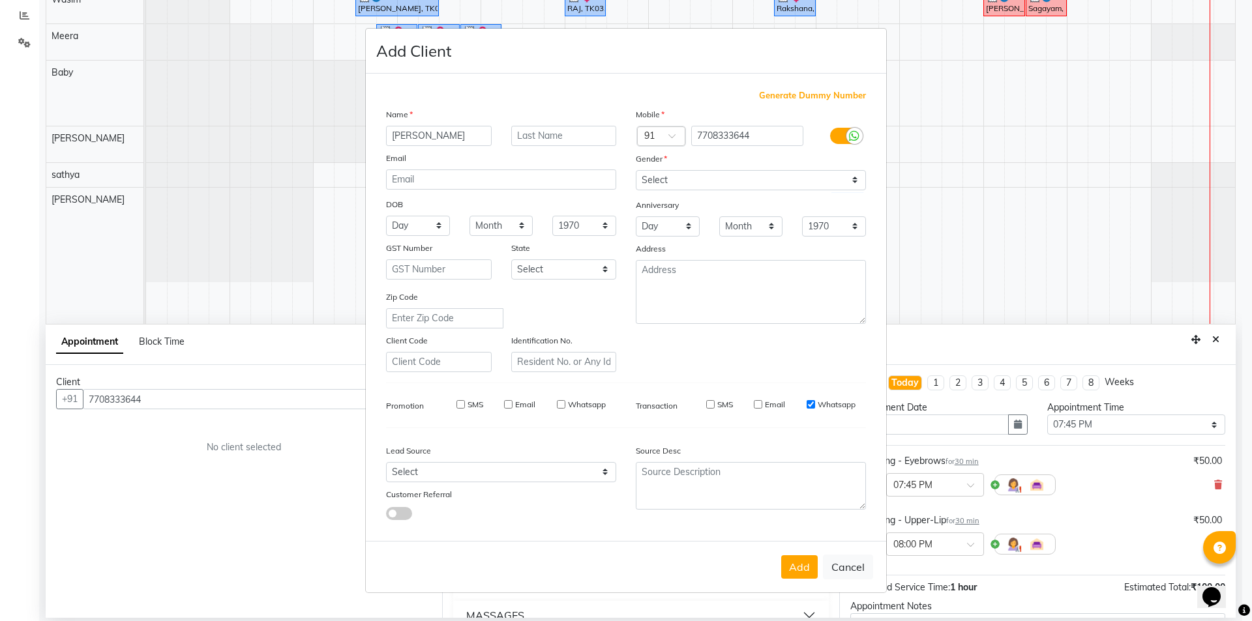
click at [828, 402] on label "Whatsapp" at bounding box center [837, 405] width 38 height 12
click at [815, 402] on input "Whatsapp" at bounding box center [811, 404] width 8 height 8
checkbox input "false"
click at [795, 565] on button "Add" at bounding box center [799, 567] width 37 height 23
type input "77******44"
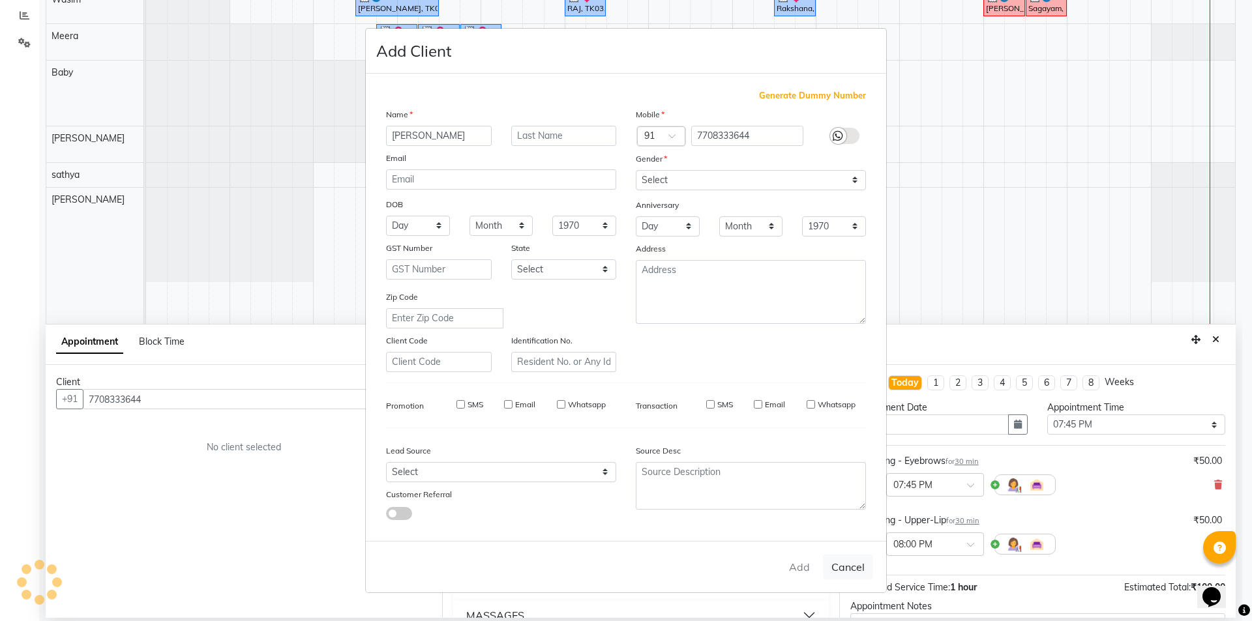
select select
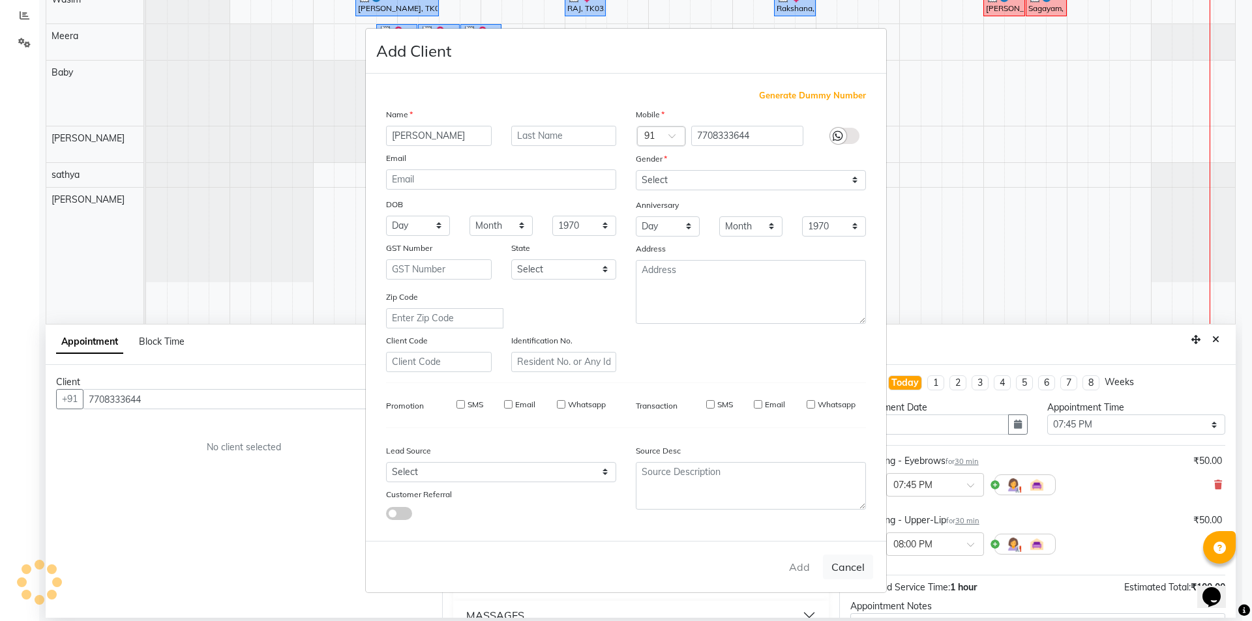
select select
checkbox input "false"
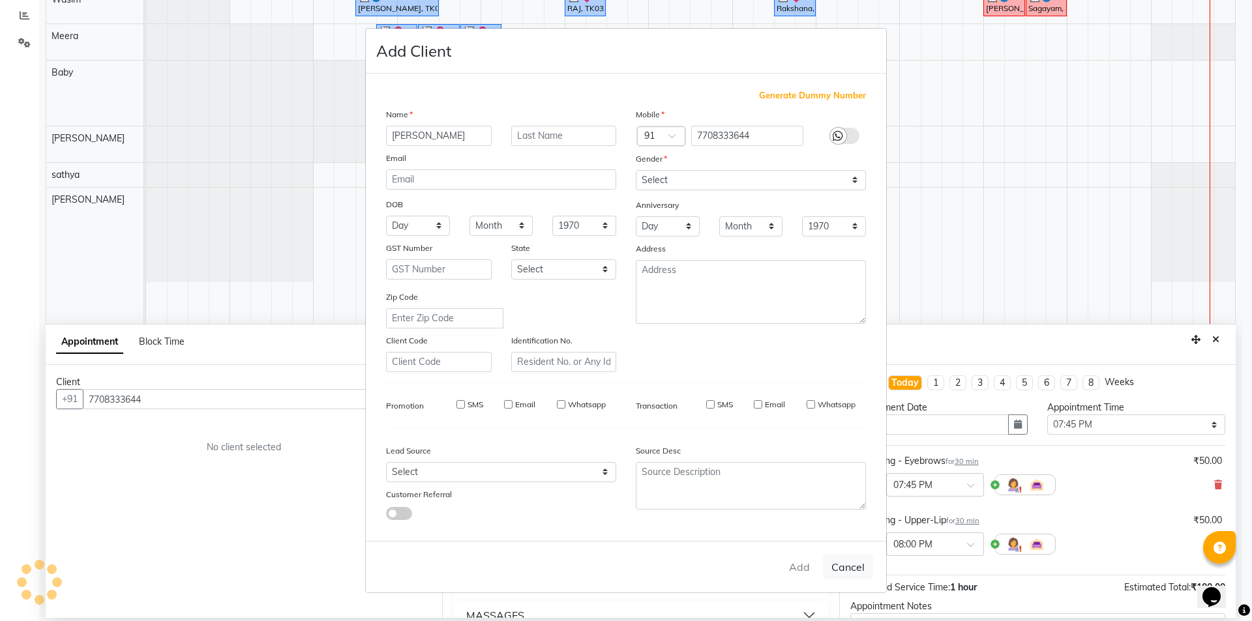
checkbox input "false"
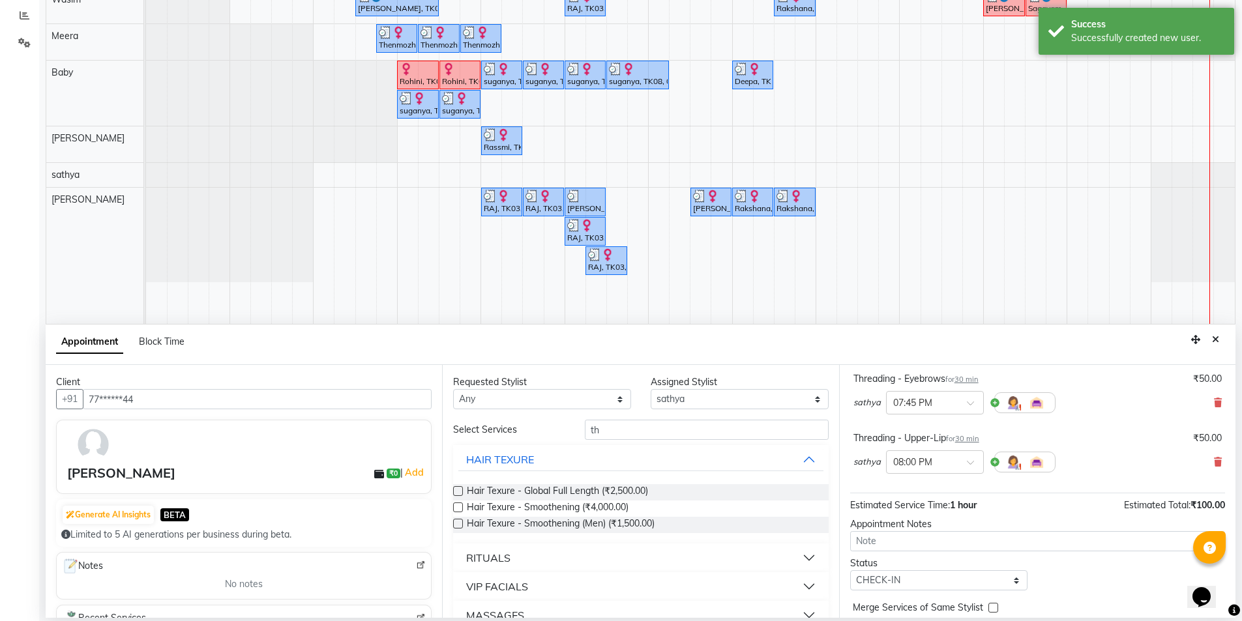
scroll to position [137, 0]
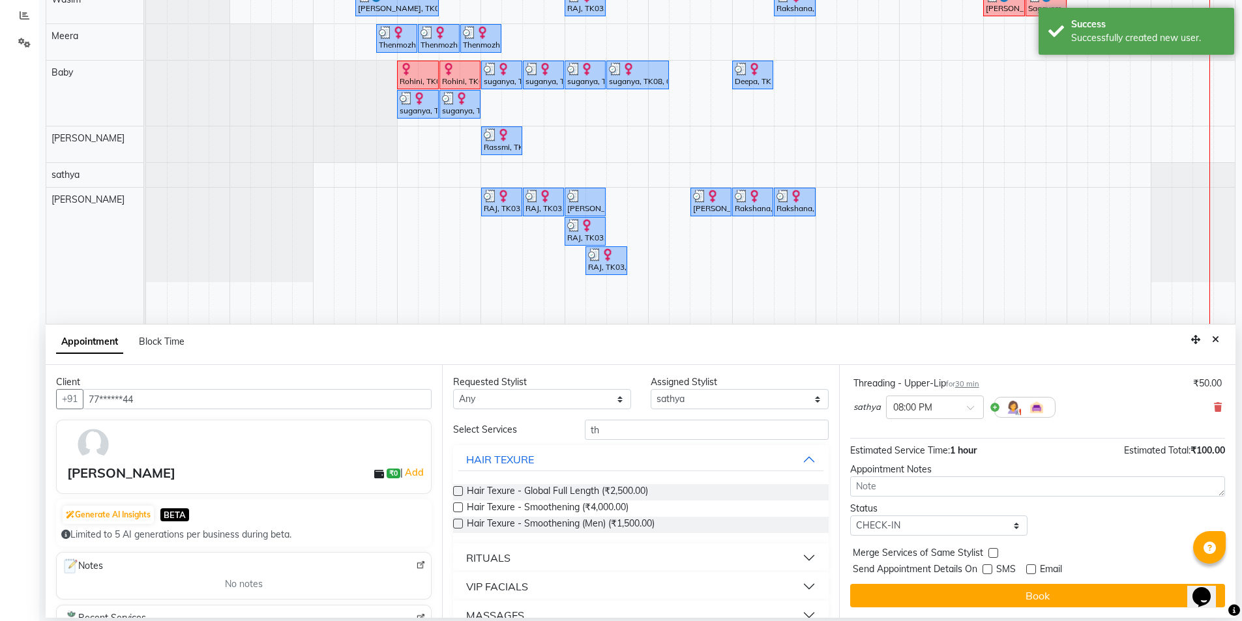
click at [1050, 593] on button "Book" at bounding box center [1037, 595] width 375 height 23
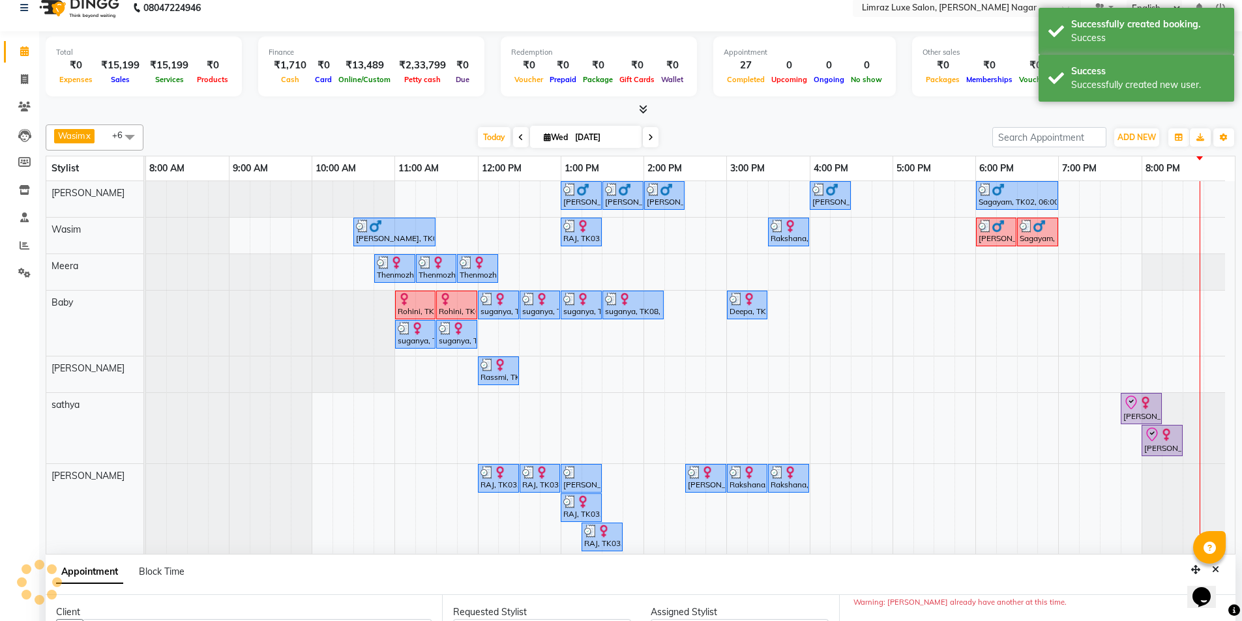
scroll to position [0, 0]
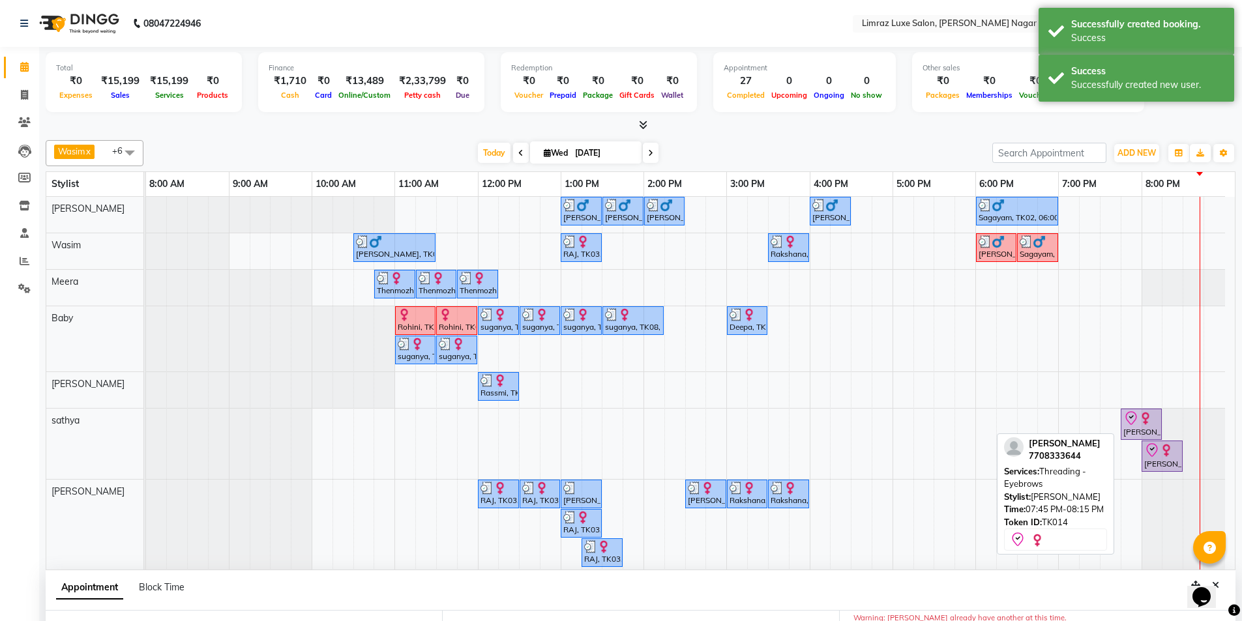
click at [1126, 431] on div "[PERSON_NAME], TK14, 07:45 PM-08:15 PM, Threading - Eyebrows" at bounding box center [1141, 424] width 38 height 27
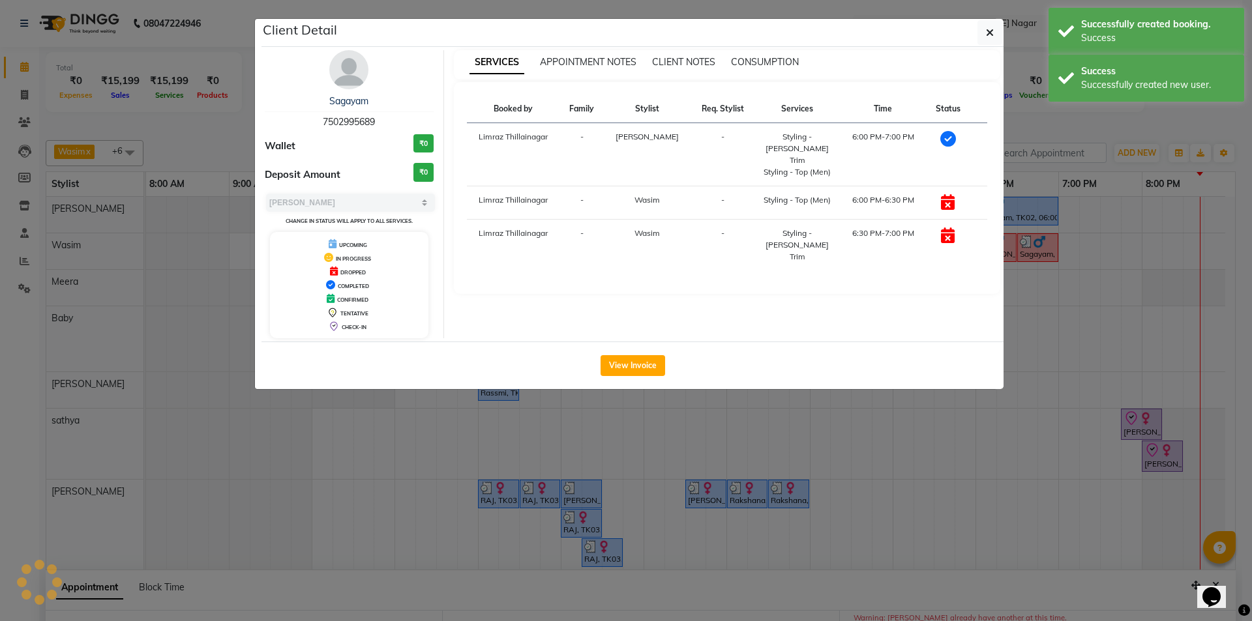
select select "8"
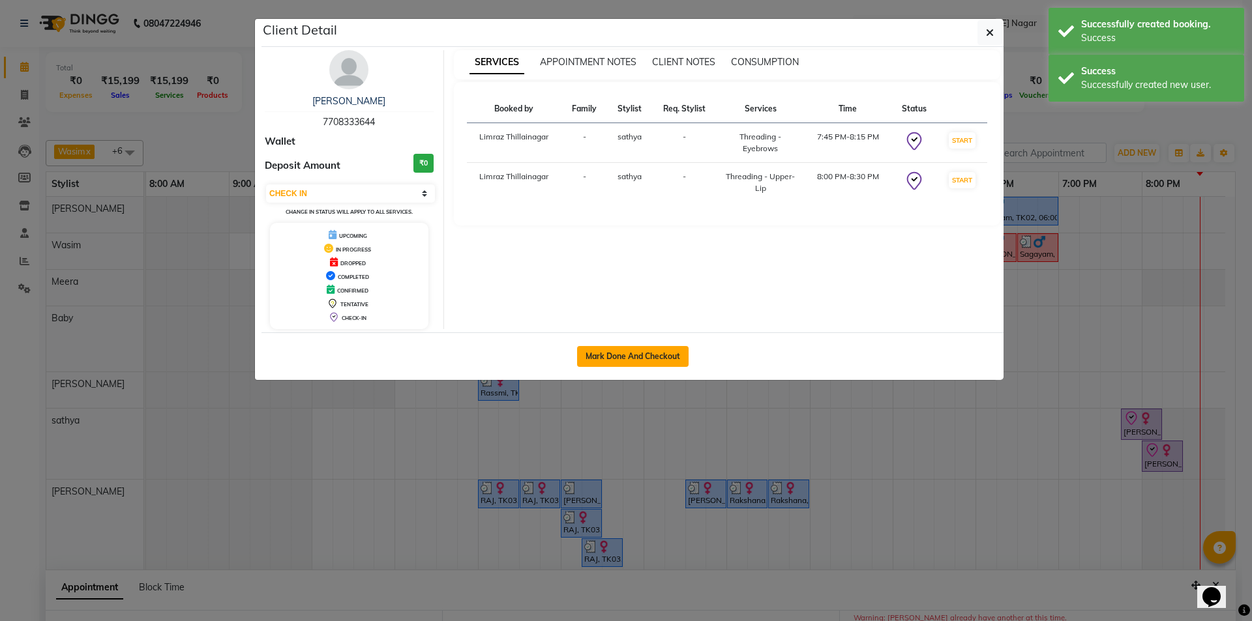
click at [660, 357] on button "Mark Done And Checkout" at bounding box center [633, 356] width 112 height 21
select select "service"
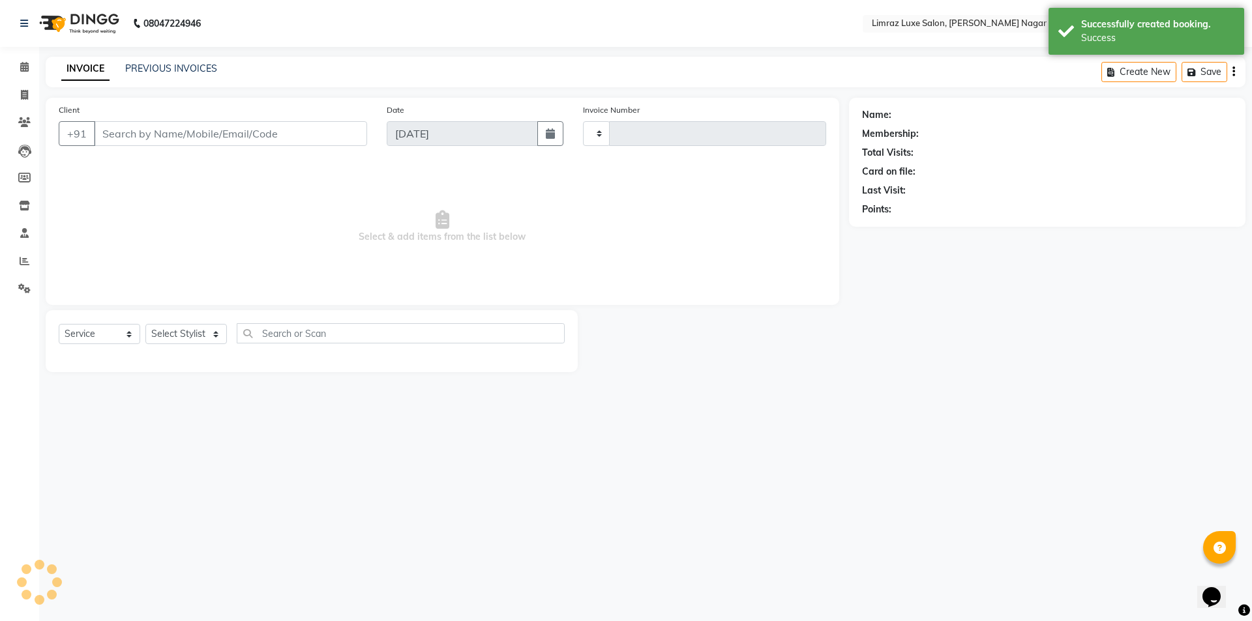
type input "0420"
select select "7280"
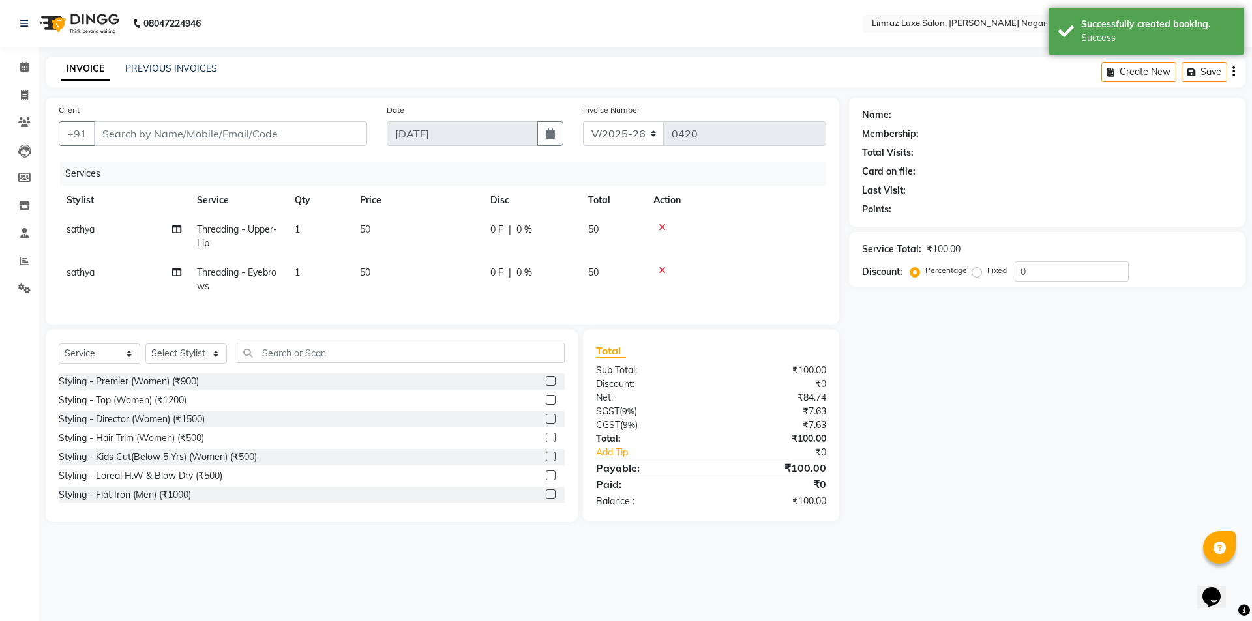
type input "77******44"
select select "88182"
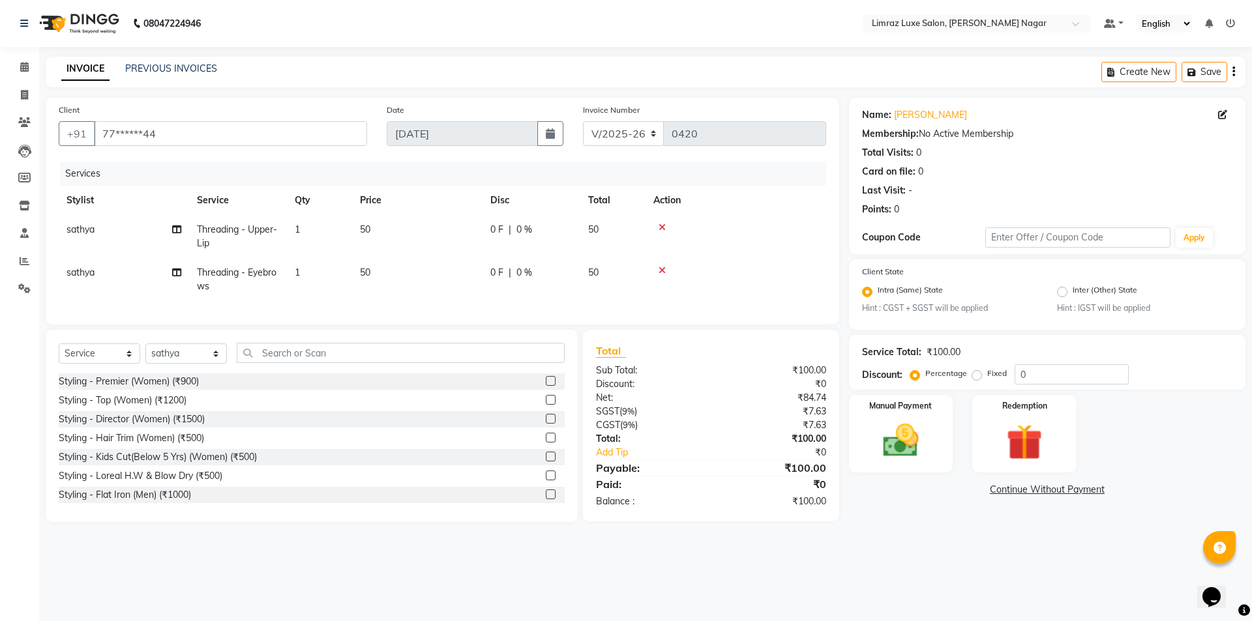
click at [503, 229] on div "0 F | 0 %" at bounding box center [531, 230] width 82 height 14
select select "88182"
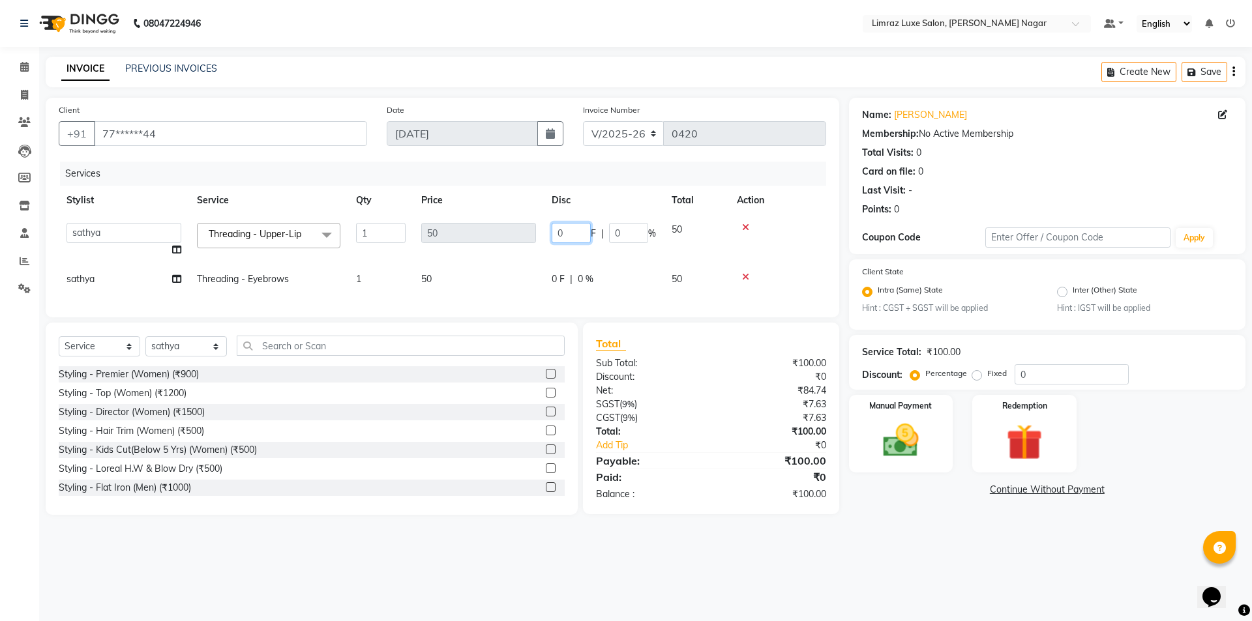
drag, startPoint x: 584, startPoint y: 233, endPoint x: 481, endPoint y: 248, distance: 104.0
click at [481, 248] on tr "[PERSON_NAME] [PERSON_NAME] Baby [PERSON_NAME] [PERSON_NAME] [PERSON_NAME] Limr…" at bounding box center [443, 240] width 768 height 50
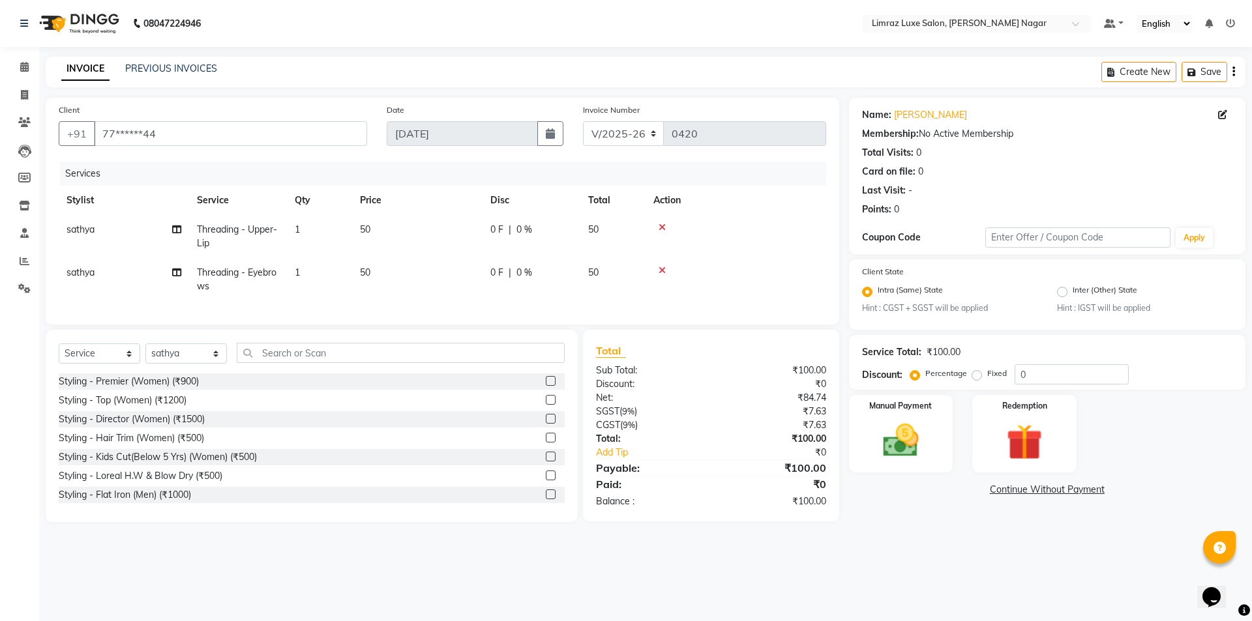
click at [520, 233] on span "0 %" at bounding box center [524, 230] width 16 height 14
select select "88182"
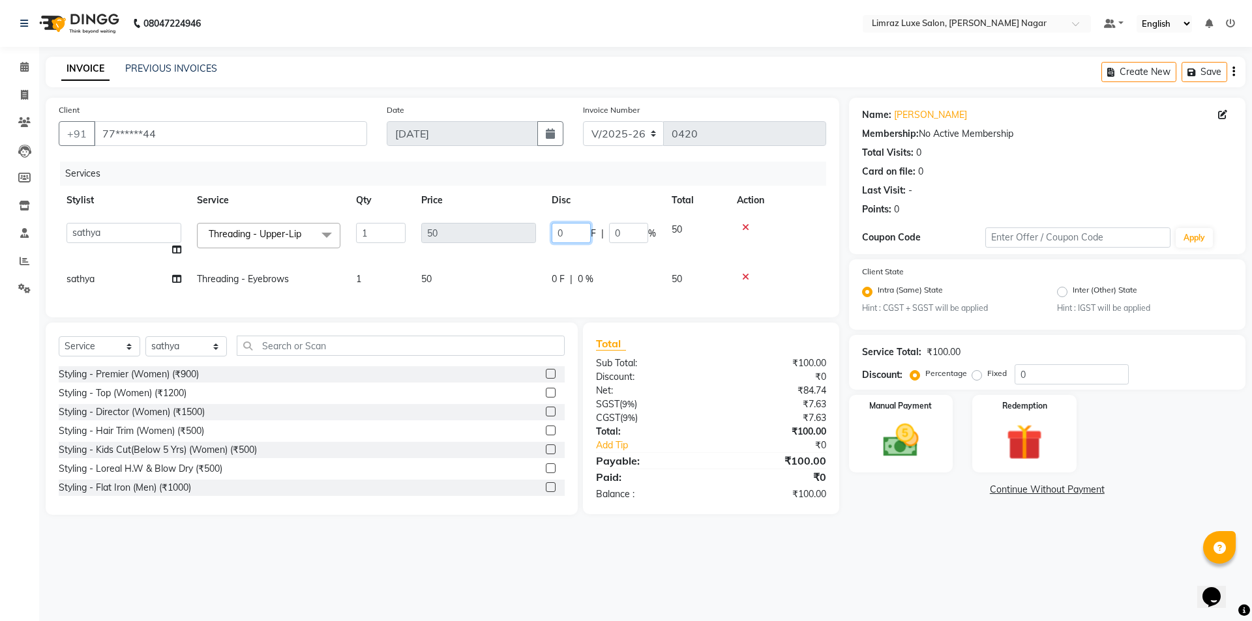
click at [513, 232] on tr "[PERSON_NAME] [PERSON_NAME] Baby [PERSON_NAME] [PERSON_NAME] [PERSON_NAME] Limr…" at bounding box center [443, 240] width 768 height 50
type input "20"
click at [614, 217] on tr "[PERSON_NAME] [PERSON_NAME] Baby [PERSON_NAME] [PERSON_NAME] [PERSON_NAME] Limr…" at bounding box center [443, 240] width 768 height 50
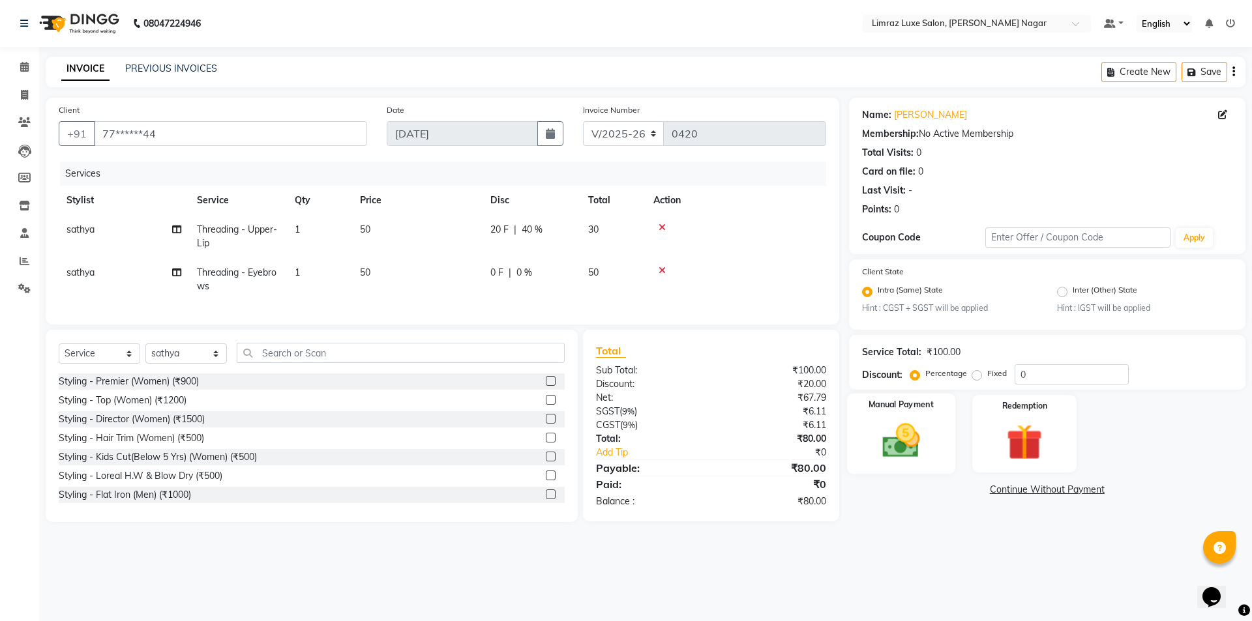
click at [873, 413] on div "Manual Payment" at bounding box center [900, 434] width 108 height 80
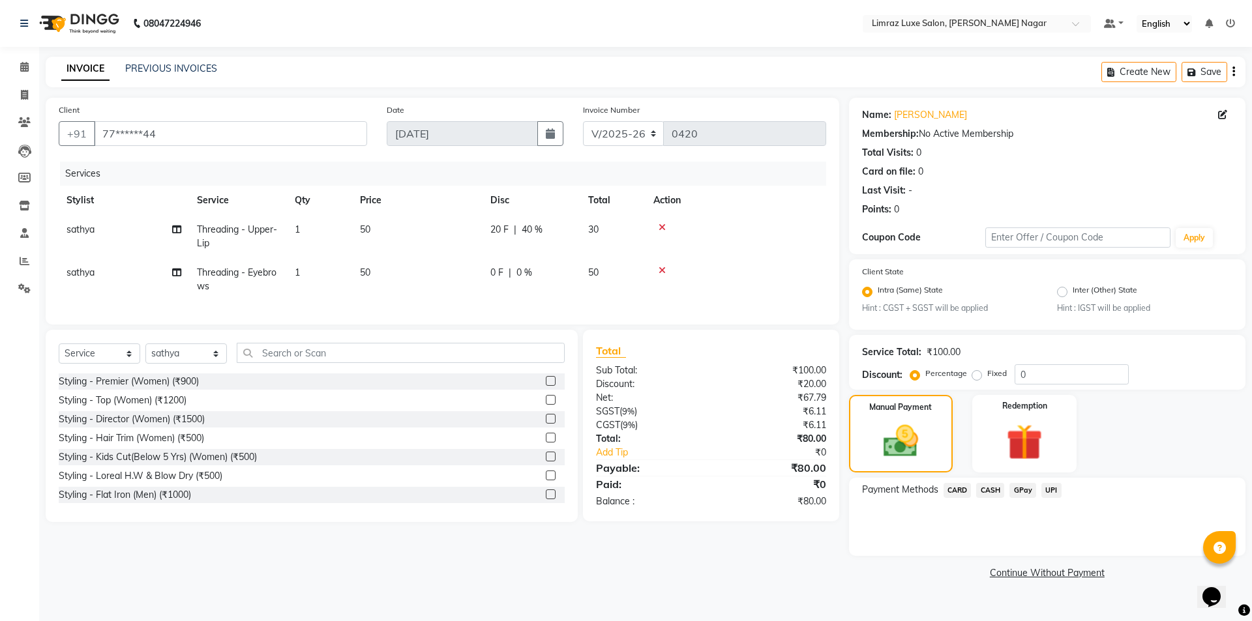
click at [1002, 490] on span "CASH" at bounding box center [990, 490] width 28 height 15
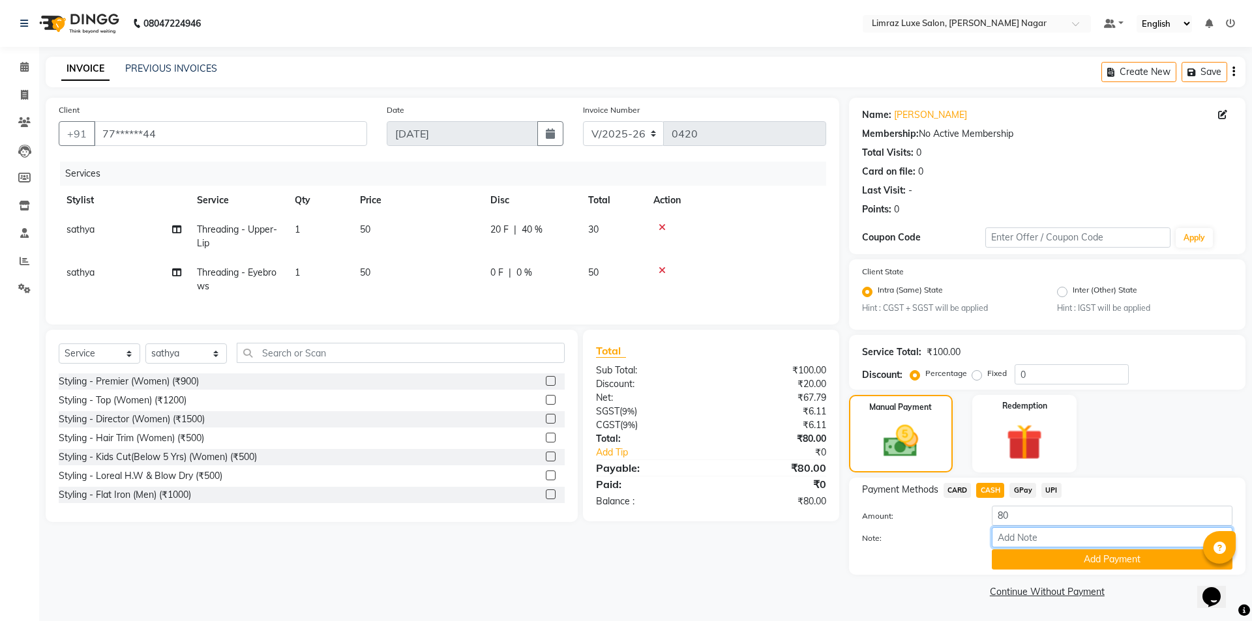
click at [1029, 539] on input "Note:" at bounding box center [1112, 538] width 241 height 20
type input "gpay af\ac"
click at [1052, 560] on button "Add Payment" at bounding box center [1112, 560] width 241 height 20
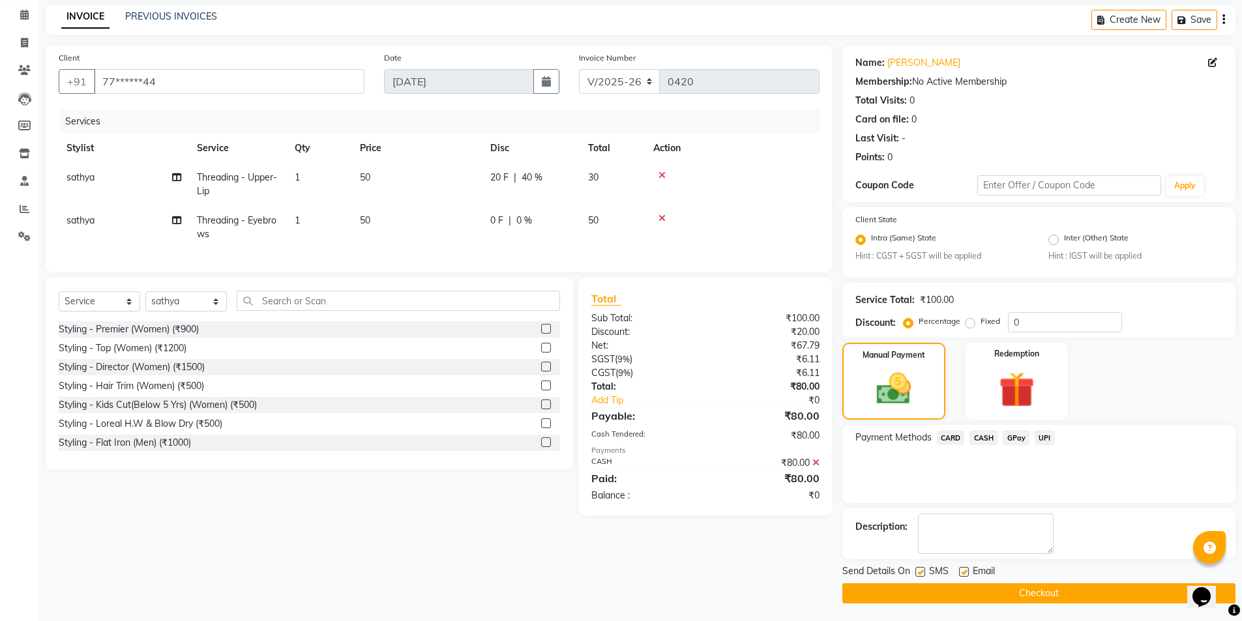
scroll to position [54, 0]
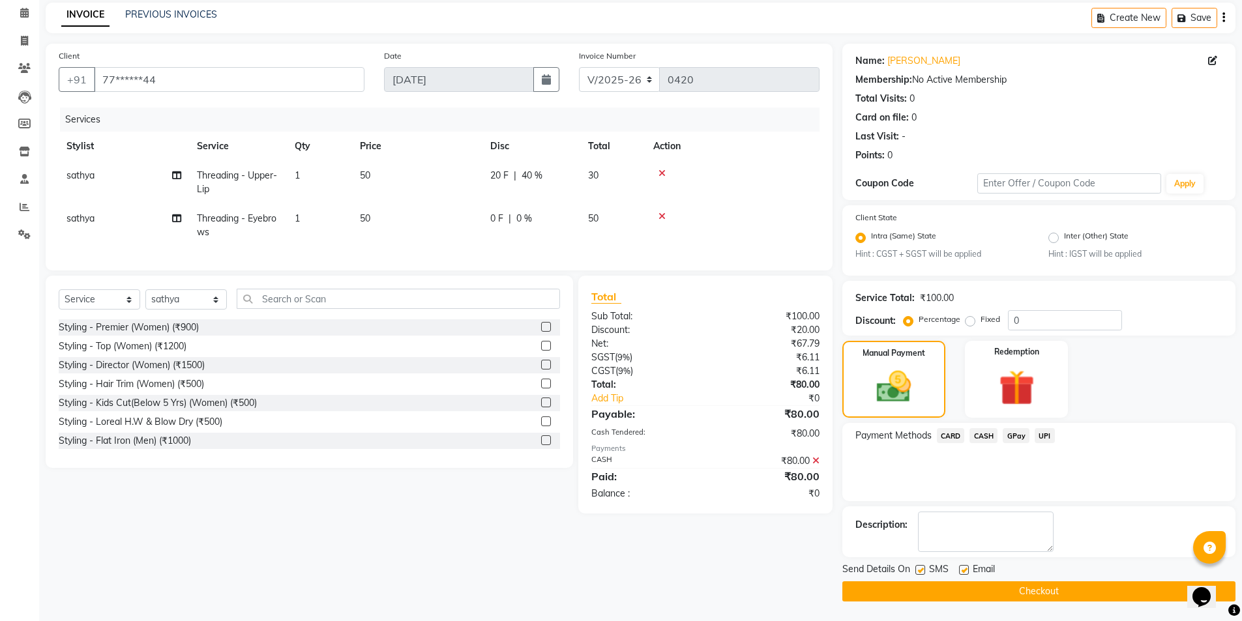
click at [817, 466] on icon at bounding box center [816, 460] width 7 height 9
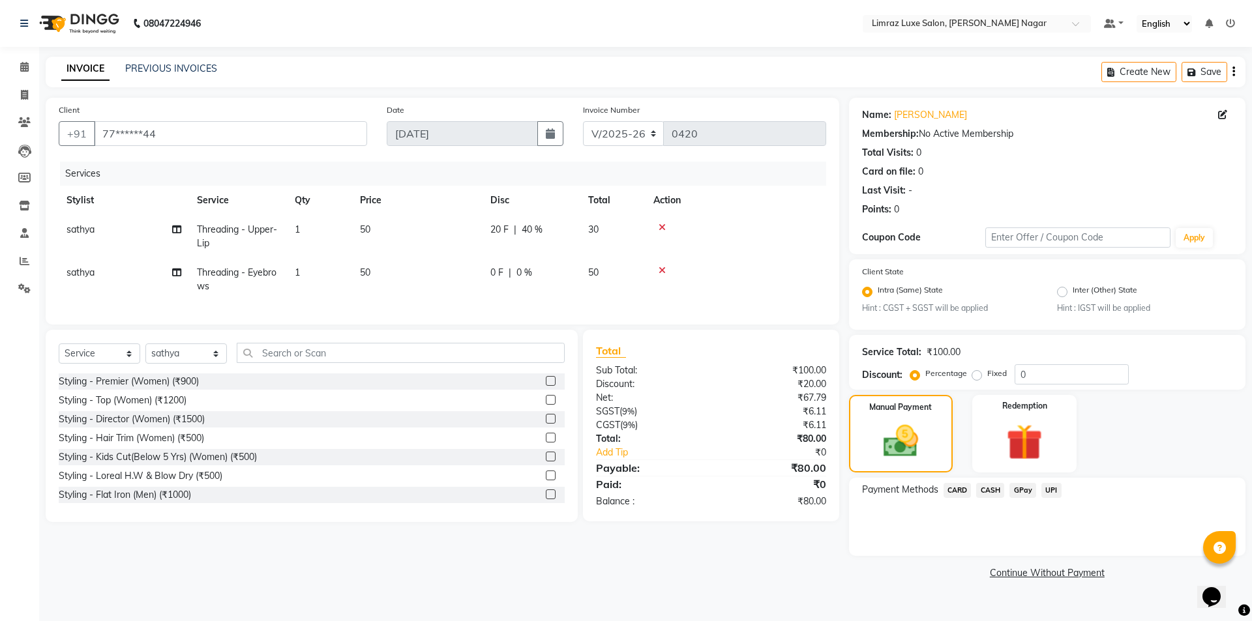
click at [1027, 486] on span "GPay" at bounding box center [1022, 490] width 27 height 15
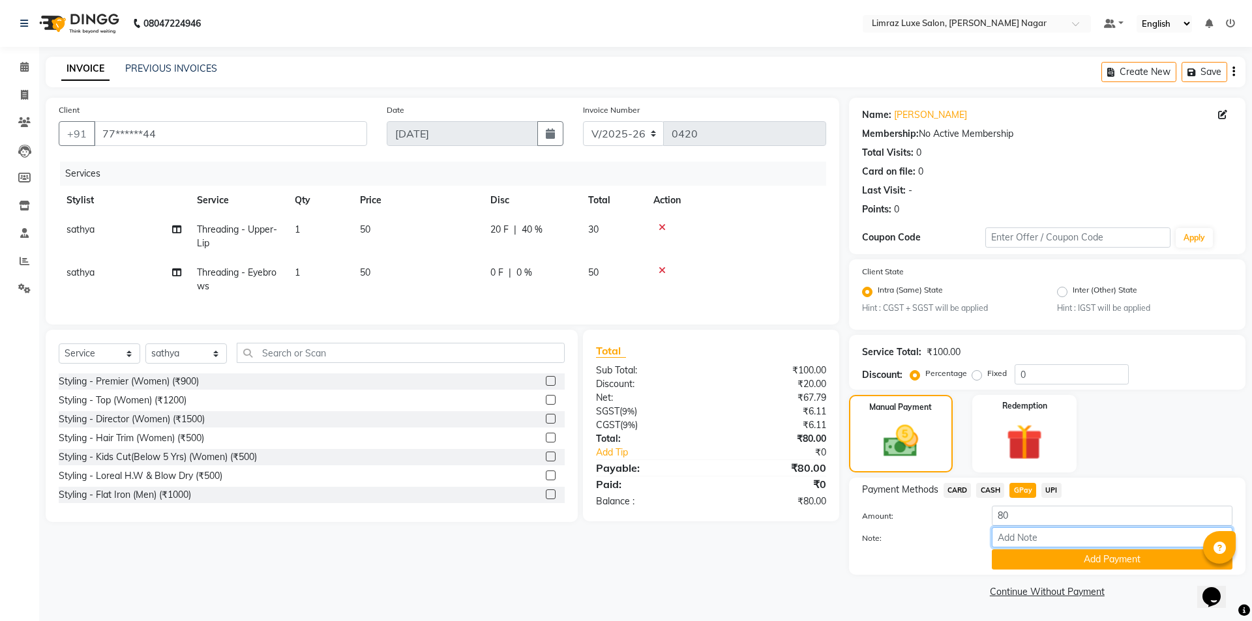
click at [1014, 542] on input "Note:" at bounding box center [1112, 538] width 241 height 20
type input "gpay af\ac"
click at [1061, 559] on button "Add Payment" at bounding box center [1112, 560] width 241 height 20
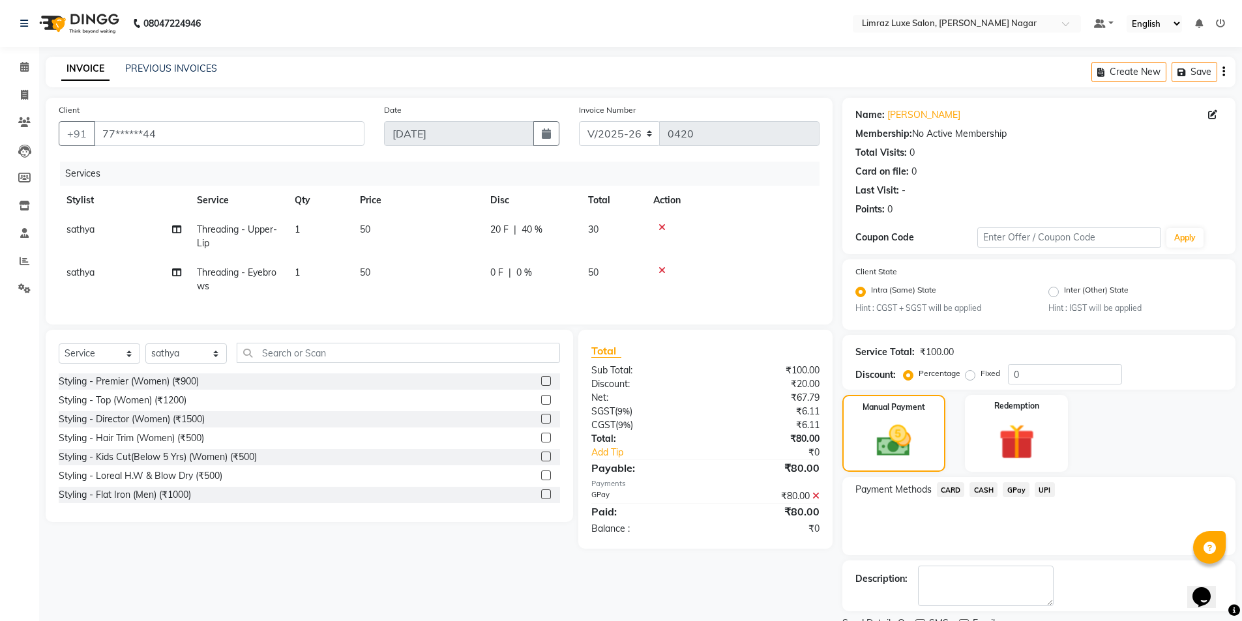
scroll to position [54, 0]
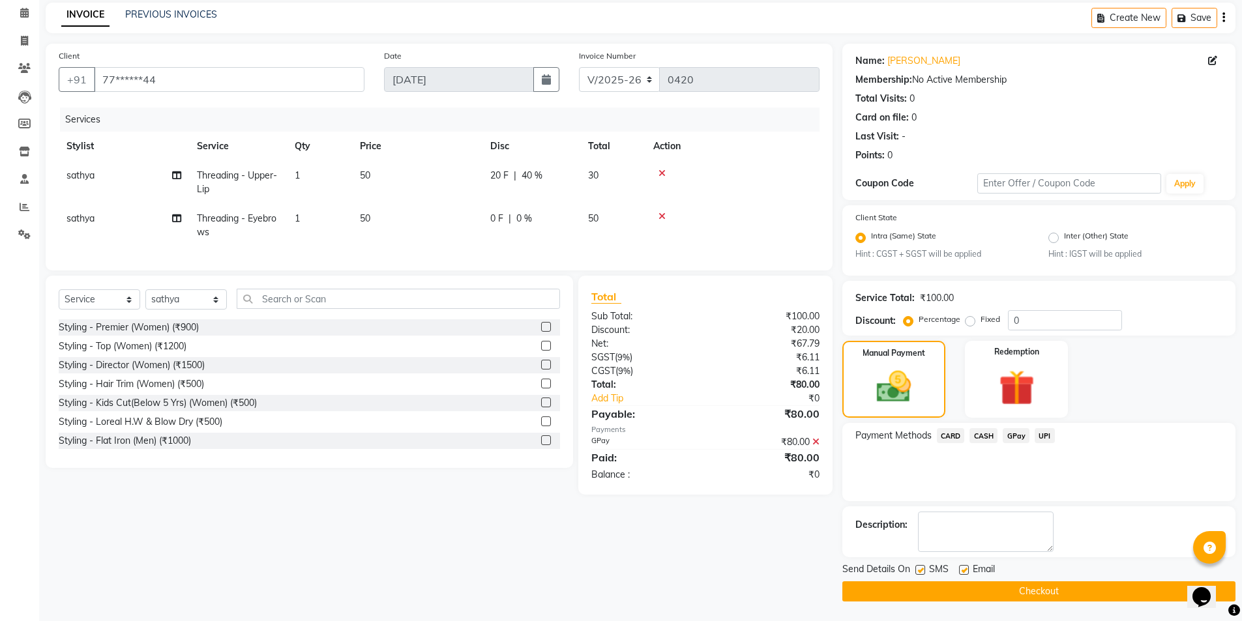
click at [921, 571] on label at bounding box center [921, 570] width 10 height 10
click at [921, 571] on input "checkbox" at bounding box center [920, 571] width 8 height 8
checkbox input "false"
click at [963, 571] on label at bounding box center [964, 570] width 10 height 10
click at [963, 571] on input "checkbox" at bounding box center [963, 571] width 8 height 8
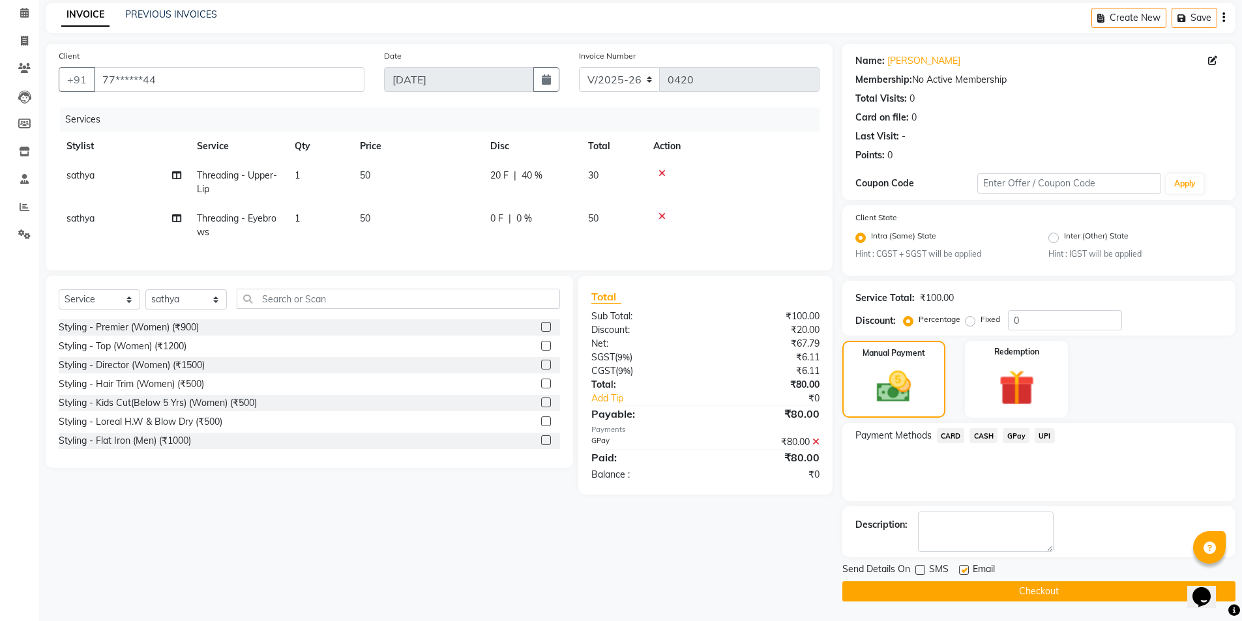
checkbox input "false"
click at [942, 588] on button "Checkout" at bounding box center [1039, 592] width 393 height 20
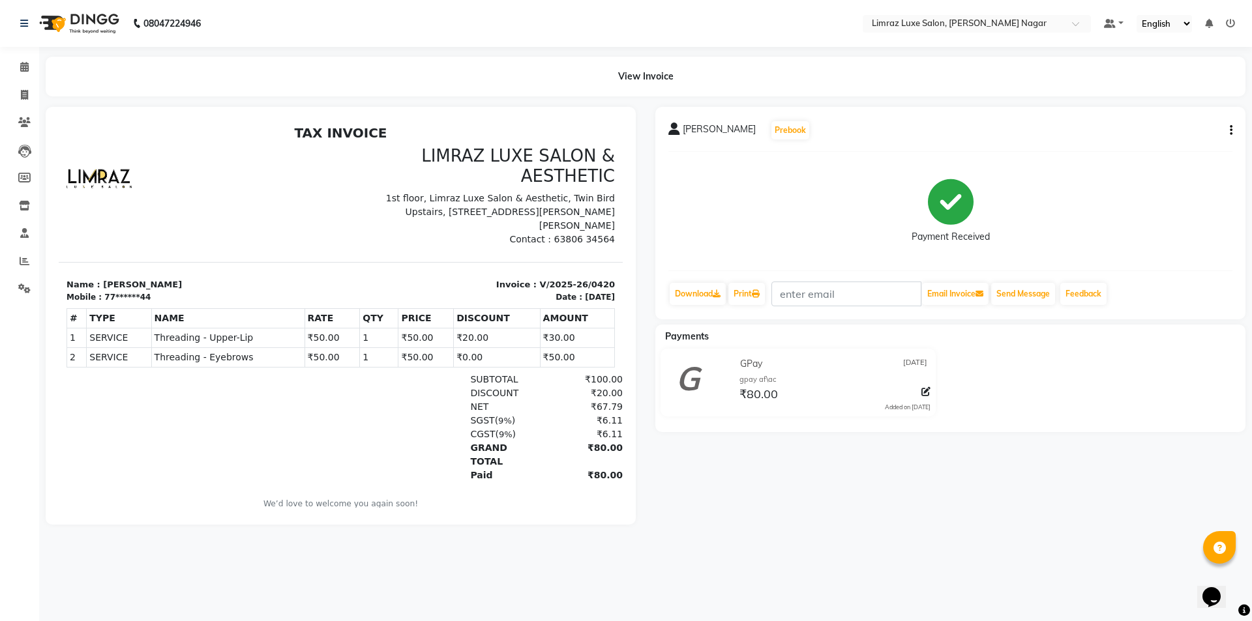
click at [78, 20] on img at bounding box center [77, 23] width 89 height 37
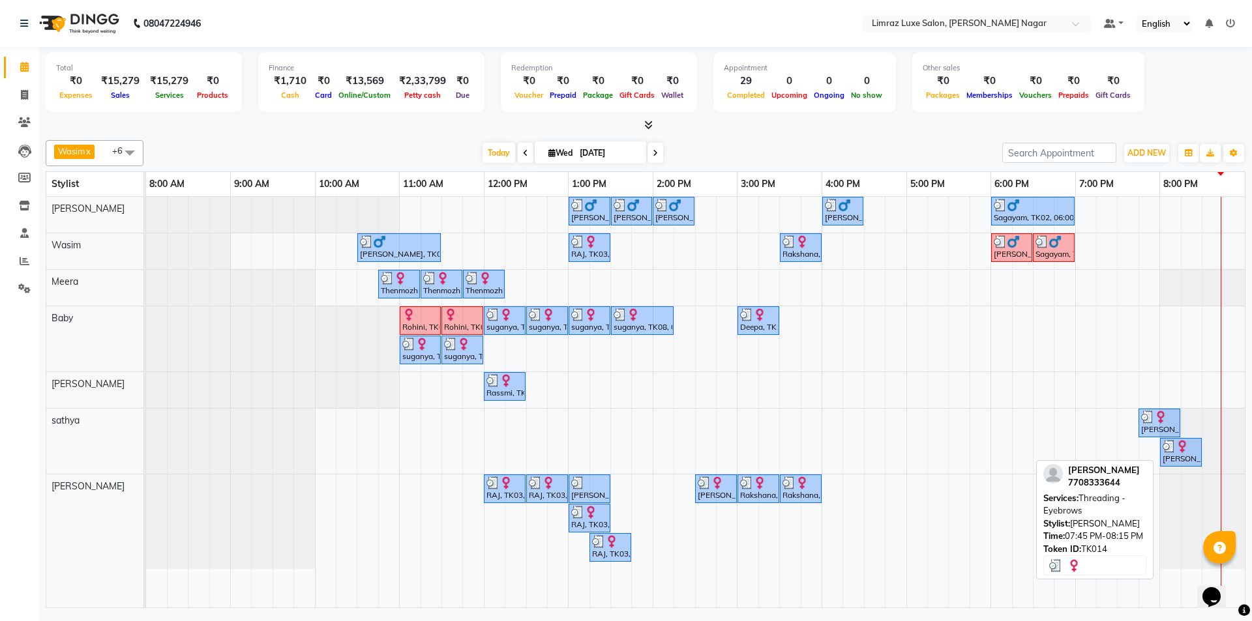
click at [1143, 422] on img at bounding box center [1147, 417] width 13 height 13
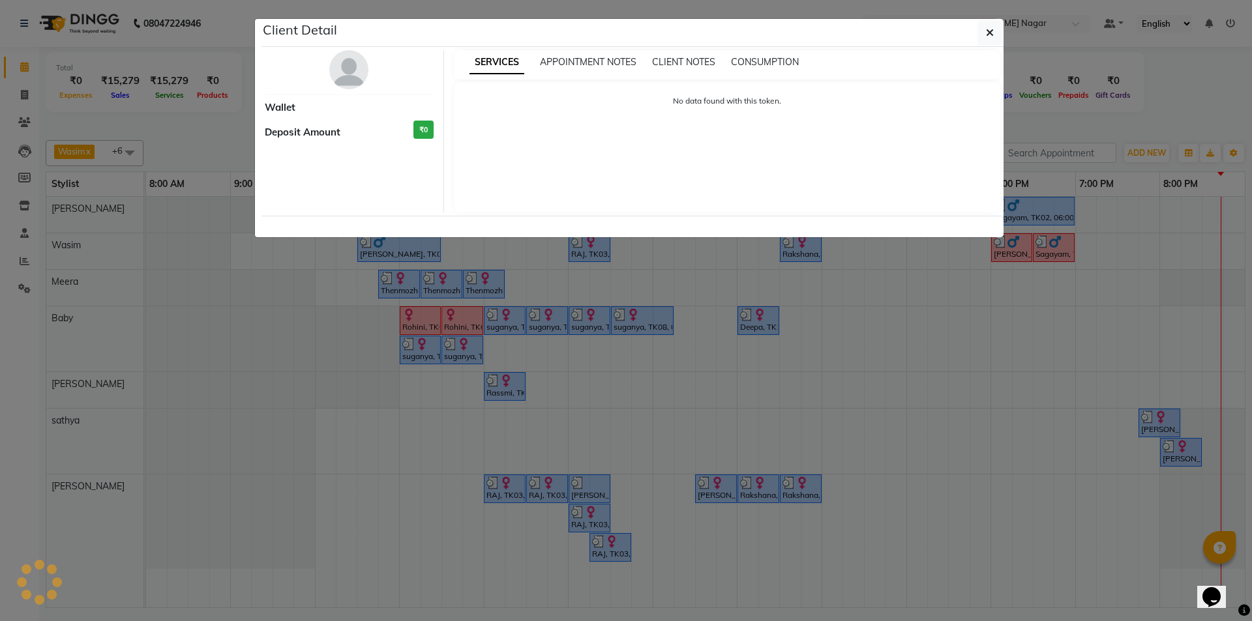
select select "3"
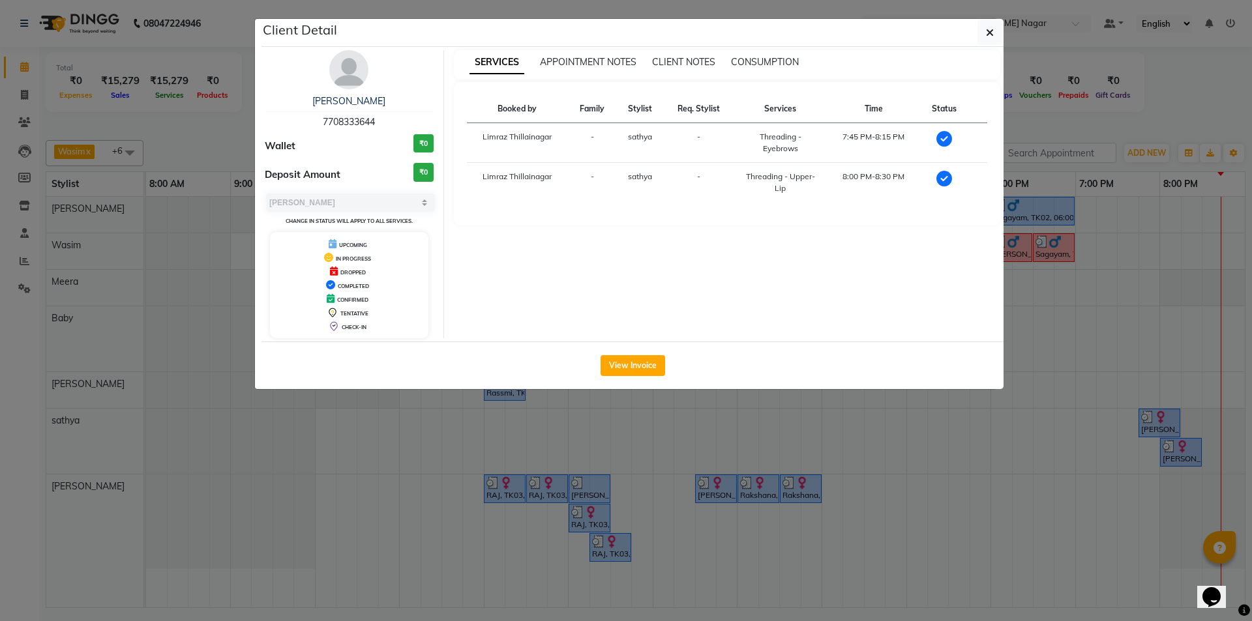
drag, startPoint x: 386, startPoint y: 119, endPoint x: 279, endPoint y: 119, distance: 106.9
click at [279, 119] on div "[PERSON_NAME] 7708333644" at bounding box center [349, 112] width 169 height 35
copy span "7708333644"
drag, startPoint x: 995, startPoint y: 38, endPoint x: 977, endPoint y: 31, distance: 19.6
click at [996, 38] on button "button" at bounding box center [990, 32] width 25 height 25
